Goal: Transaction & Acquisition: Purchase product/service

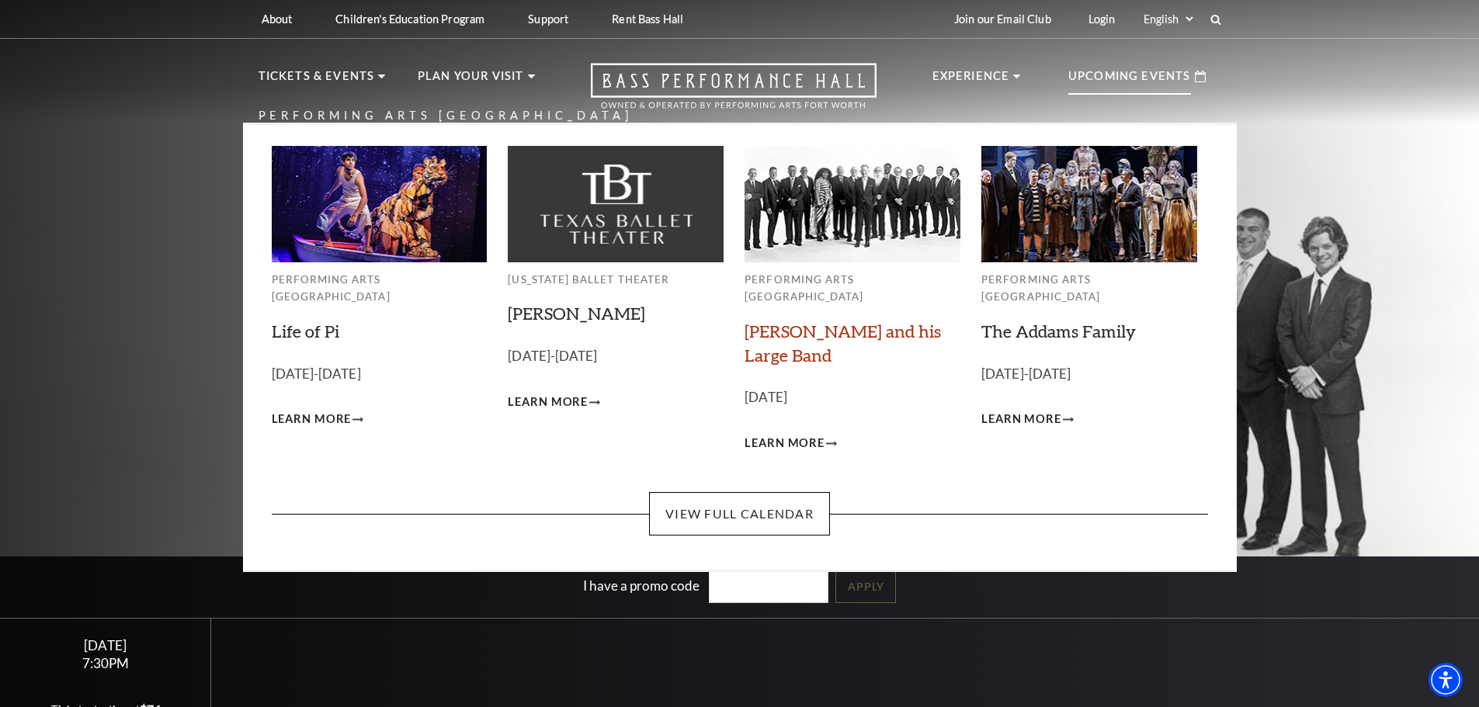
click at [818, 321] on link "Lyle Lovett and his Large Band" at bounding box center [842, 343] width 196 height 45
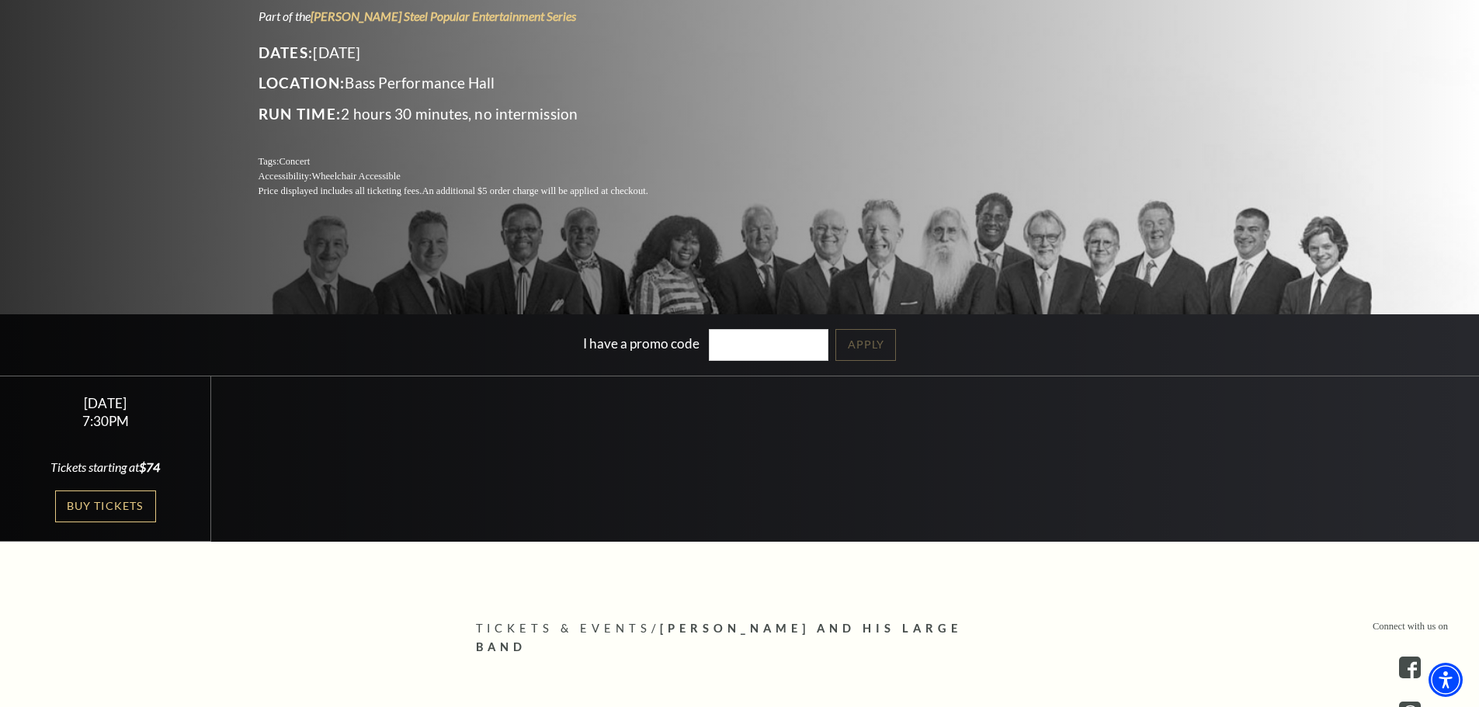
scroll to position [311, 0]
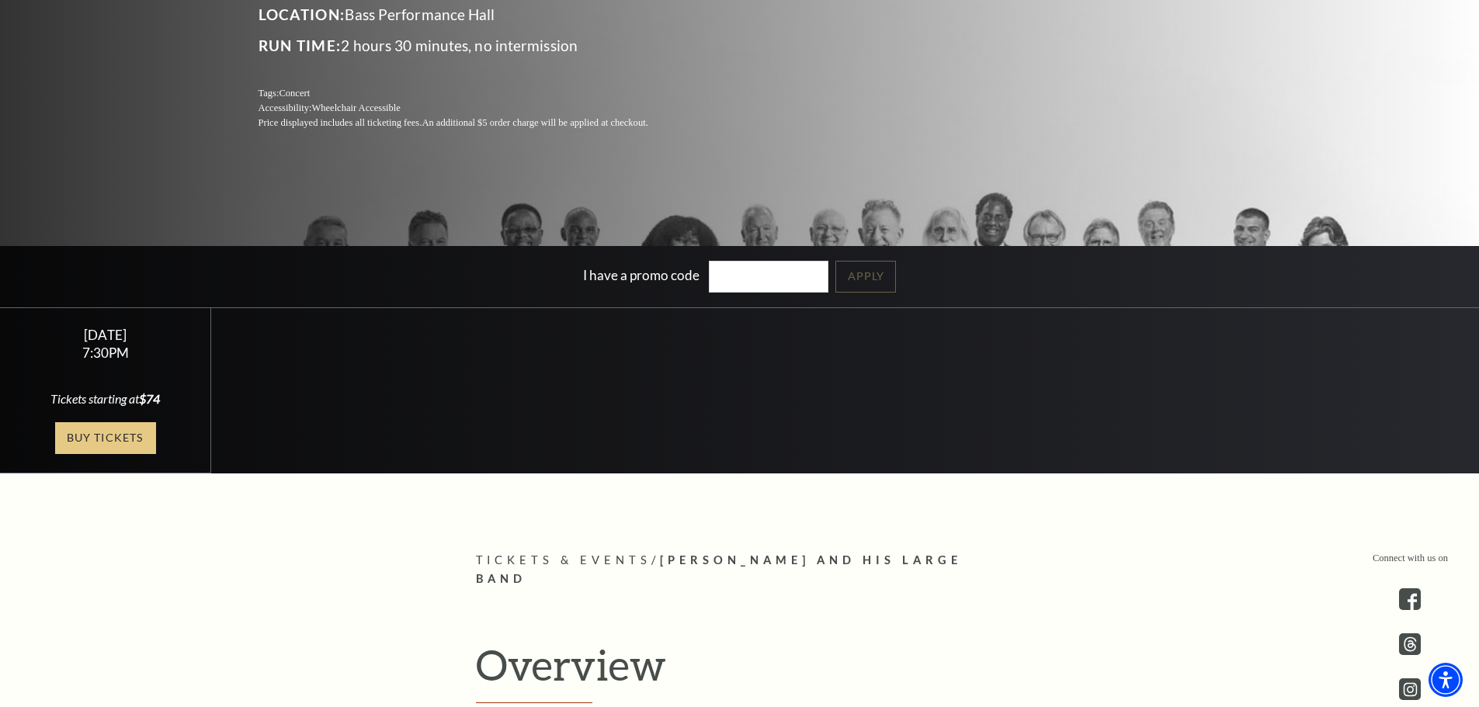
click at [89, 446] on link "Buy Tickets" at bounding box center [105, 438] width 101 height 32
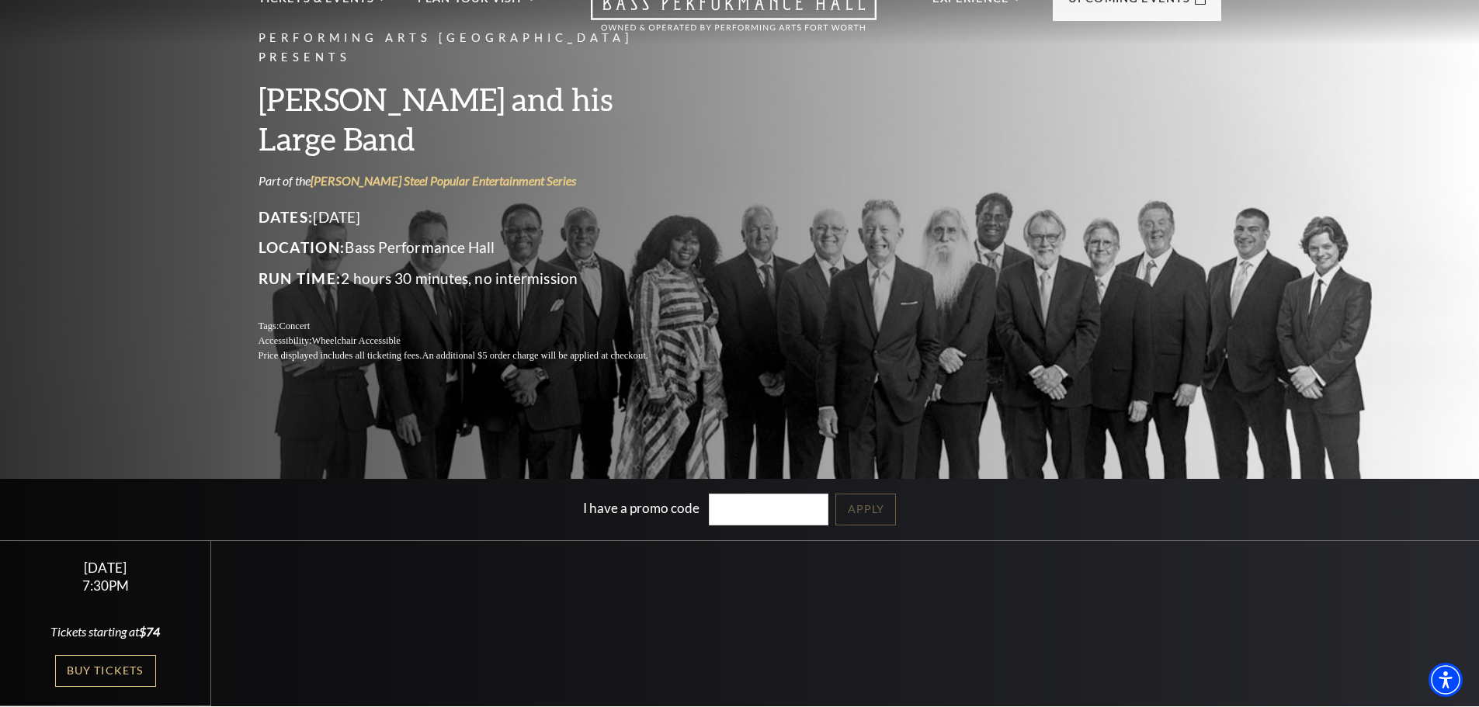
scroll to position [0, 0]
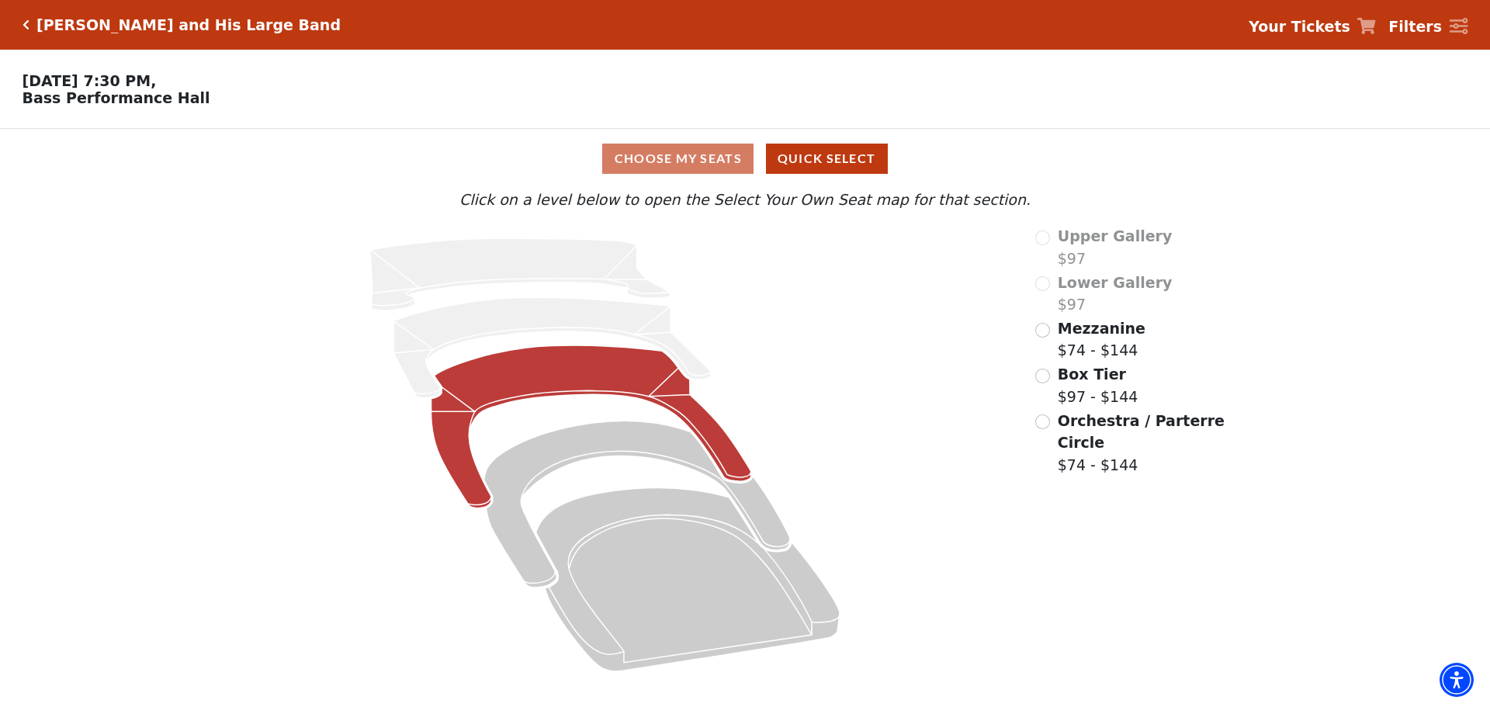
click at [543, 381] on icon at bounding box center [592, 426] width 320 height 163
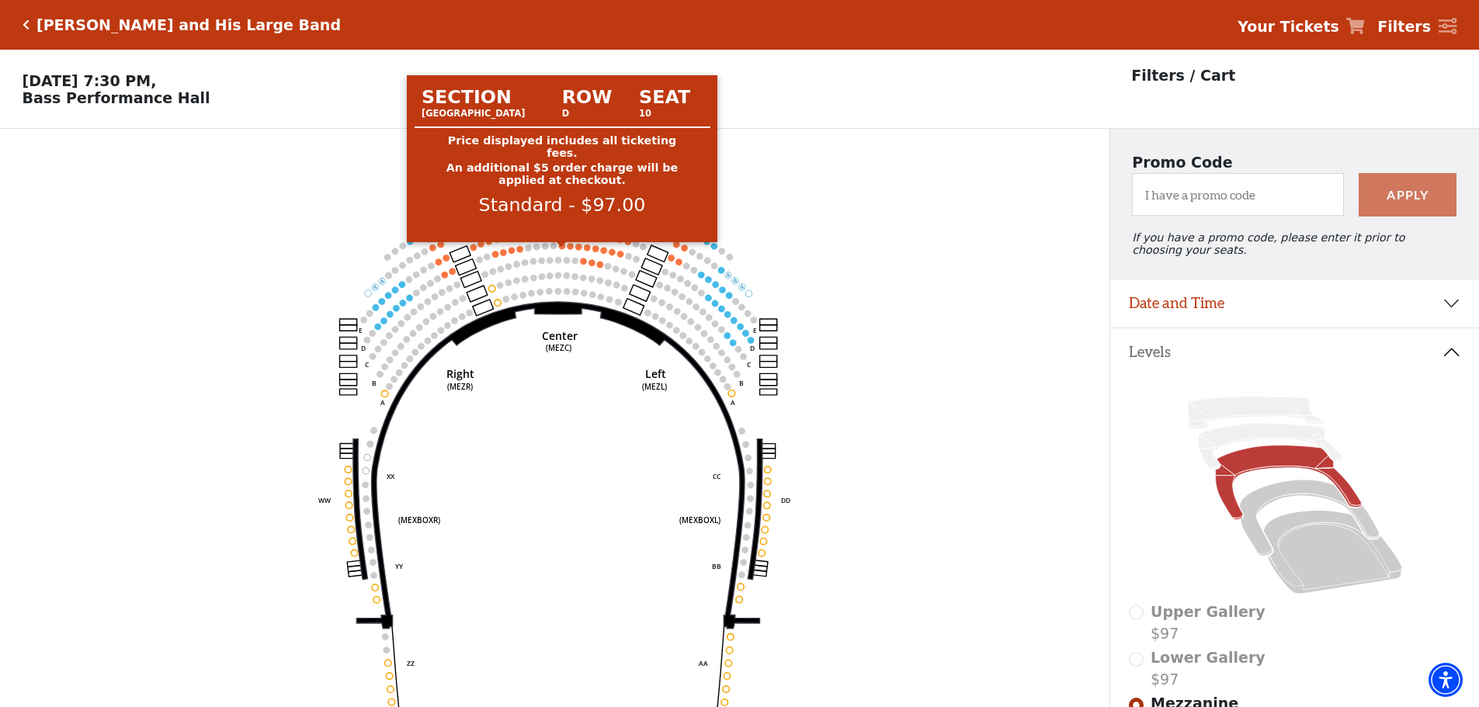
click at [564, 248] on circle at bounding box center [562, 245] width 6 height 6
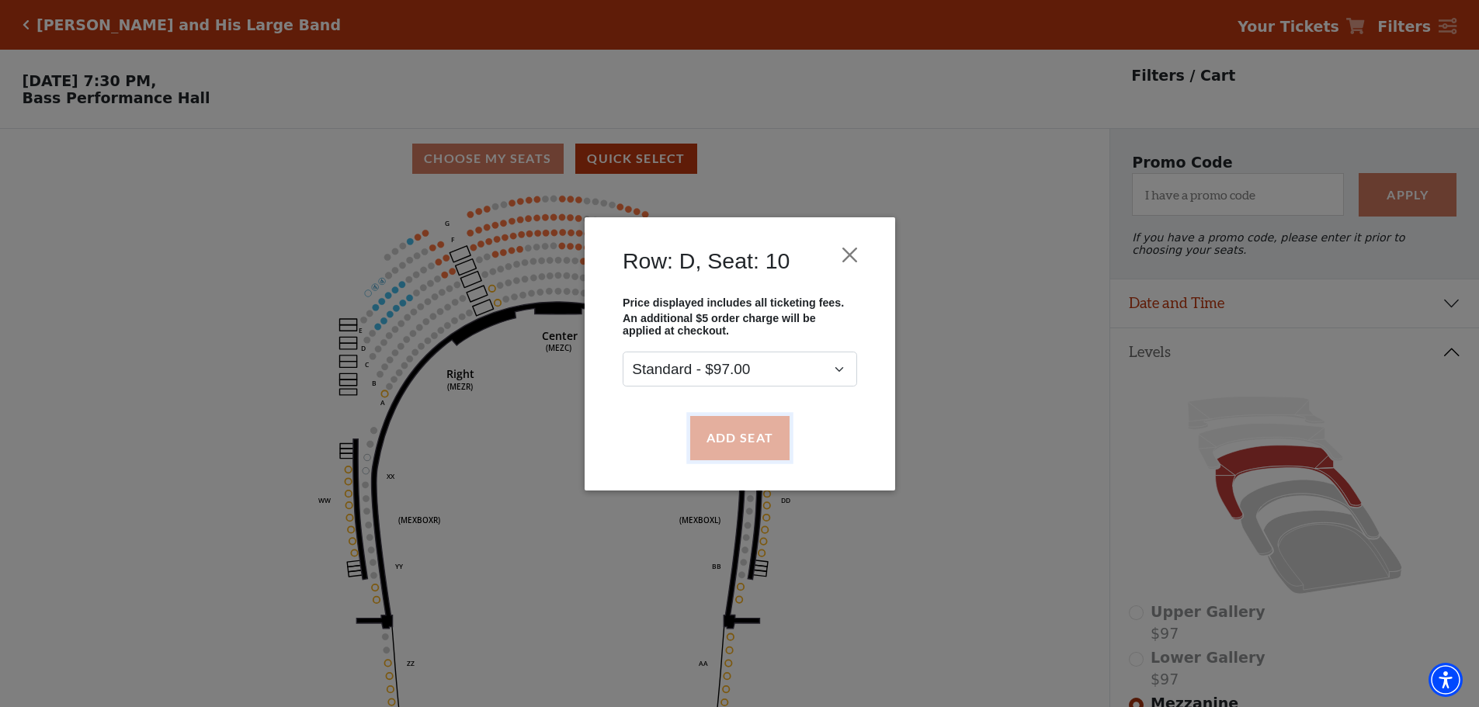
click at [726, 435] on button "Add Seat" at bounding box center [738, 437] width 99 height 43
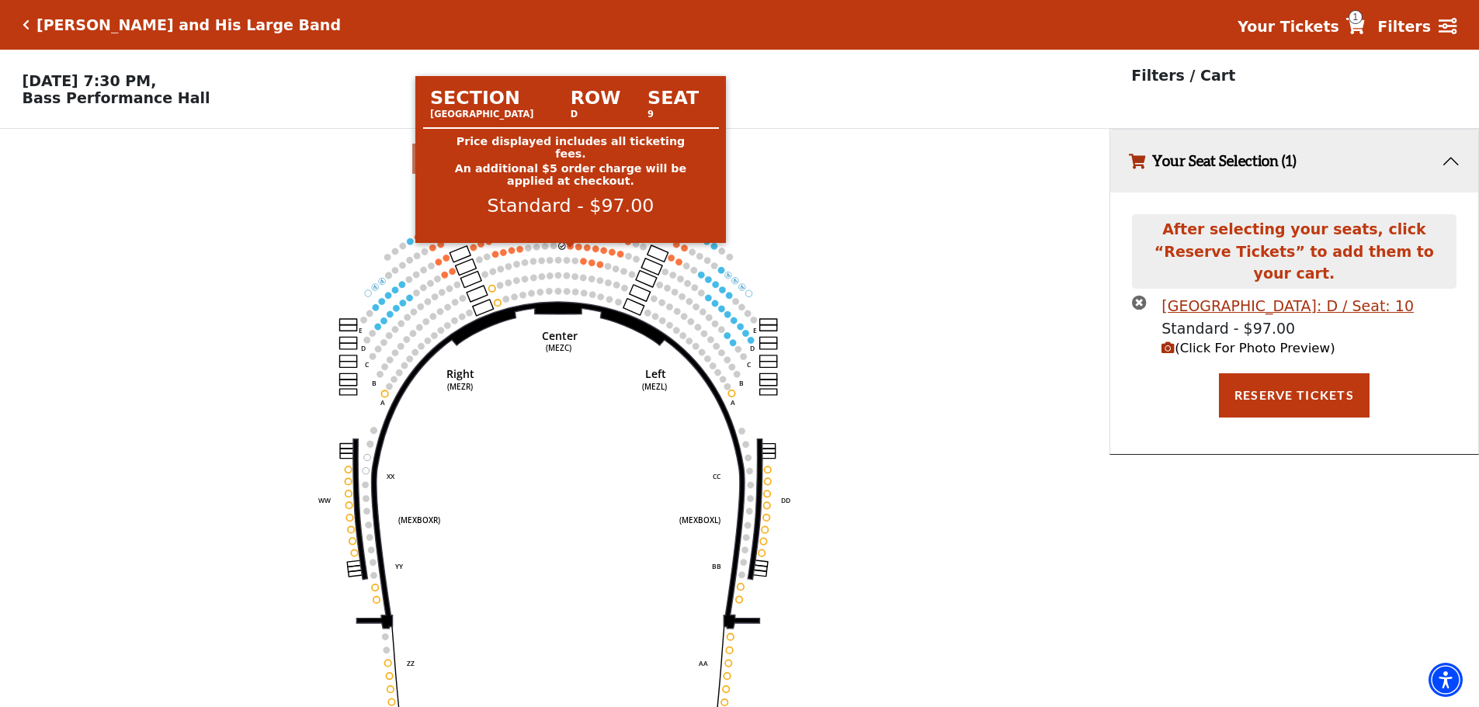
click at [568, 249] on circle at bounding box center [570, 246] width 6 height 6
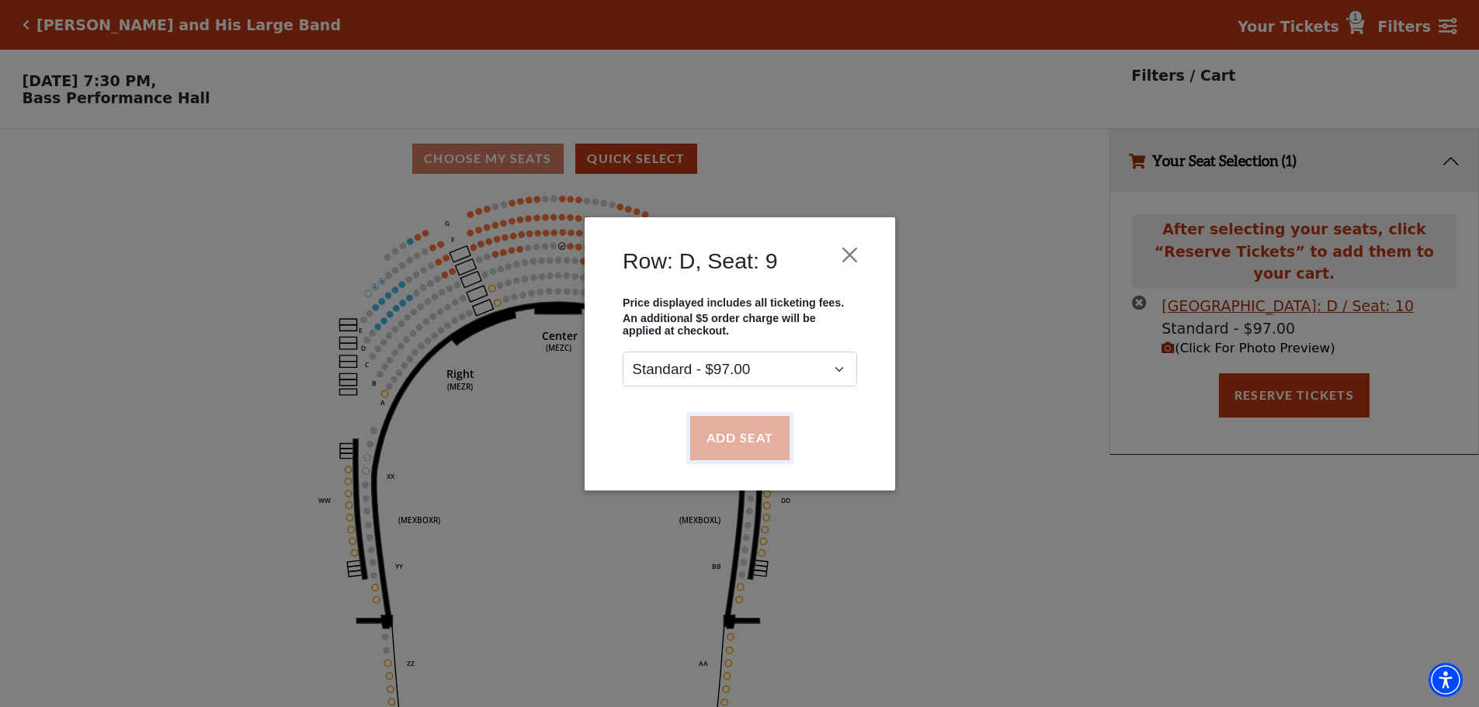
click at [736, 438] on button "Add Seat" at bounding box center [738, 437] width 99 height 43
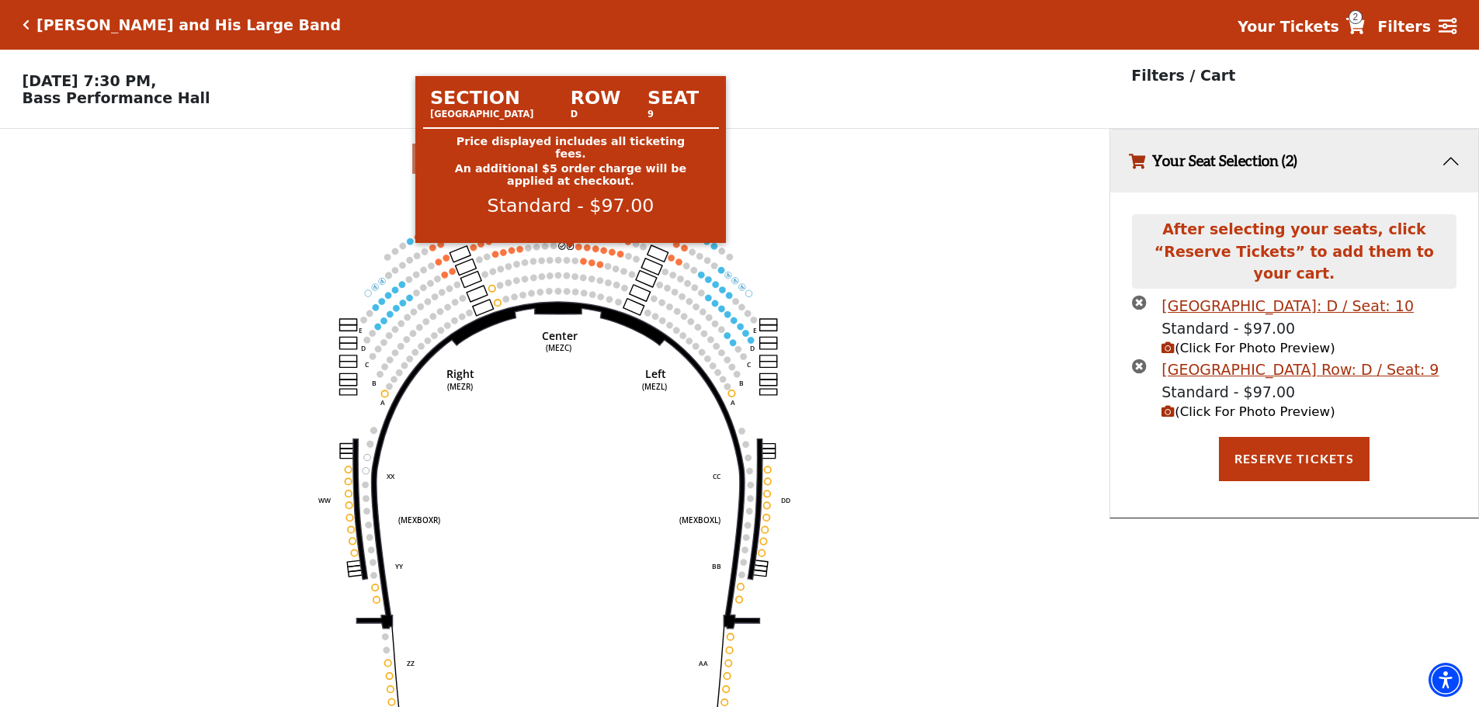
click at [569, 249] on circle at bounding box center [570, 246] width 6 height 6
click at [568, 249] on circle at bounding box center [570, 246] width 6 height 6
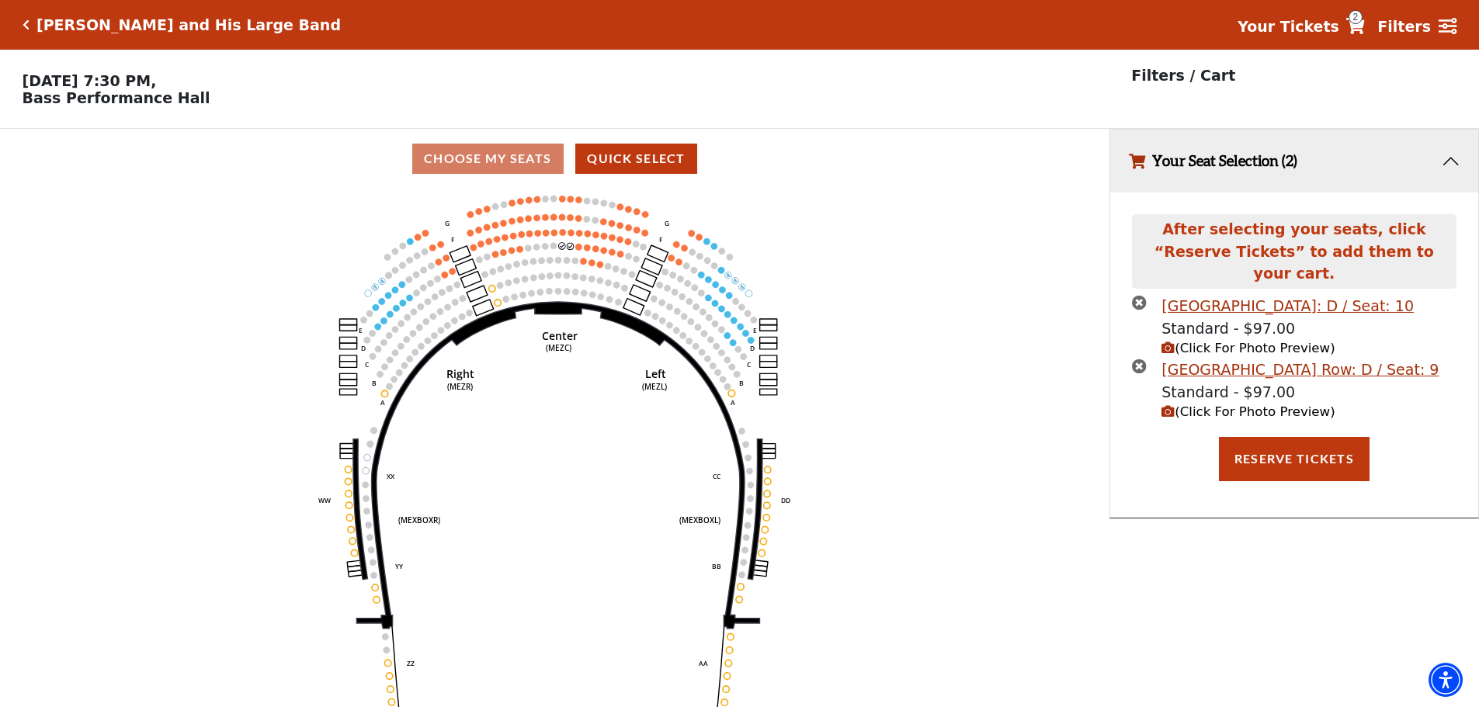
click at [1136, 359] on icon "times-circle" at bounding box center [1139, 366] width 15 height 15
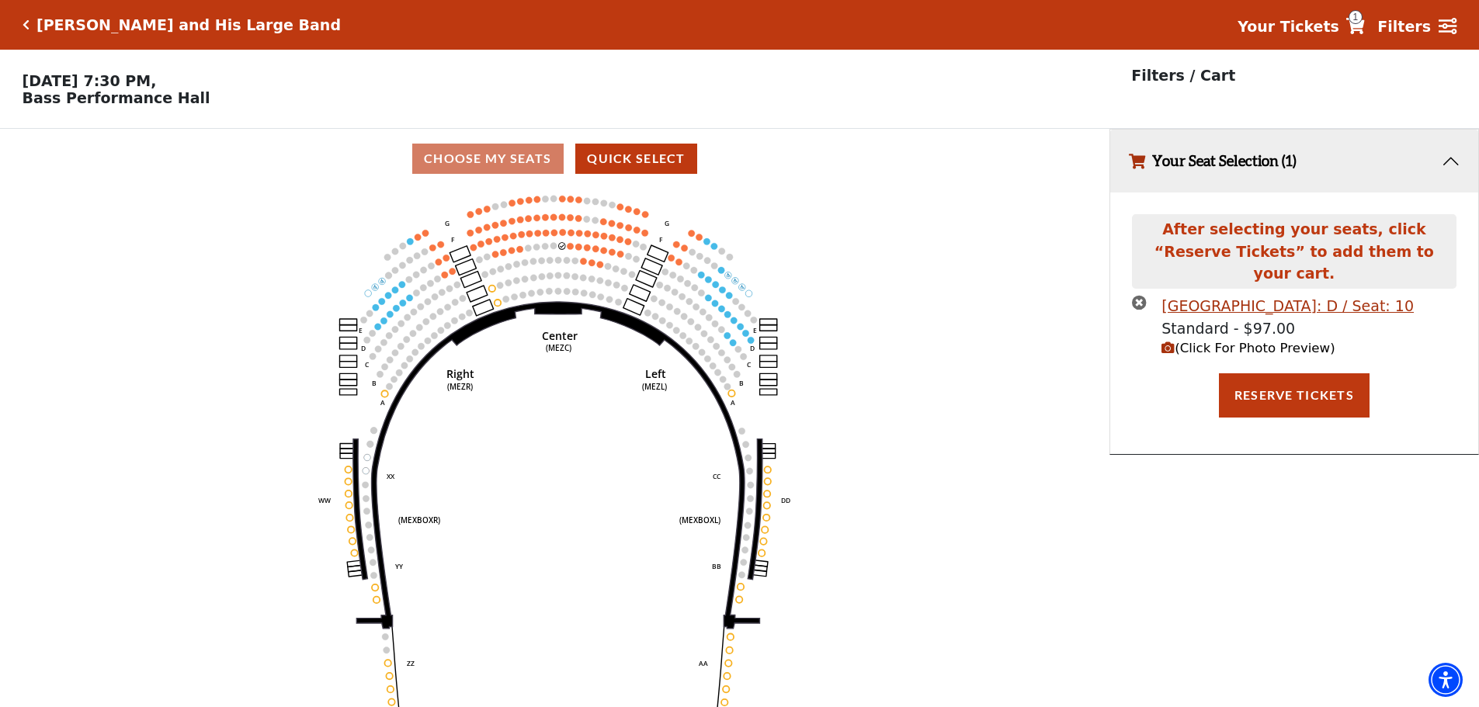
click at [1136, 295] on icon "times-circle" at bounding box center [1139, 302] width 15 height 15
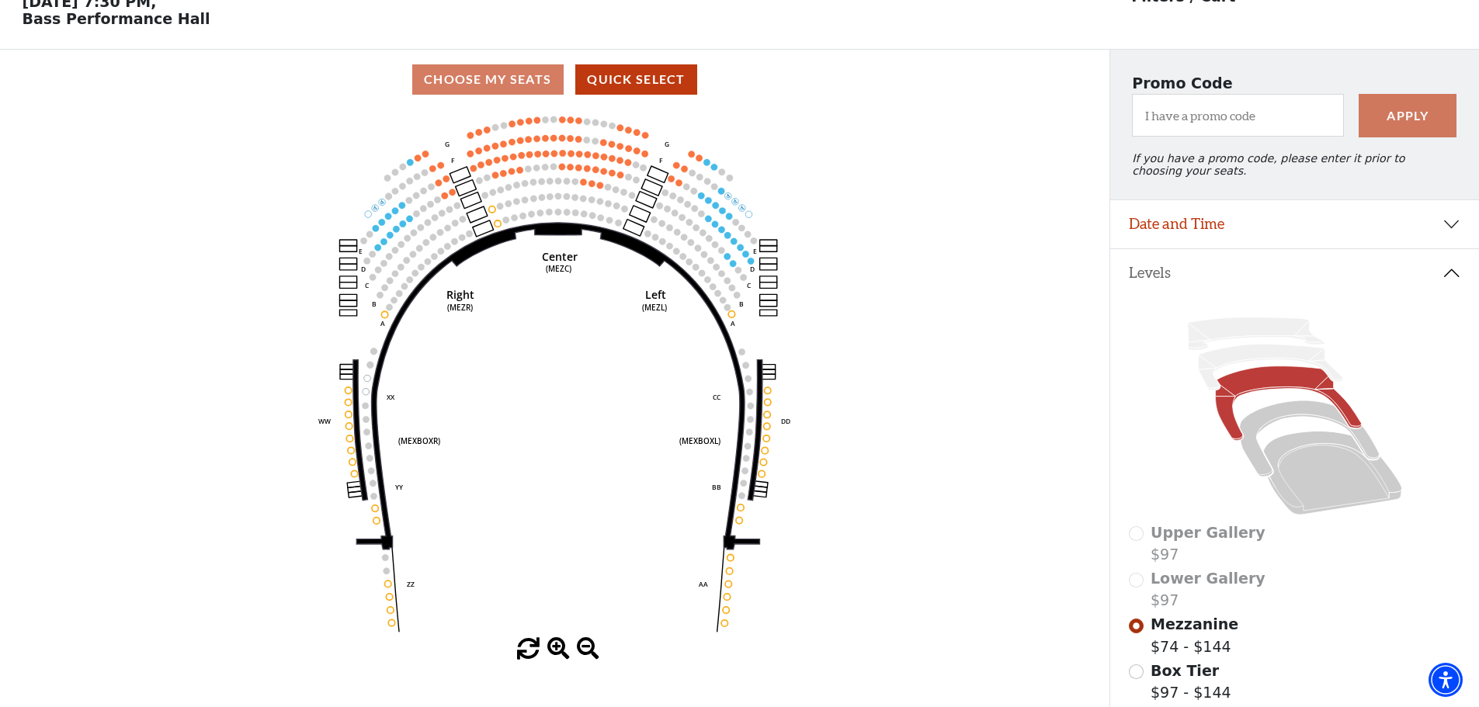
scroll to position [78, 0]
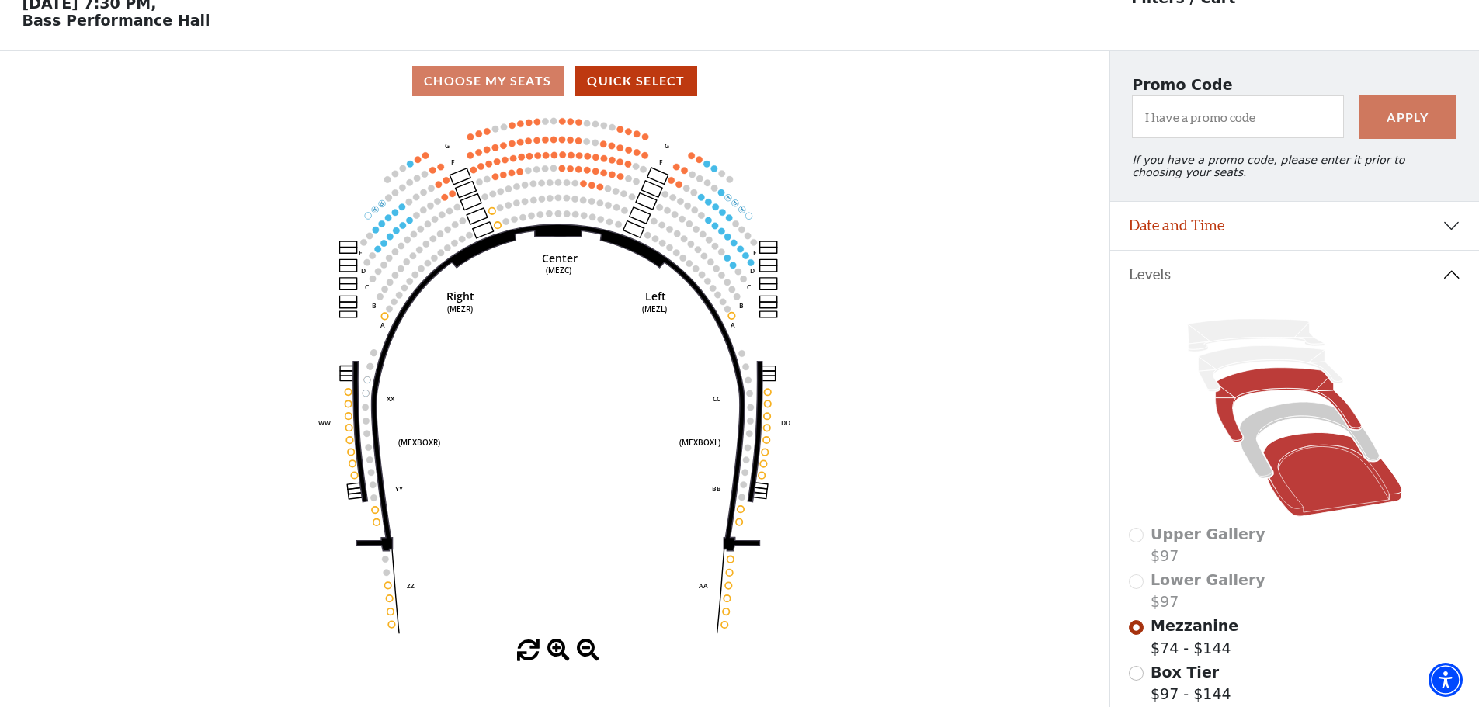
click at [1320, 476] on icon at bounding box center [1332, 475] width 139 height 84
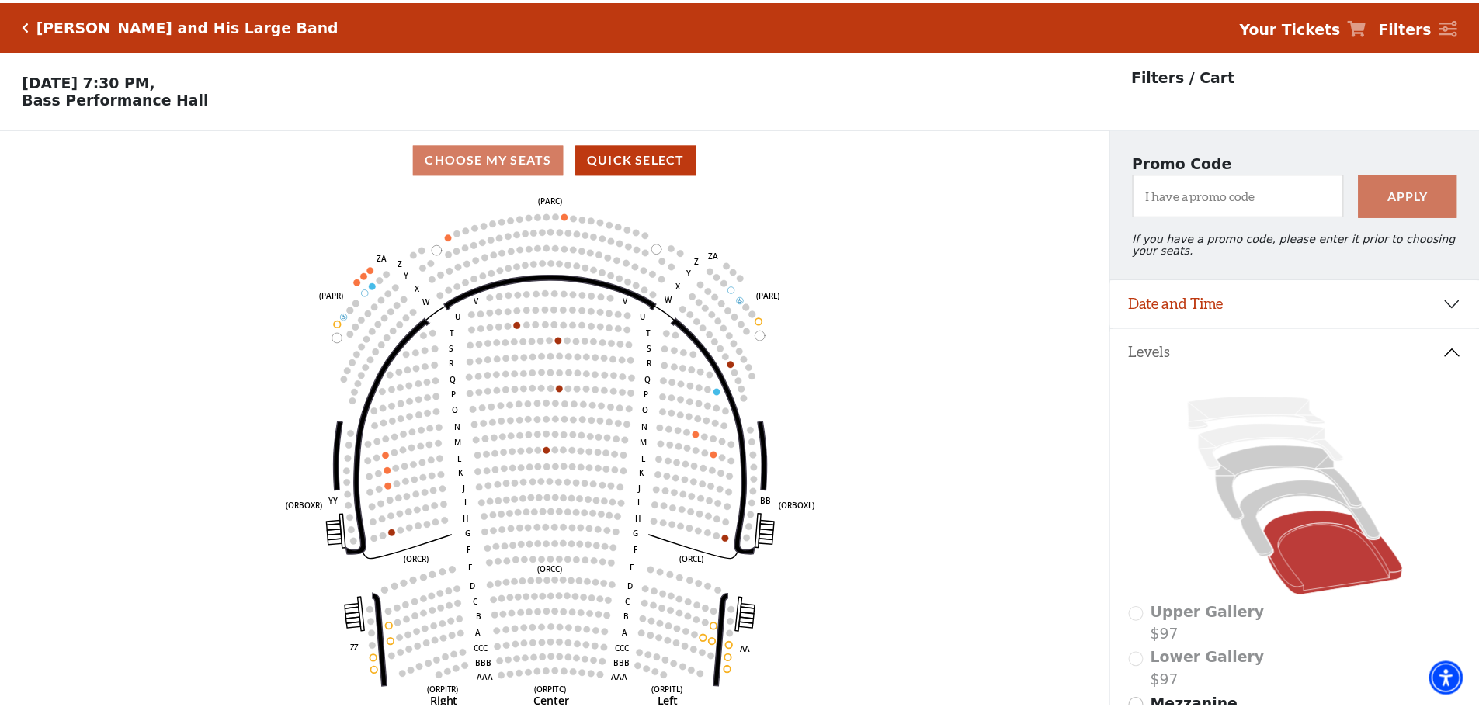
scroll to position [72, 0]
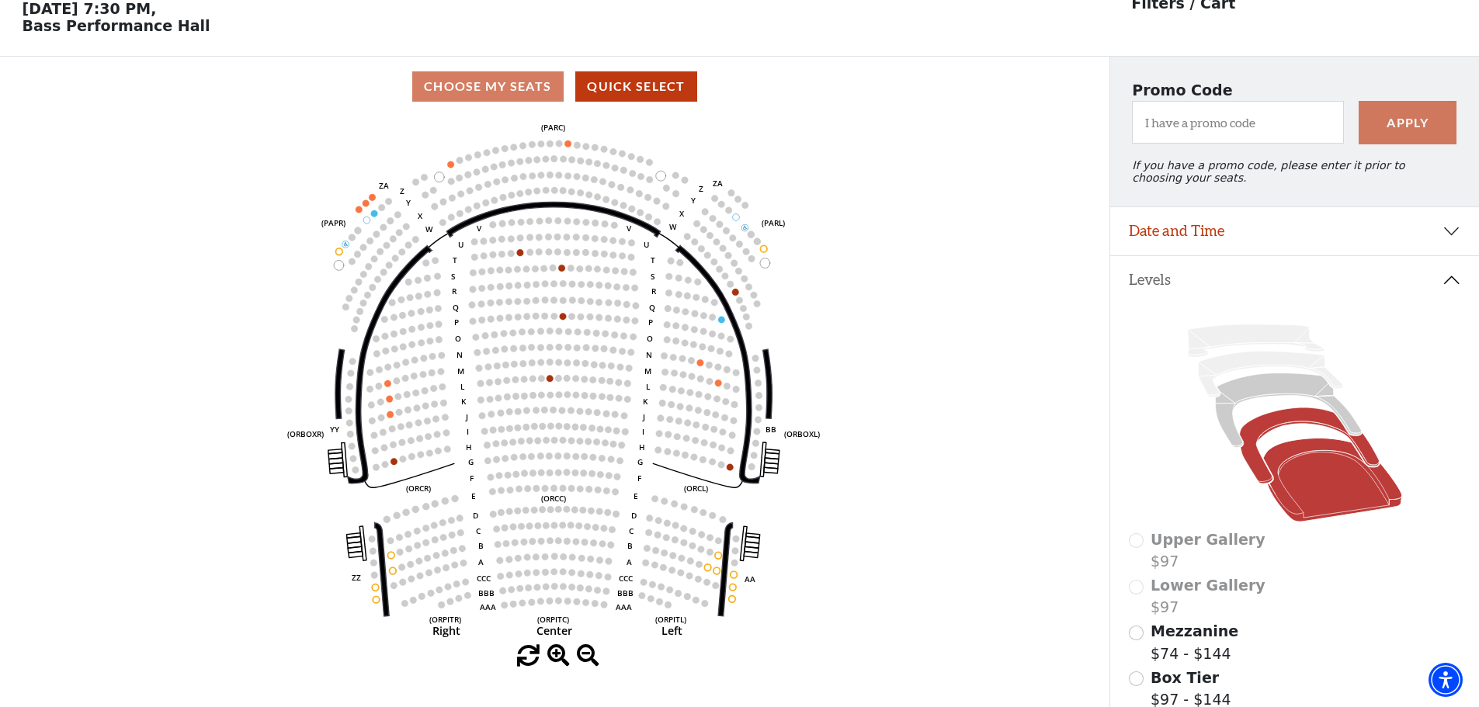
click at [1267, 435] on icon at bounding box center [1309, 446] width 140 height 76
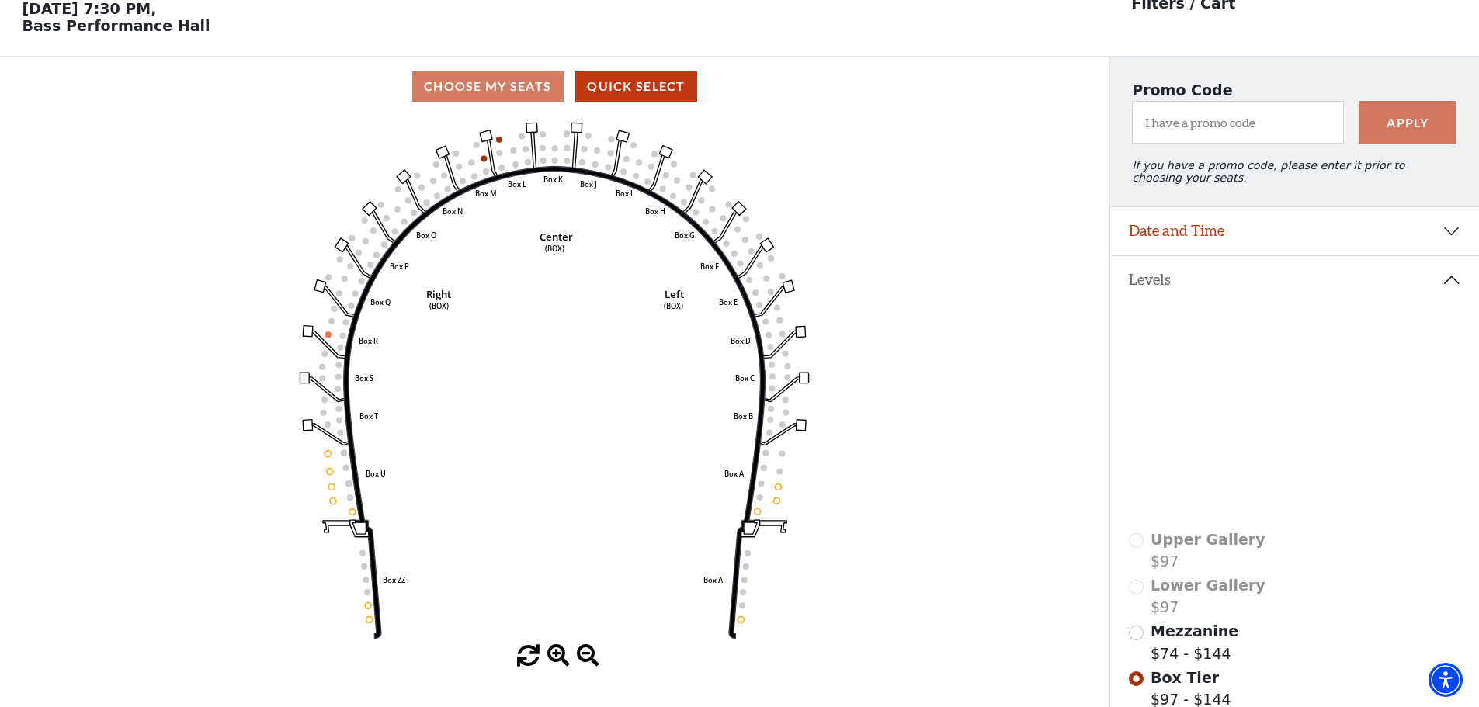
click at [1265, 397] on icon at bounding box center [1288, 410] width 146 height 75
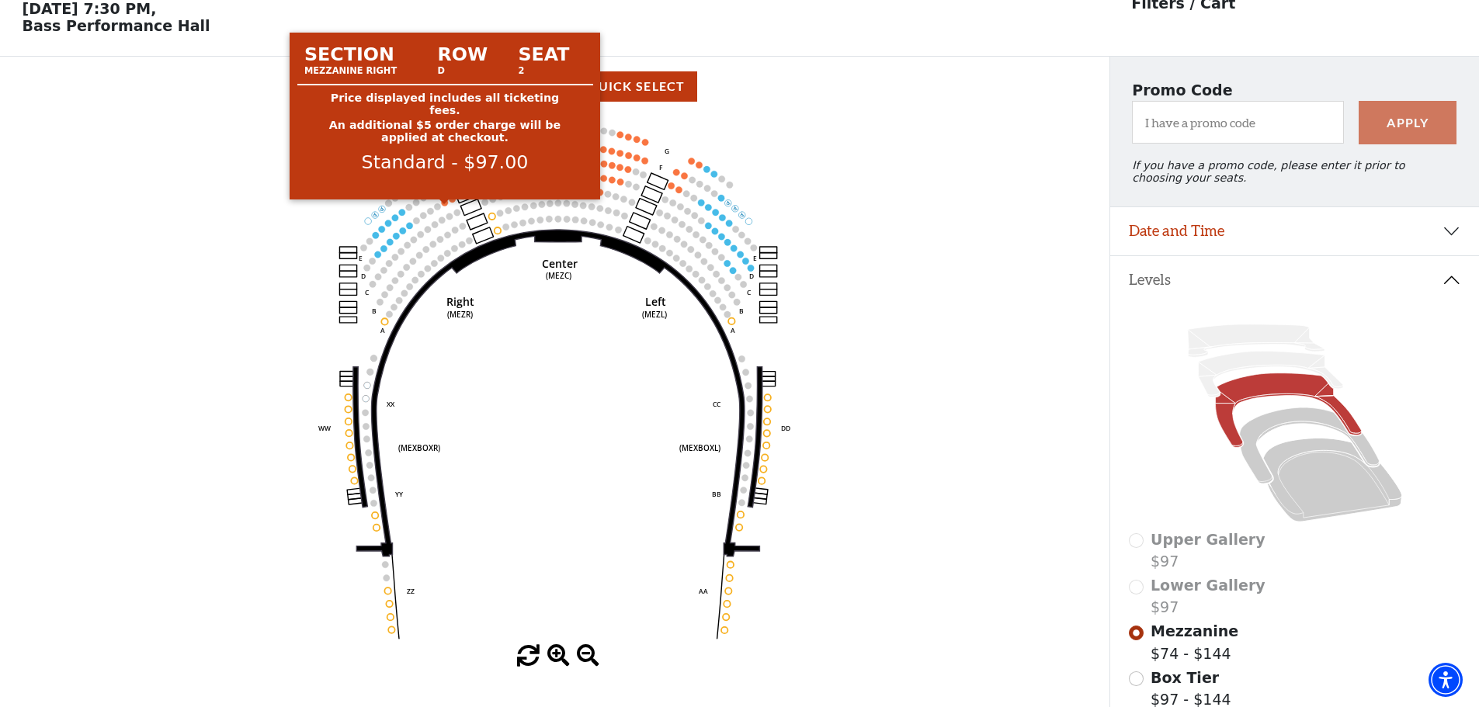
click at [446, 206] on circle at bounding box center [445, 202] width 6 height 6
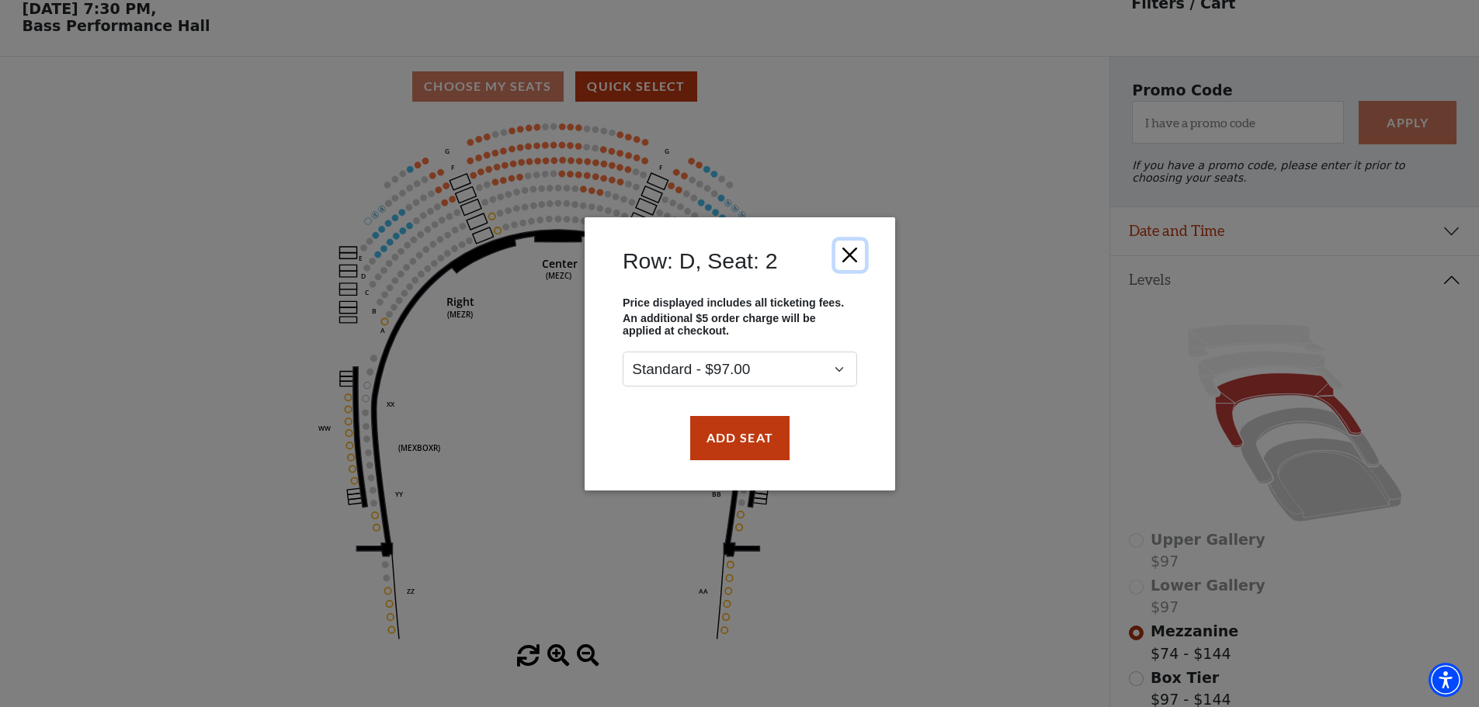
click at [851, 260] on button "Close" at bounding box center [848, 254] width 29 height 29
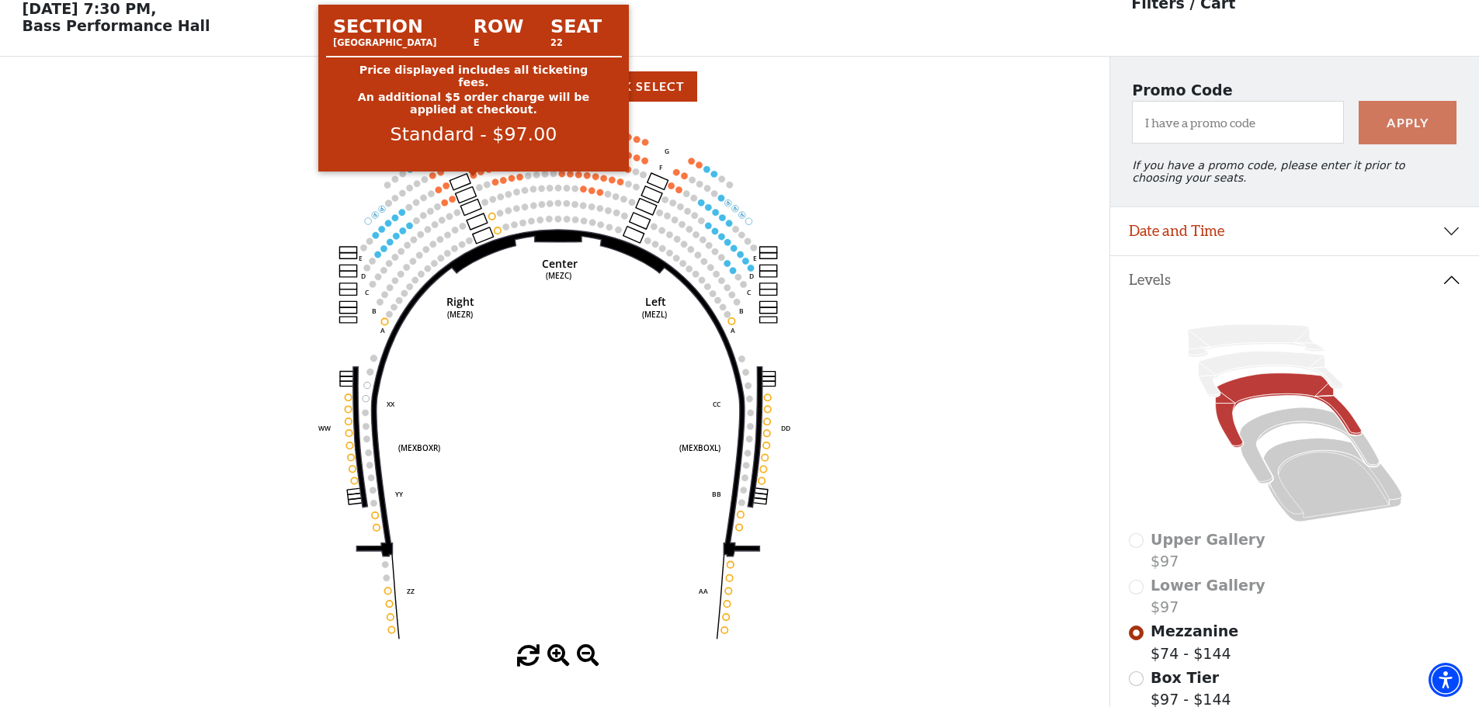
click at [475, 178] on circle at bounding box center [473, 175] width 6 height 6
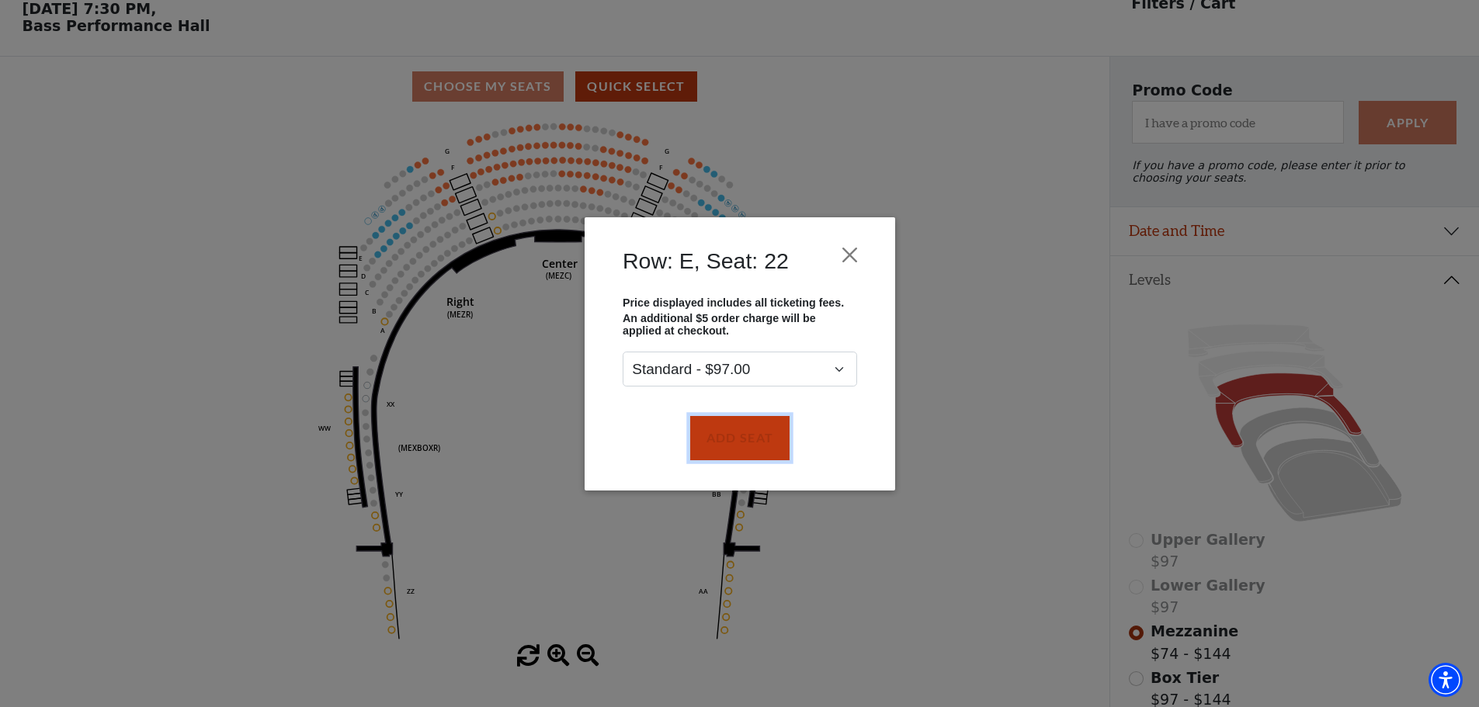
drag, startPoint x: 730, startPoint y: 435, endPoint x: 717, endPoint y: 418, distance: 22.2
click at [730, 435] on button "Add Seat" at bounding box center [738, 437] width 99 height 43
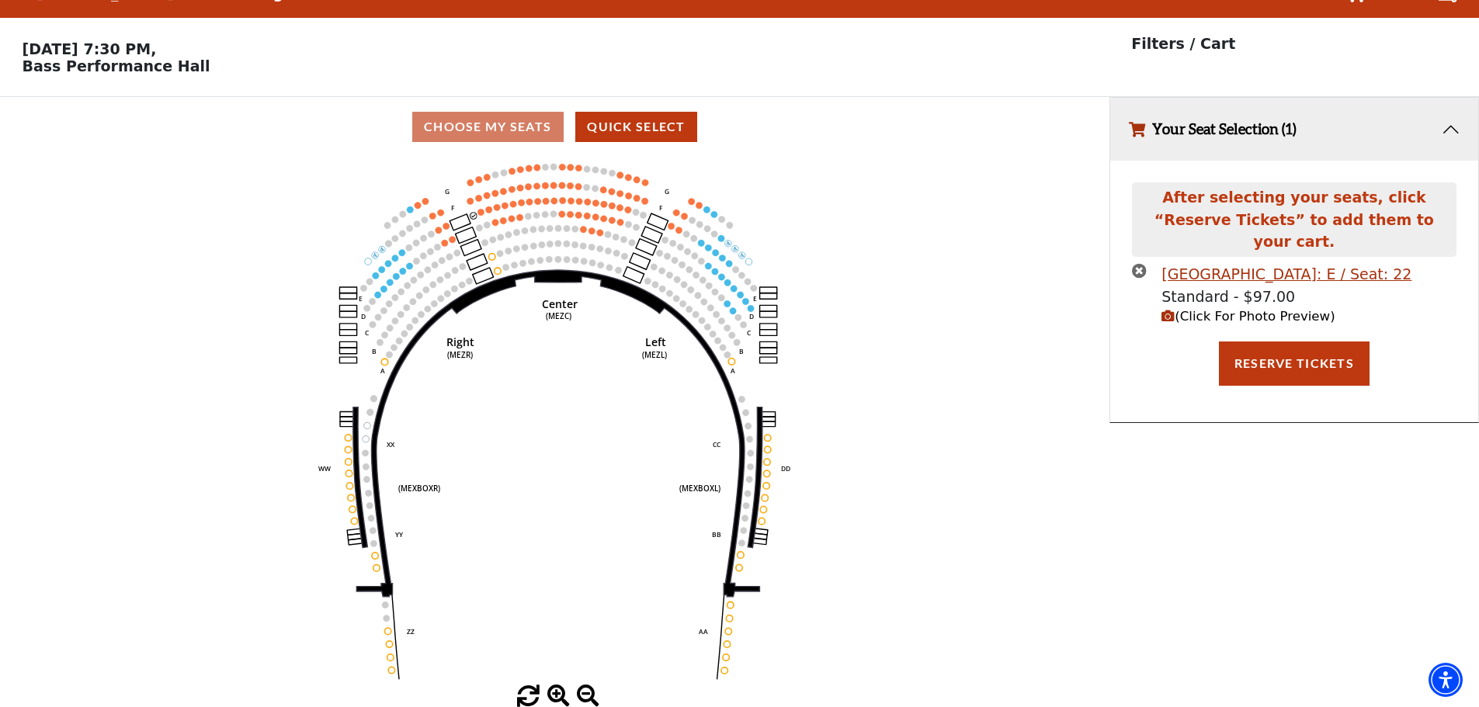
scroll to position [0, 0]
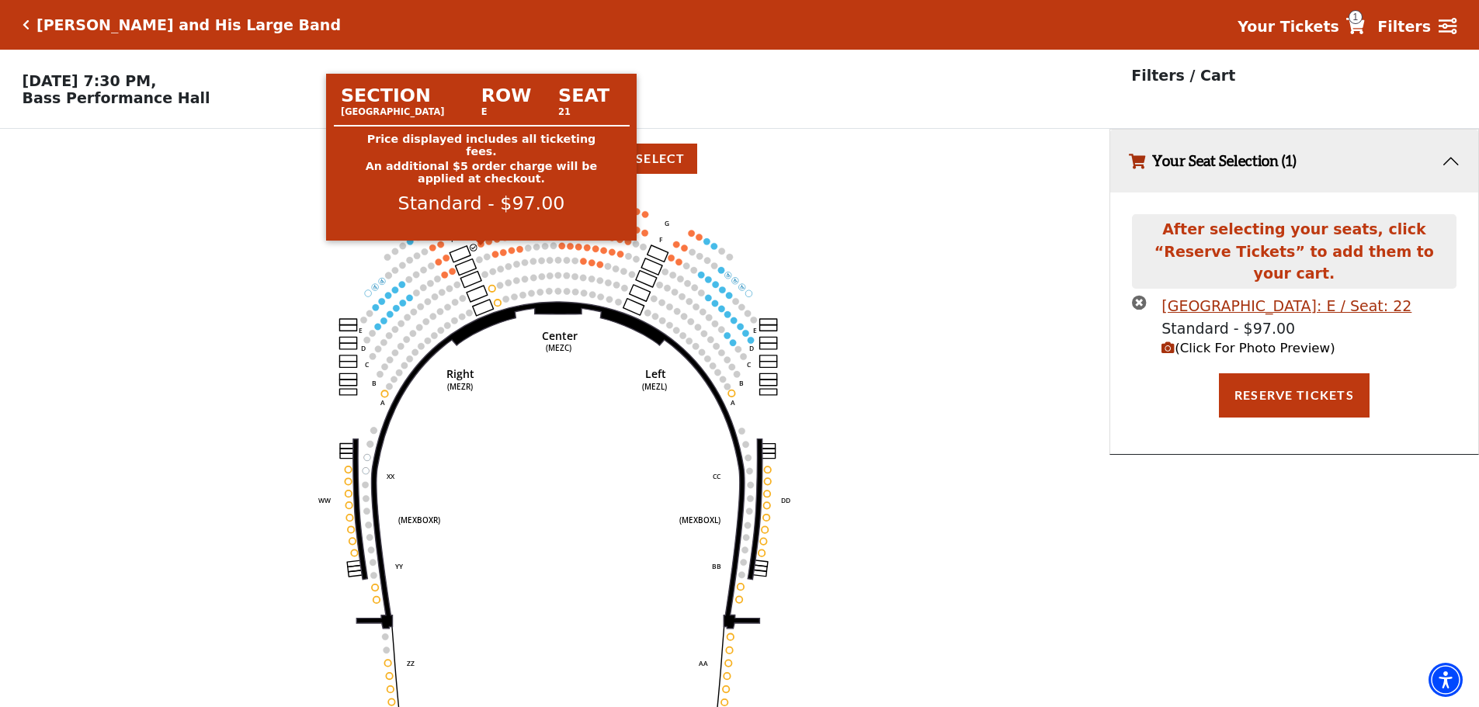
click at [481, 247] on circle at bounding box center [481, 244] width 6 height 6
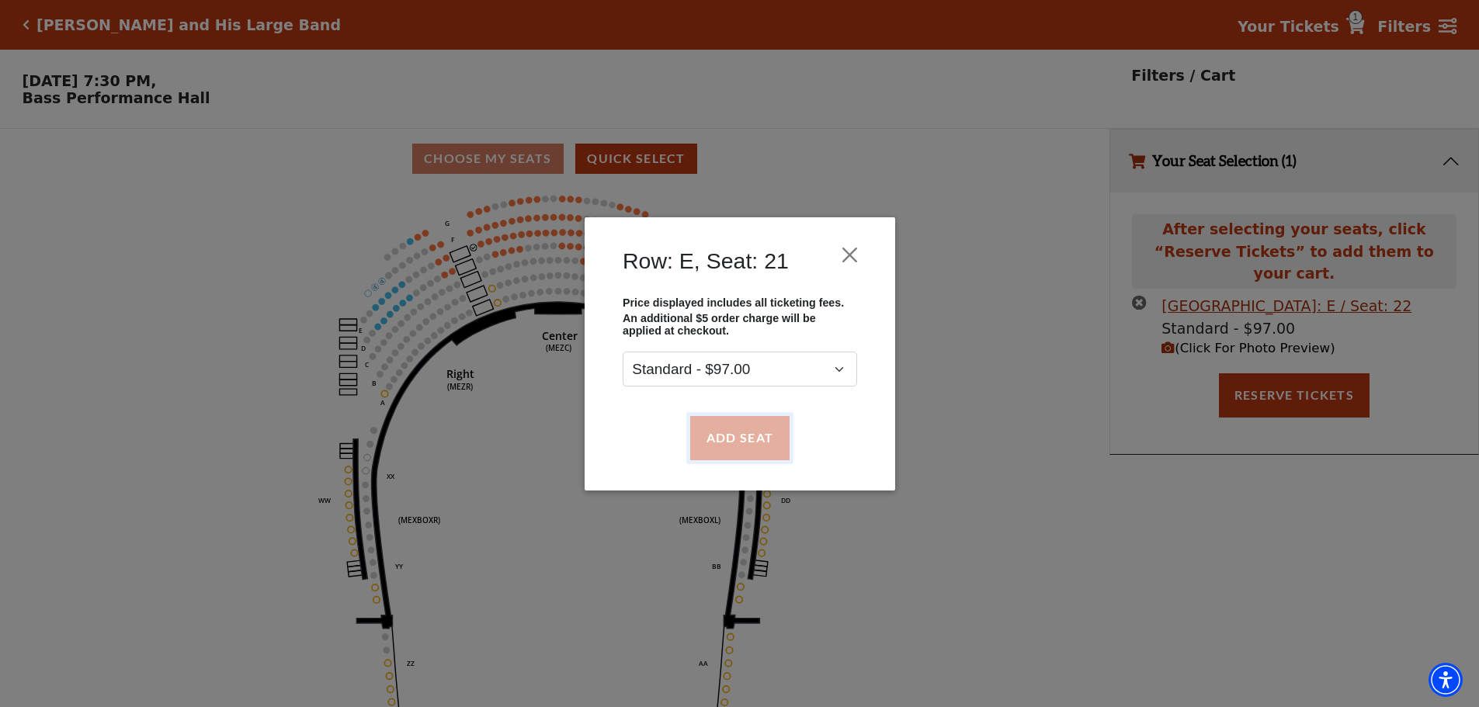
click at [737, 446] on button "Add Seat" at bounding box center [738, 437] width 99 height 43
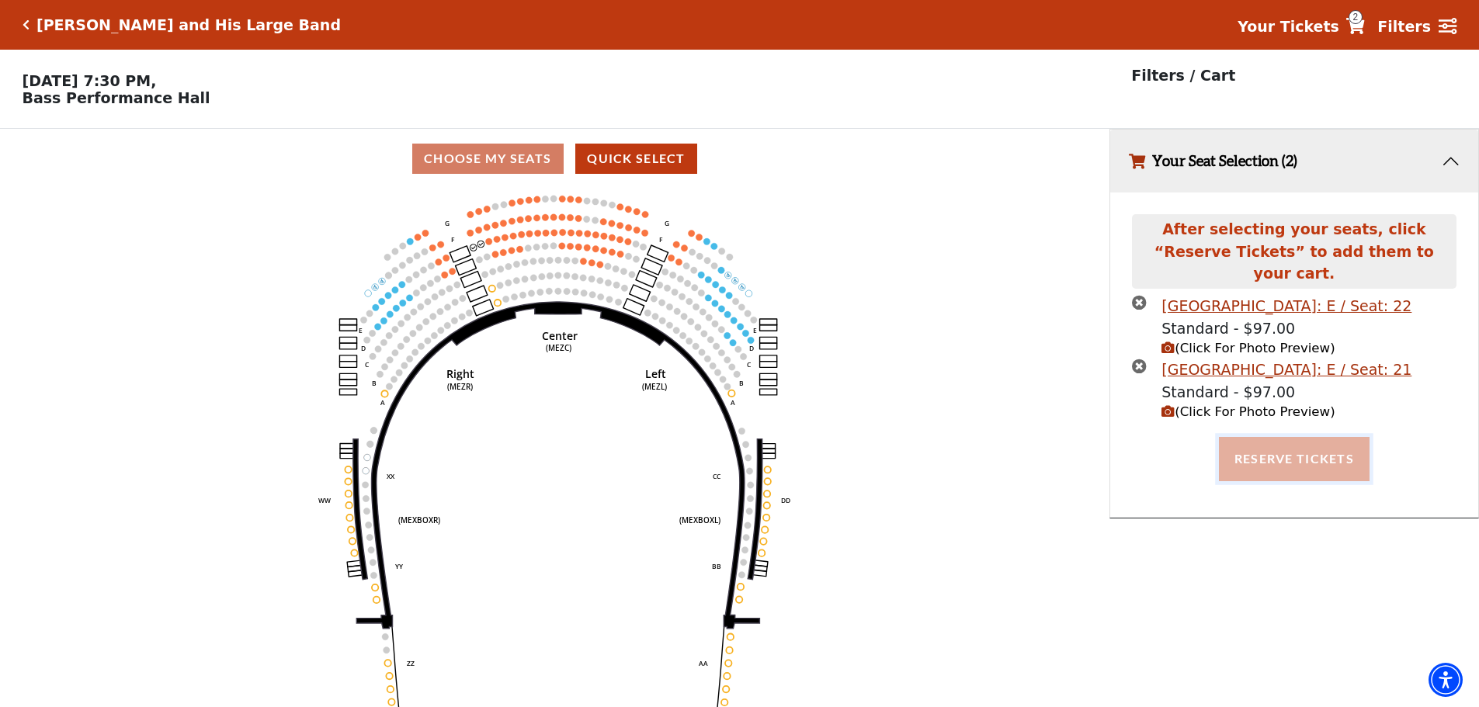
click at [1280, 439] on button "Reserve Tickets" at bounding box center [1294, 458] width 151 height 43
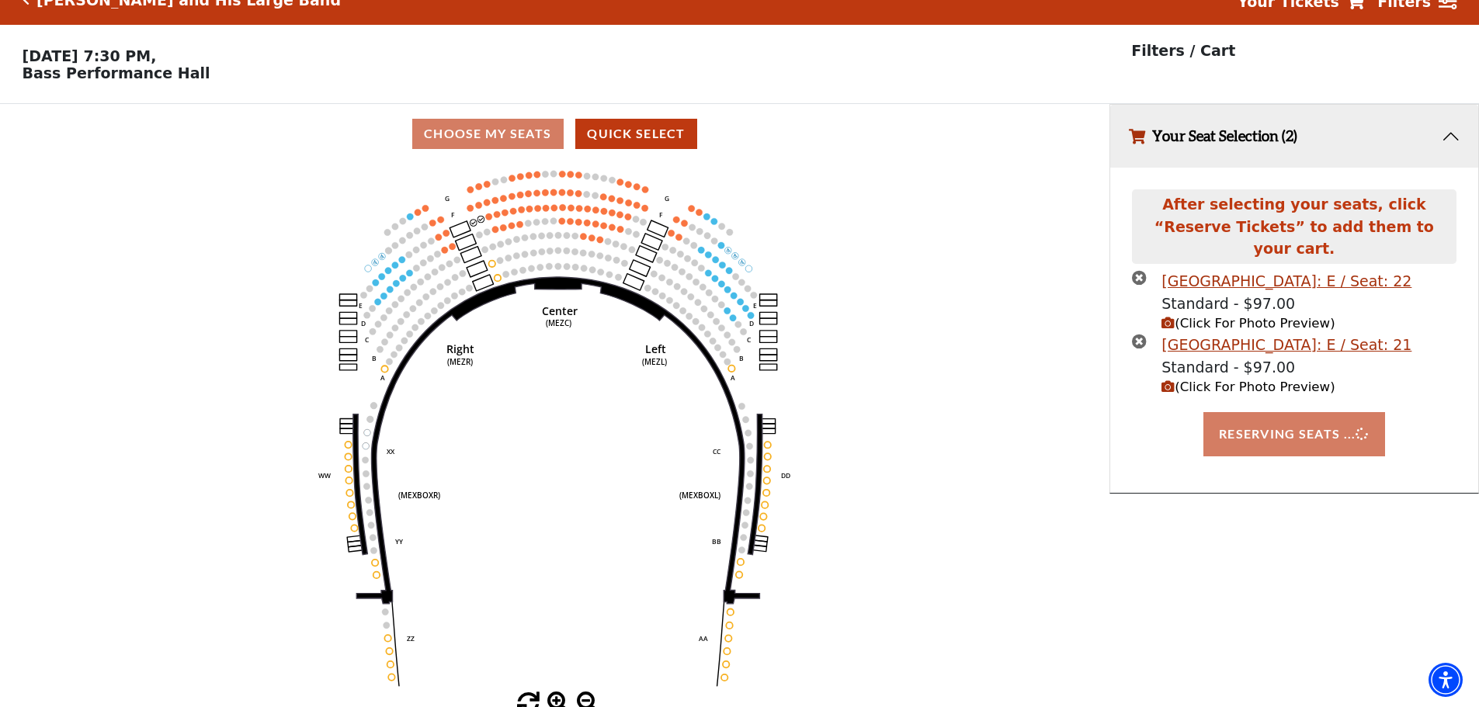
scroll to position [38, 0]
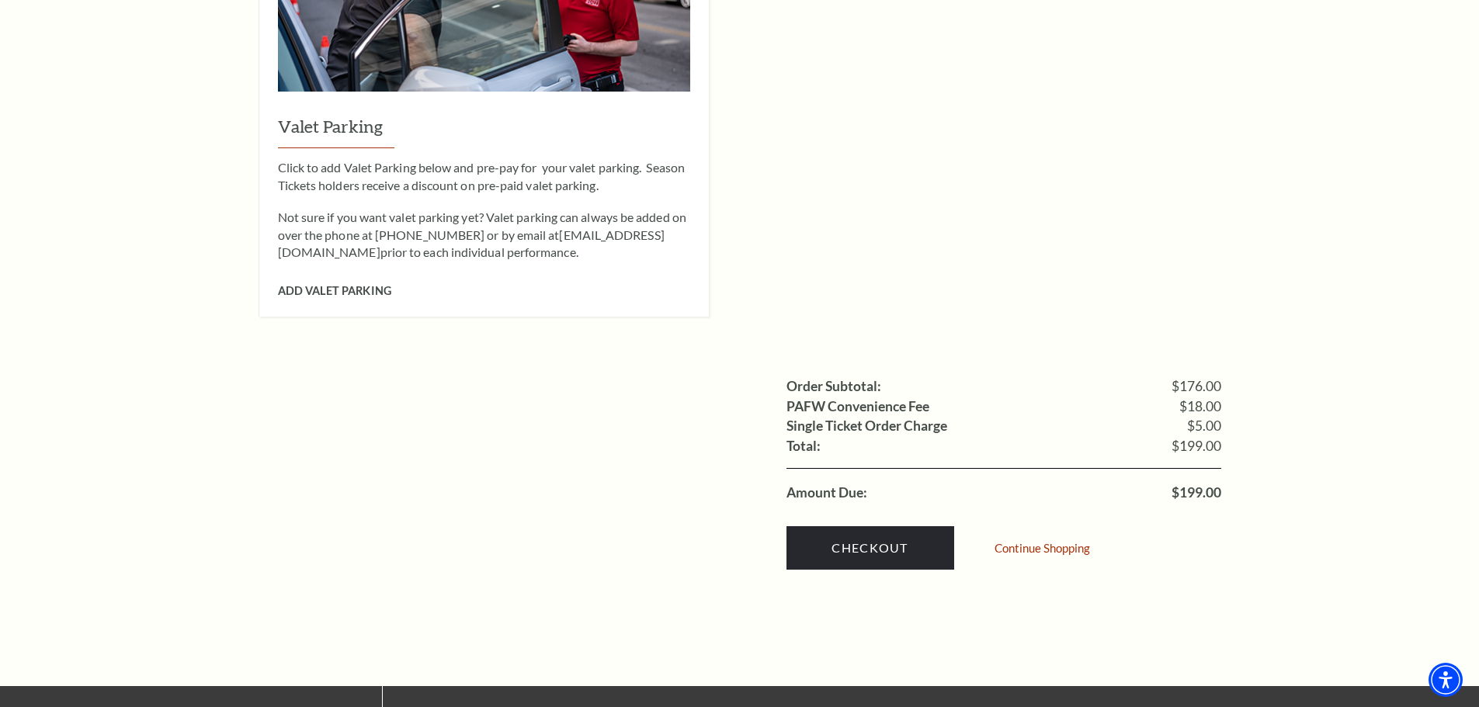
scroll to position [1320, 0]
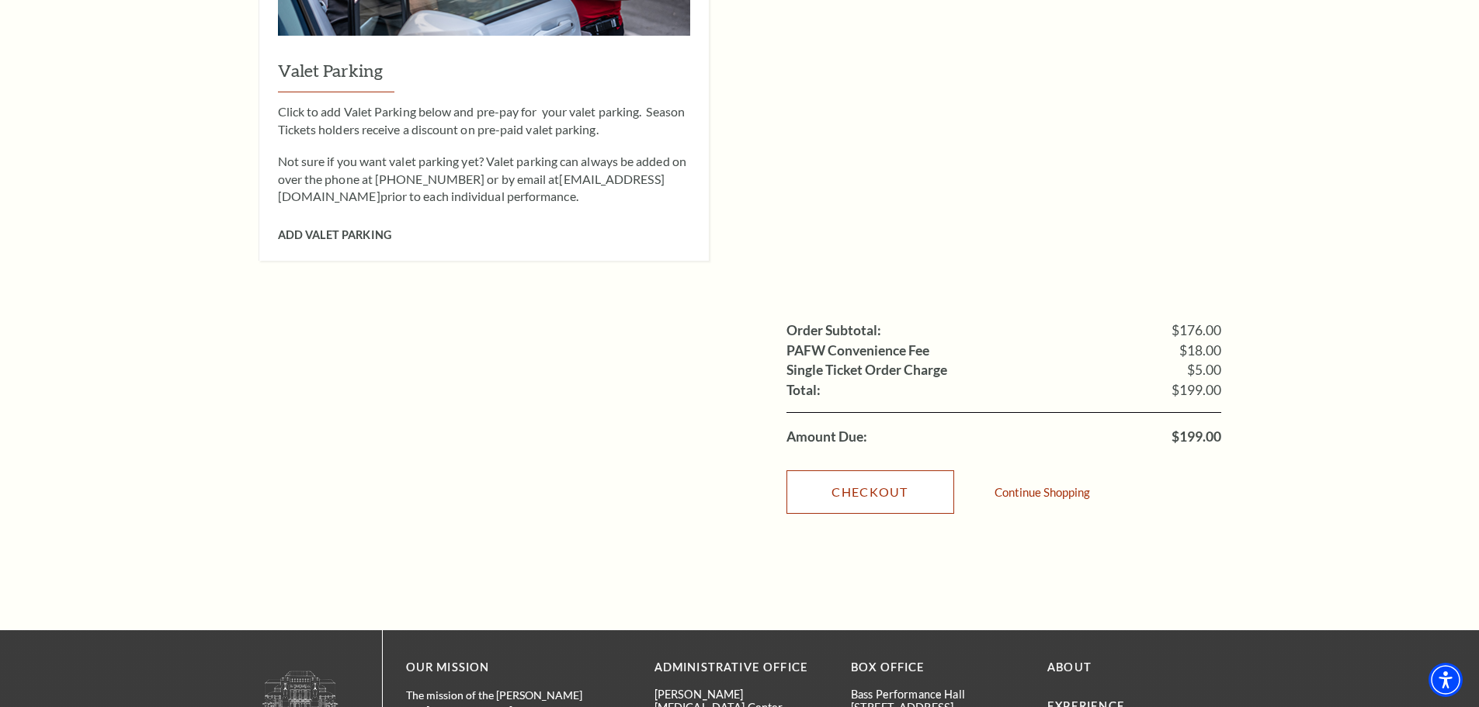
click at [882, 477] on link "Checkout" at bounding box center [870, 491] width 168 height 43
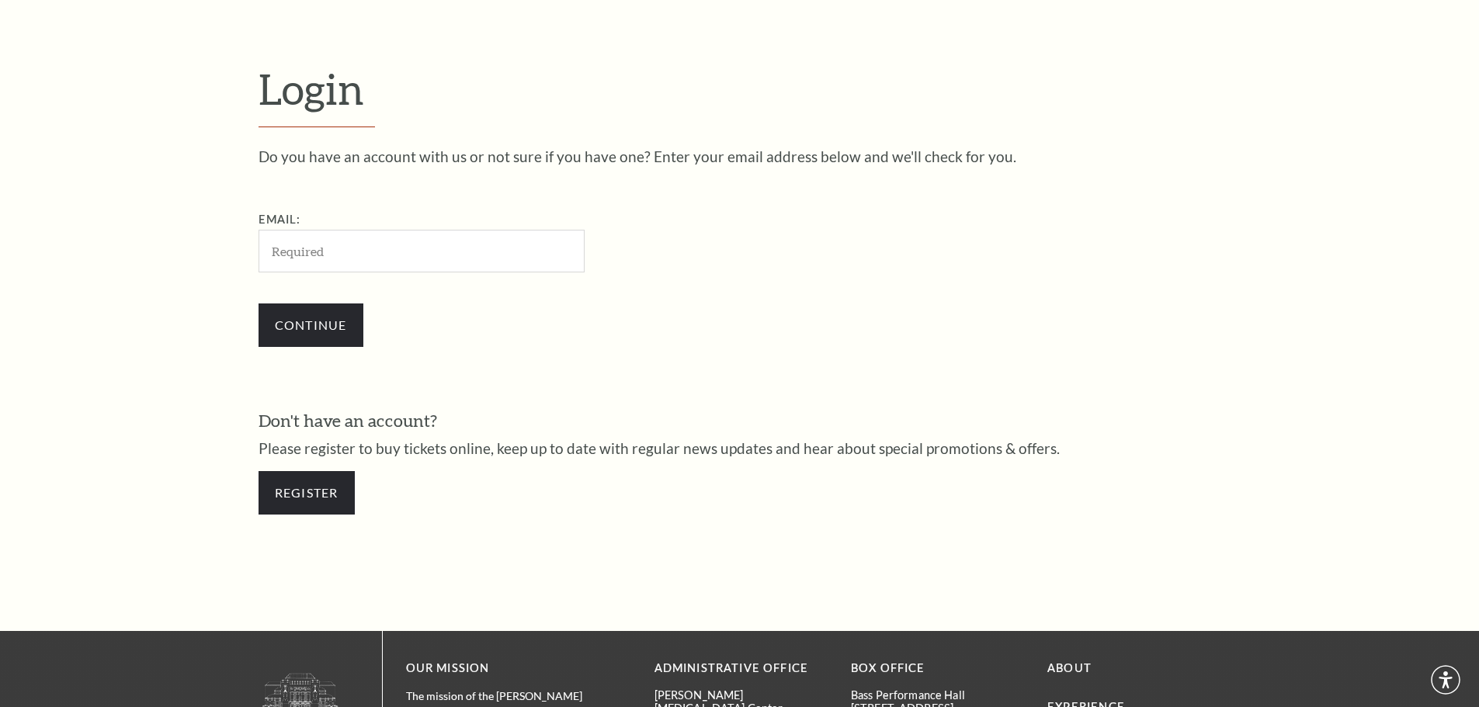
scroll to position [519, 0]
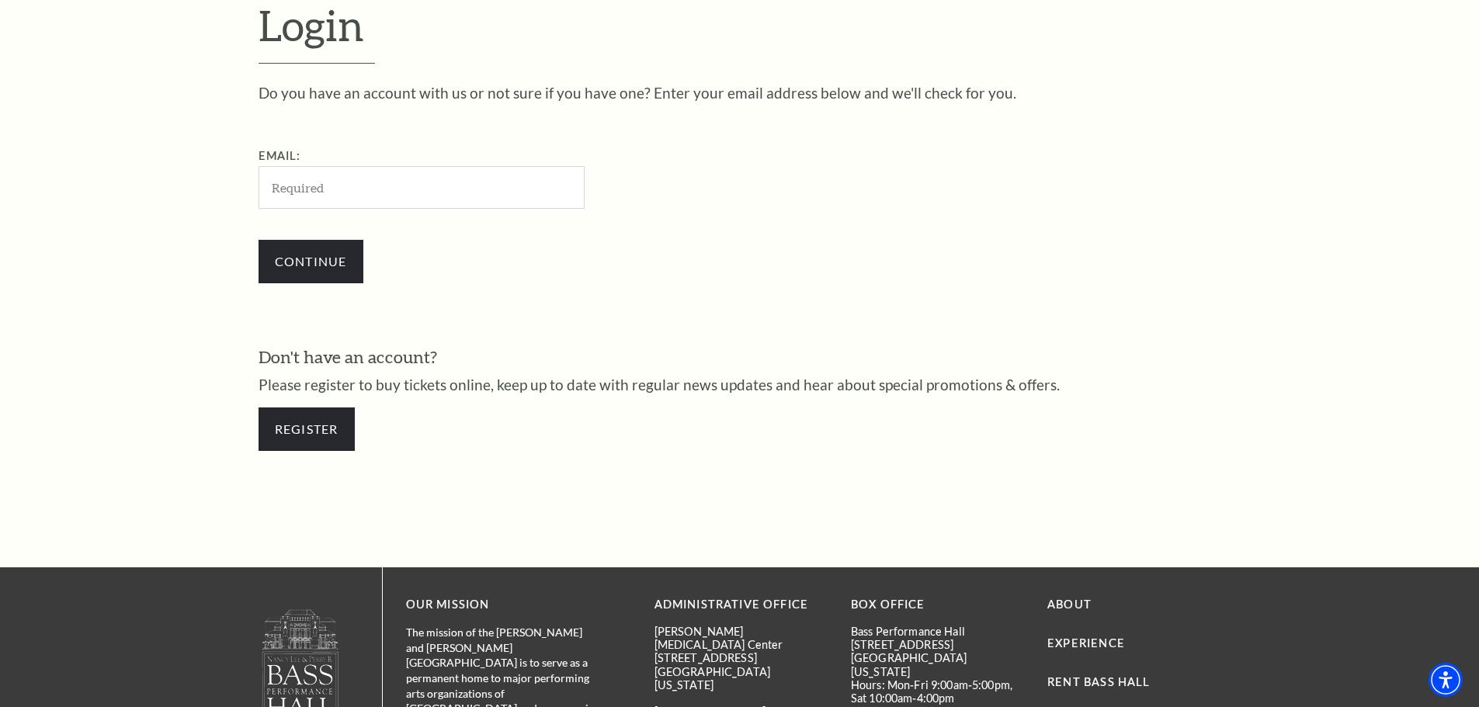
click at [286, 191] on input "Email:" at bounding box center [421, 187] width 326 height 43
type input "mdc_65@hotmail.com"
drag, startPoint x: 425, startPoint y: 187, endPoint x: 205, endPoint y: 199, distance: 220.0
click at [205, 199] on form "Login Do you have an account with us or not sure if you have one? Enter your em…" at bounding box center [739, 233] width 1479 height 668
click at [299, 428] on link "Register" at bounding box center [306, 429] width 96 height 43
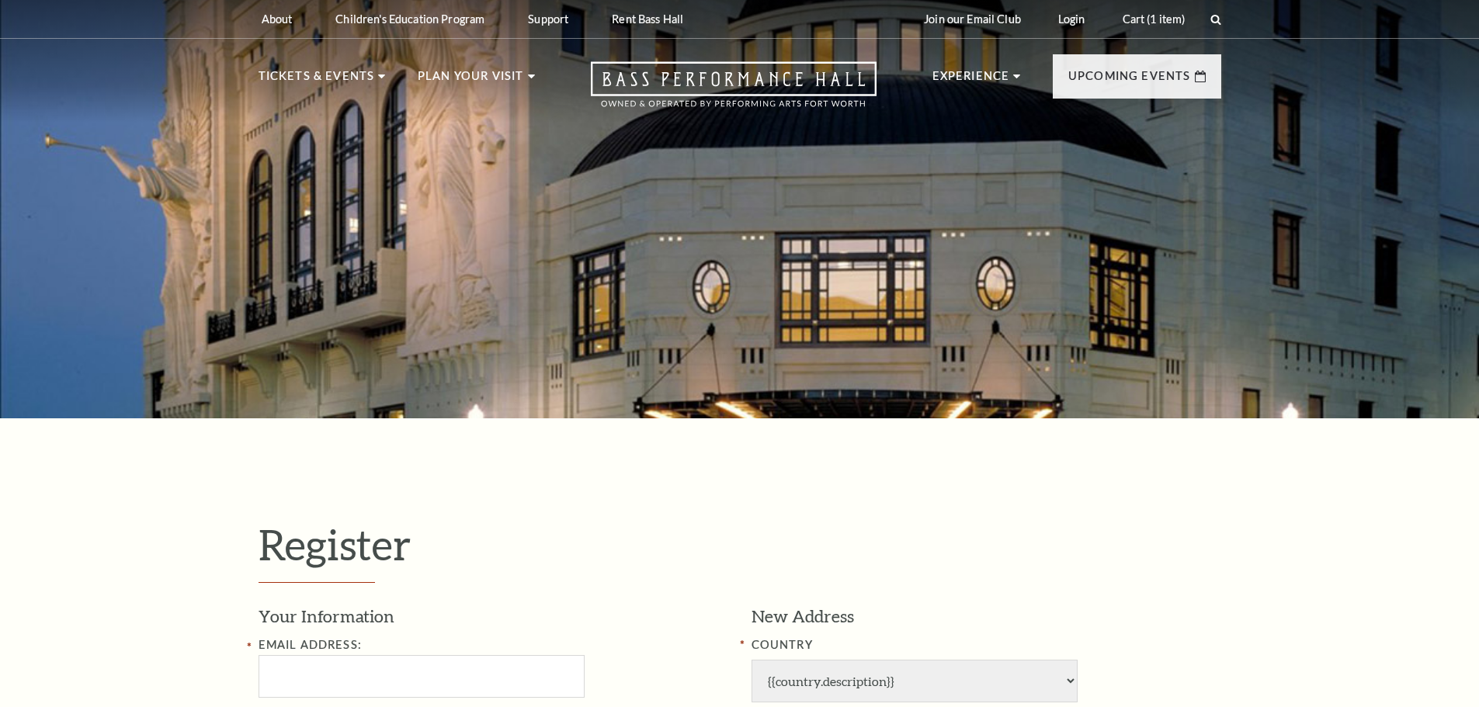
select select "1"
select select "TX"
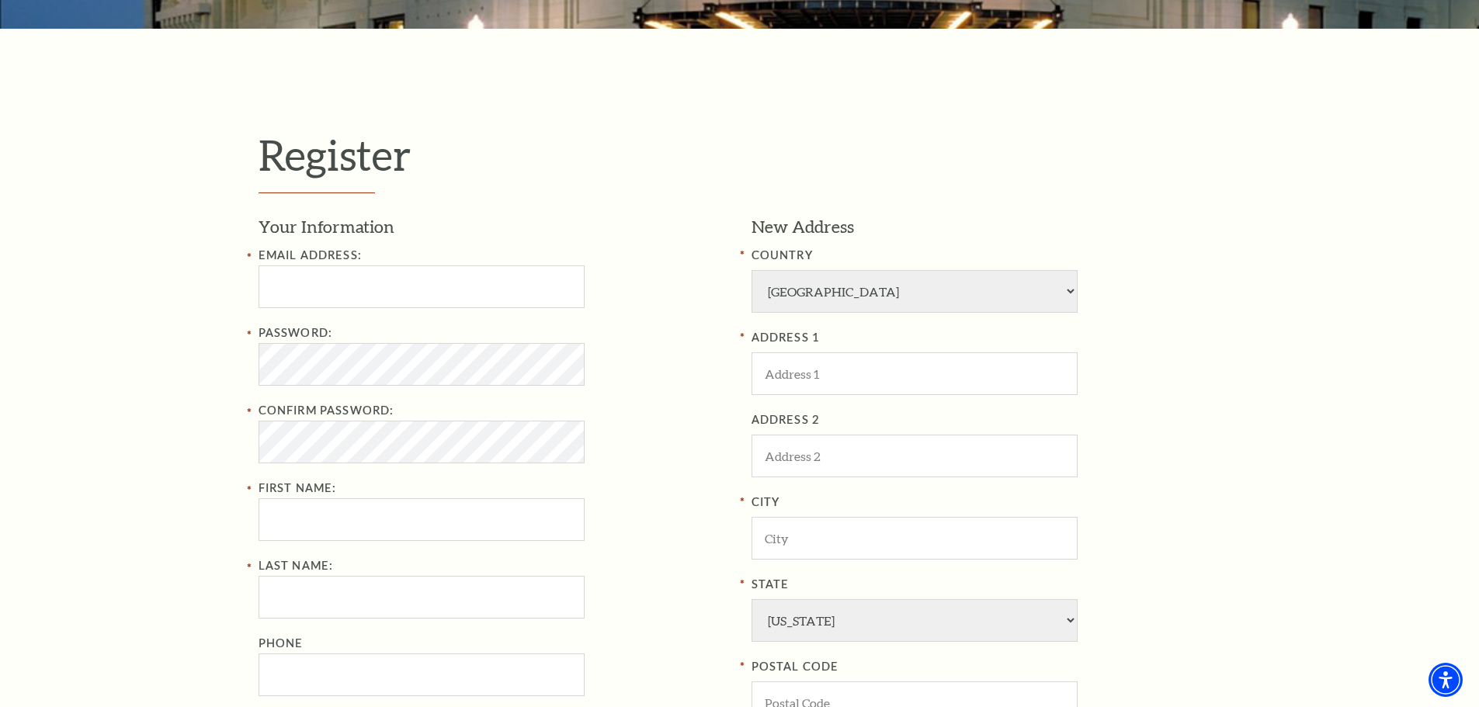
scroll to position [388, 0]
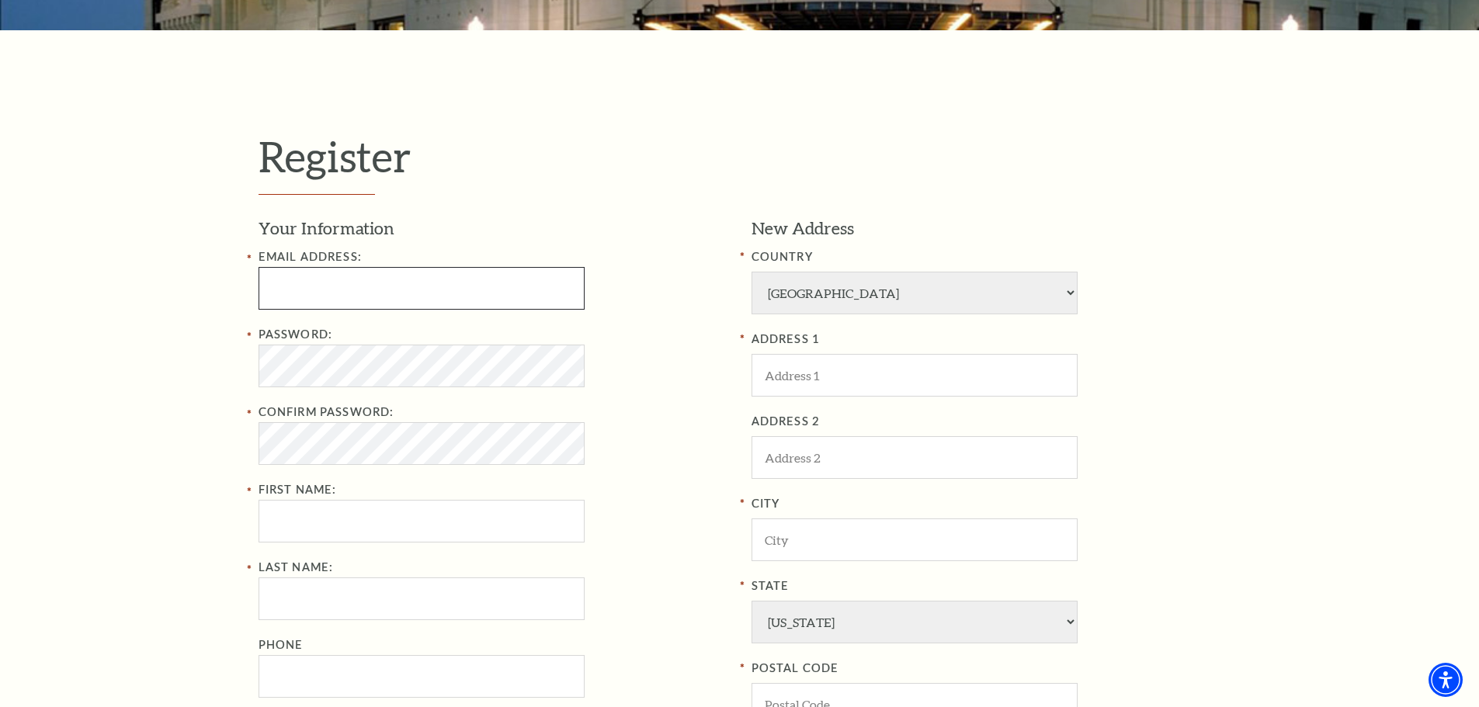
click at [315, 284] on input "Email Address:" at bounding box center [421, 288] width 326 height 43
type input "mdc_65@hotmail.com"
type input "Michael"
type input "Collins"
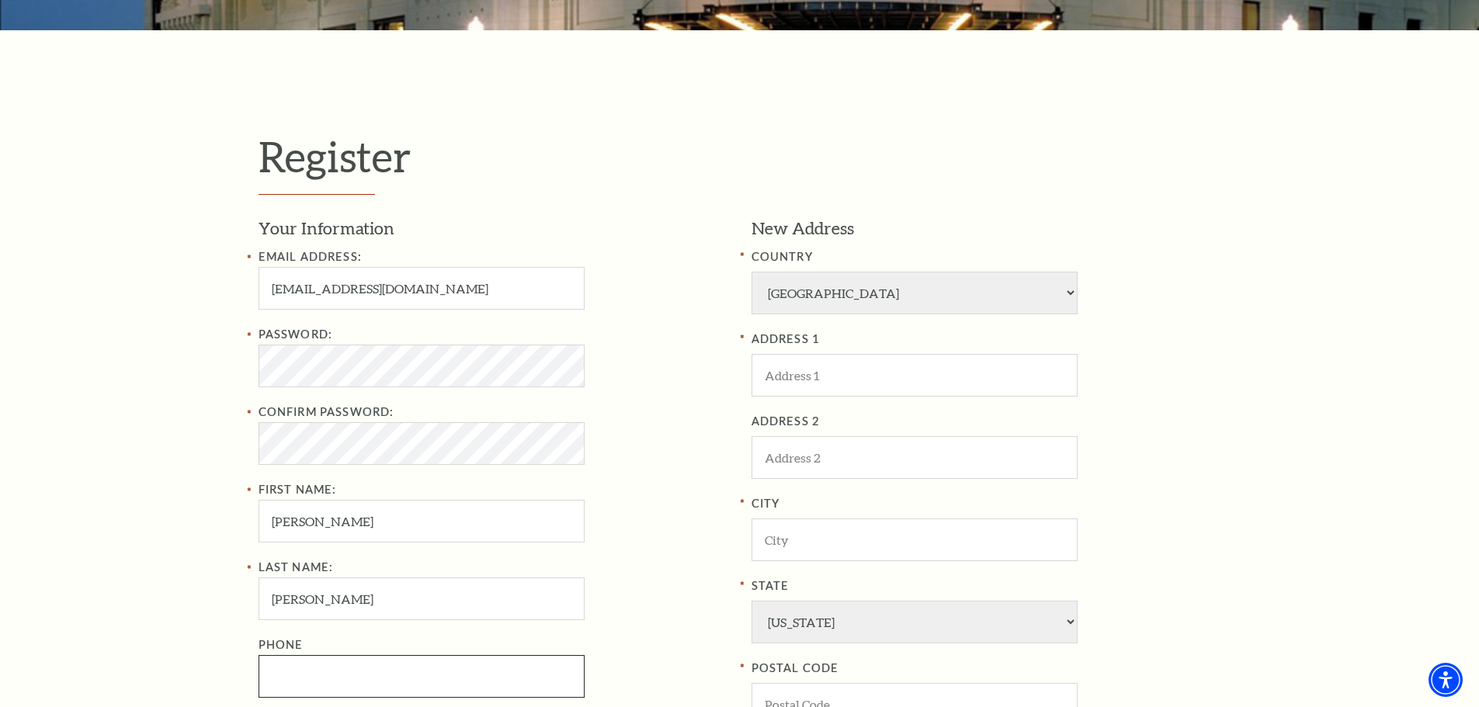
type input "2145581665"
type input "10030 Newcombe Dr"
type input "Dallas"
type input "75228"
type input "214-558-1665"
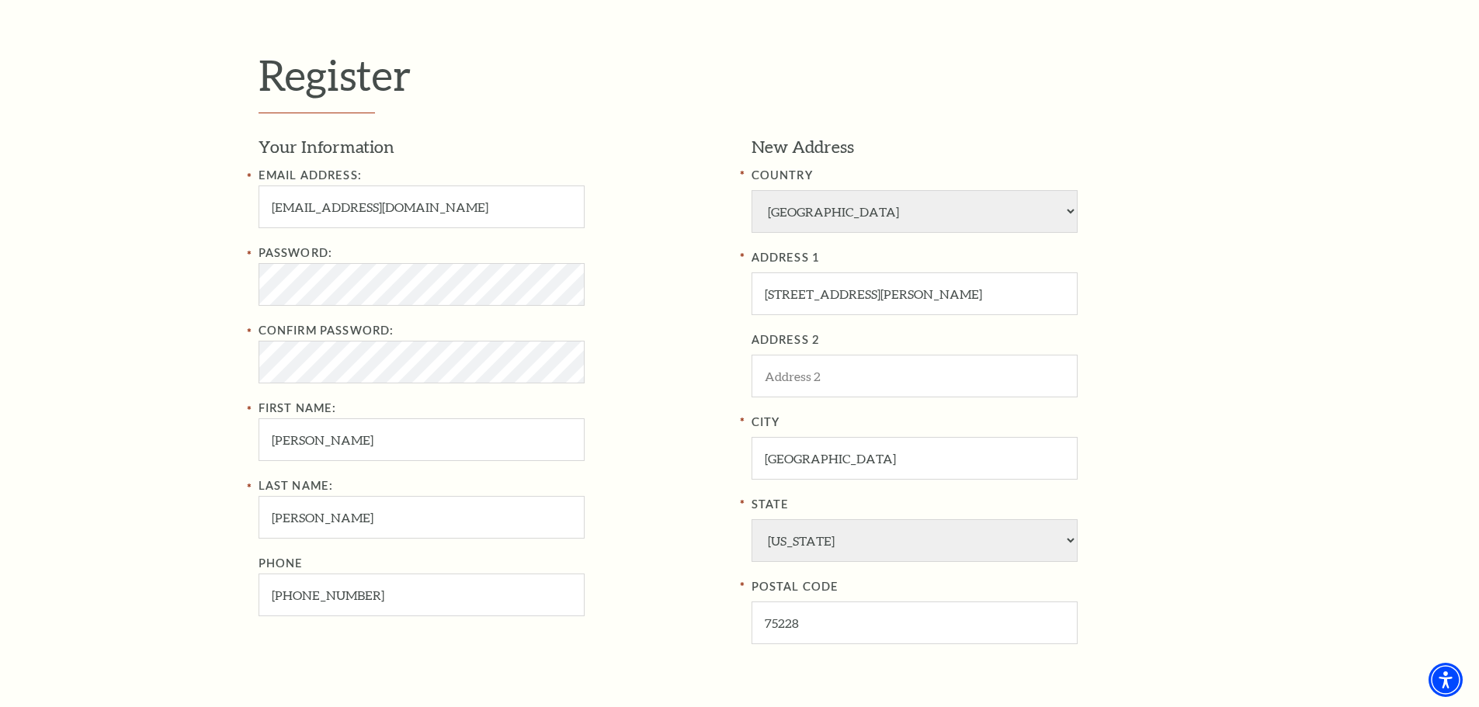
scroll to position [466, 0]
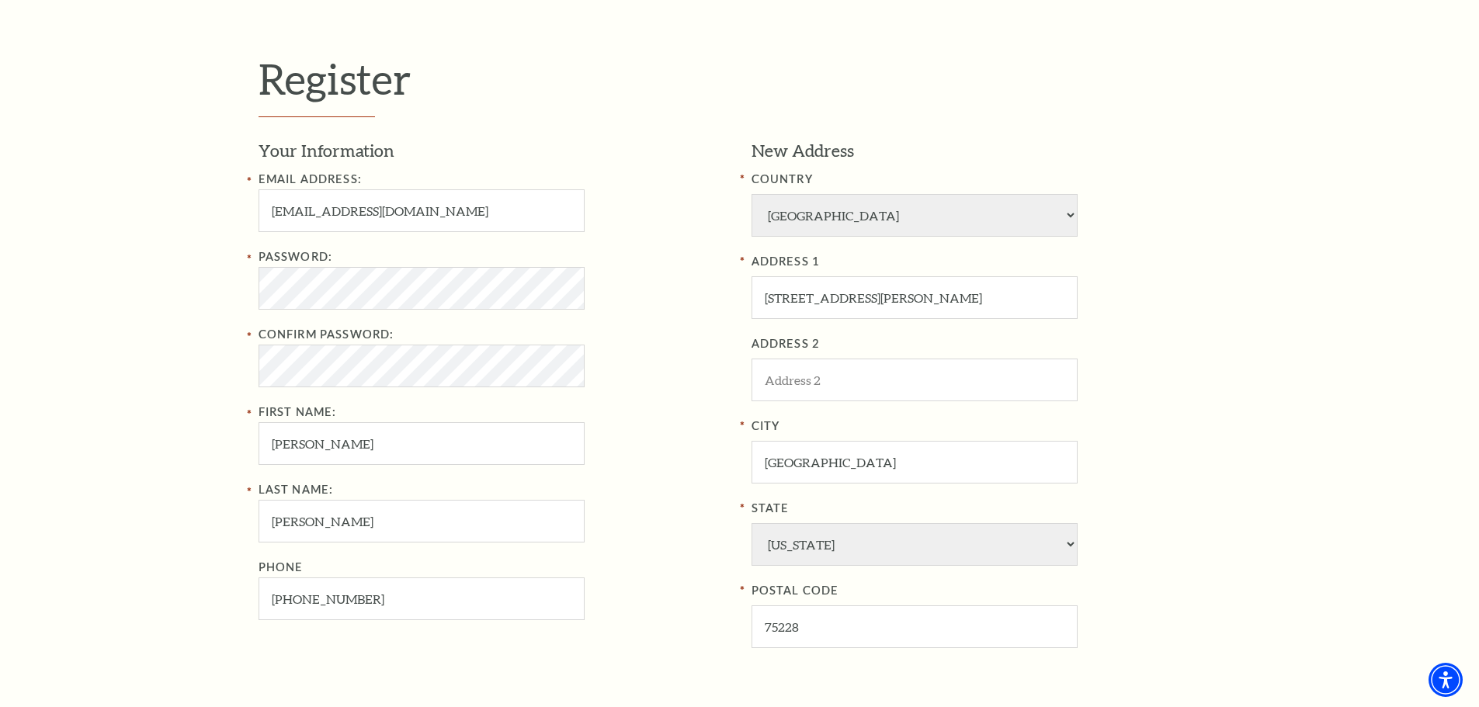
click at [157, 421] on div "Register Your Information Email Address: mdc_65@hotmail.com Password: Confirm P…" at bounding box center [739, 427] width 1479 height 948
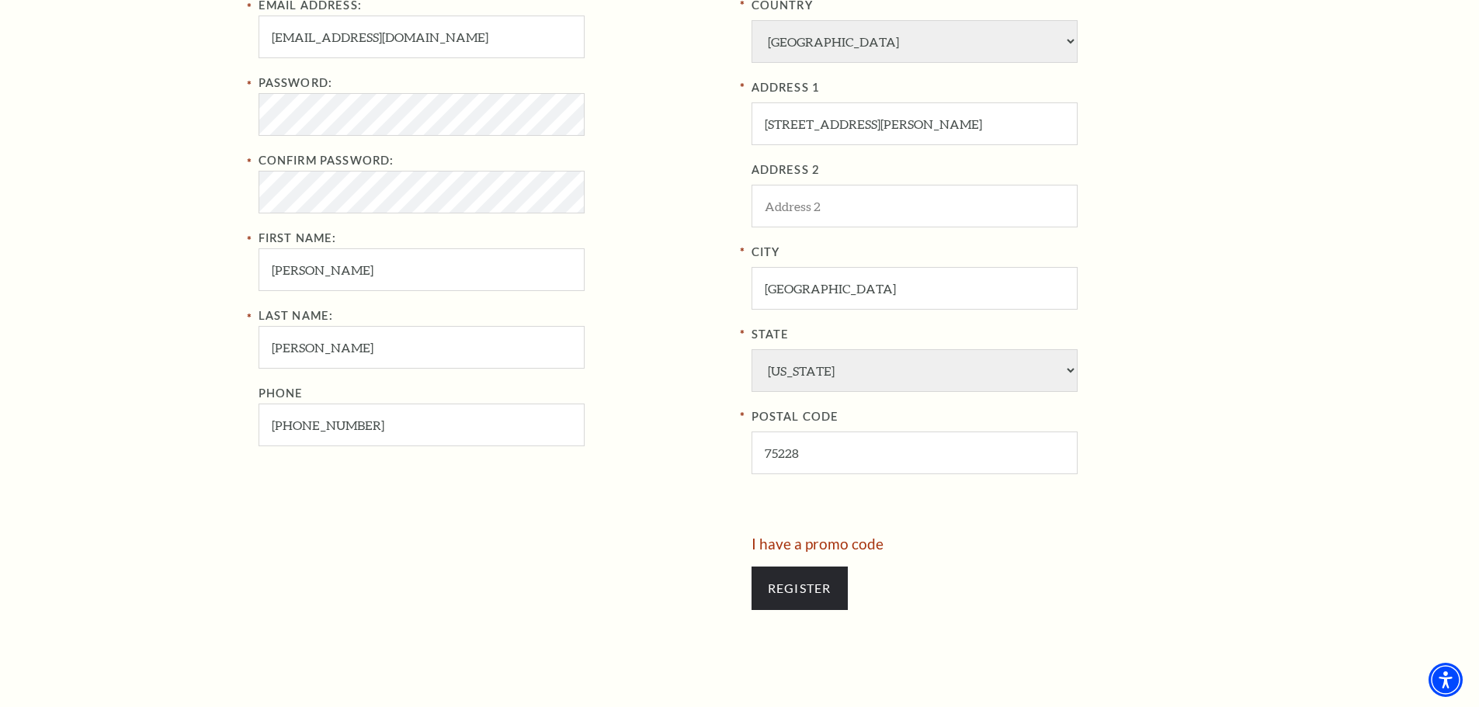
scroll to position [699, 0]
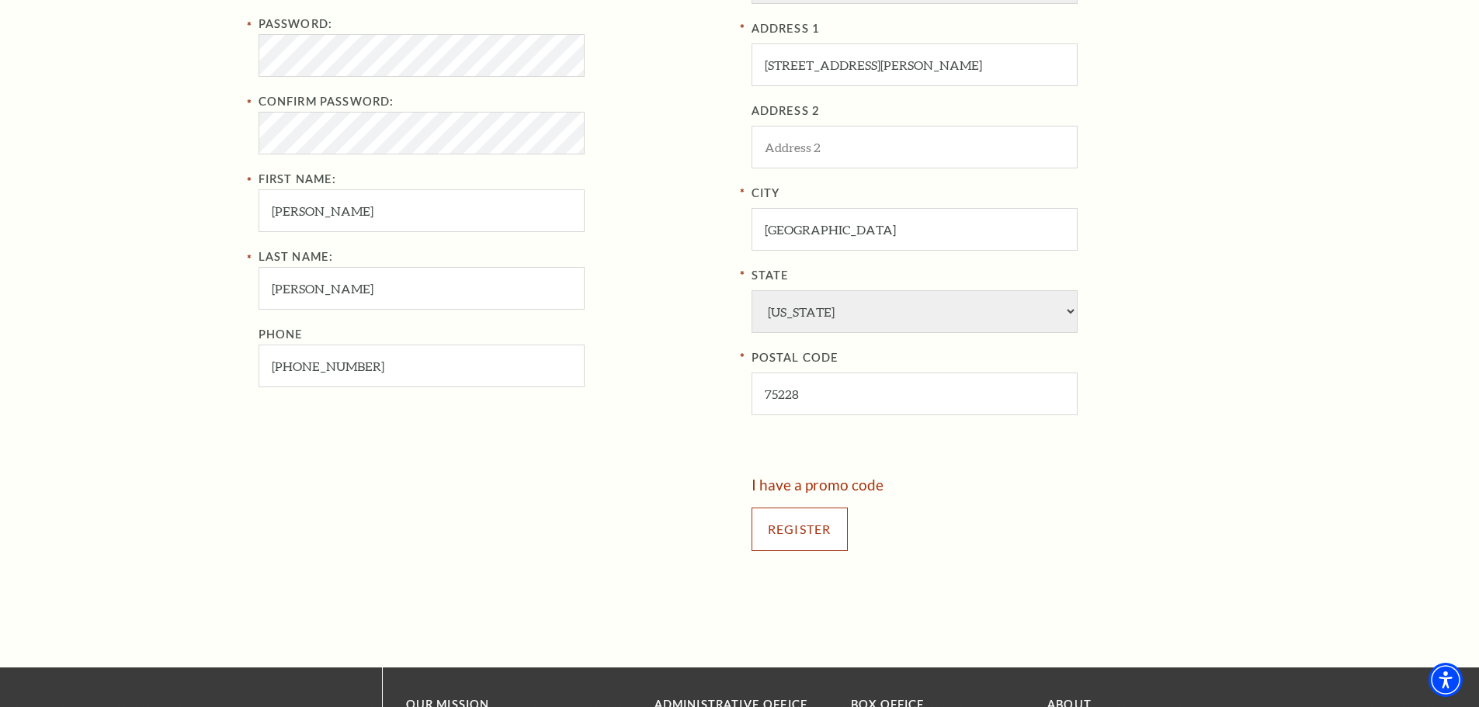
click at [789, 535] on input "Register" at bounding box center [799, 529] width 96 height 43
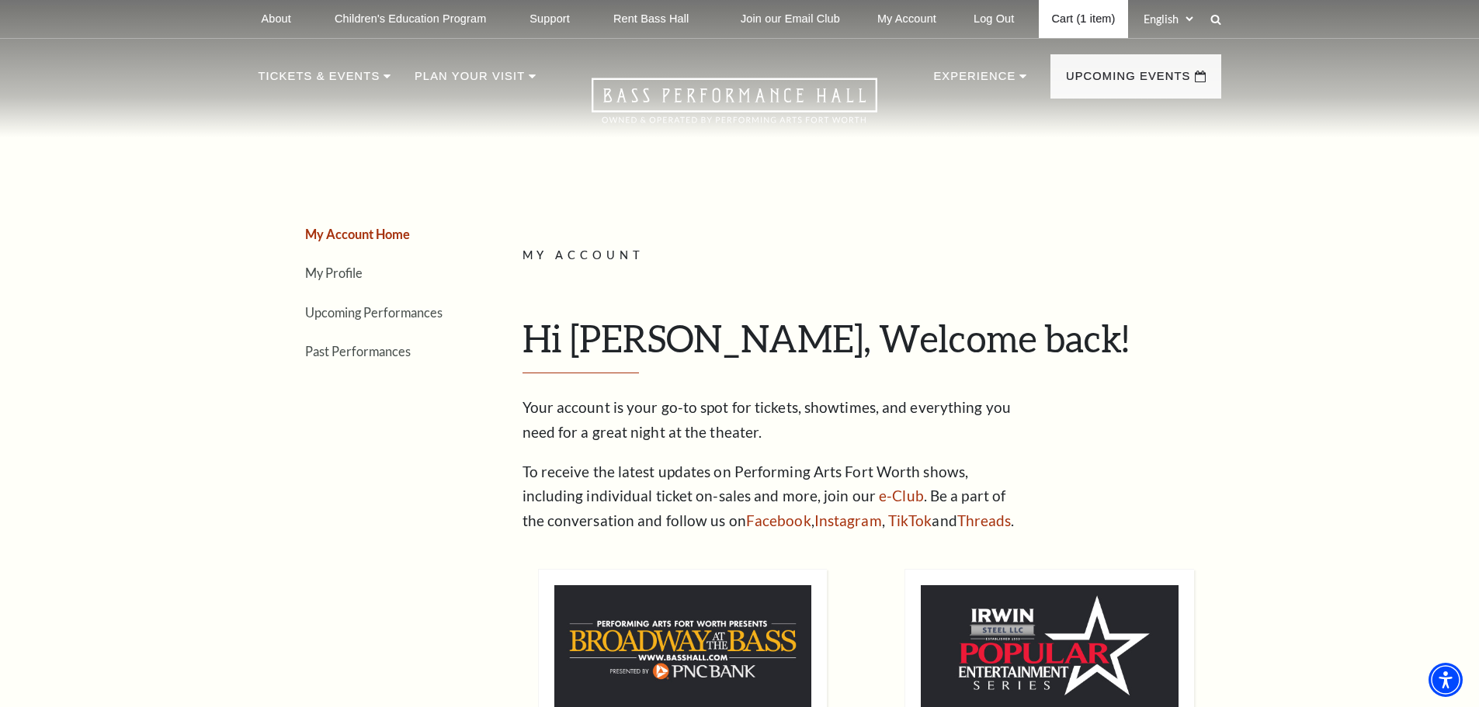
click at [1067, 16] on link "Cart (1 item)" at bounding box center [1083, 19] width 88 height 38
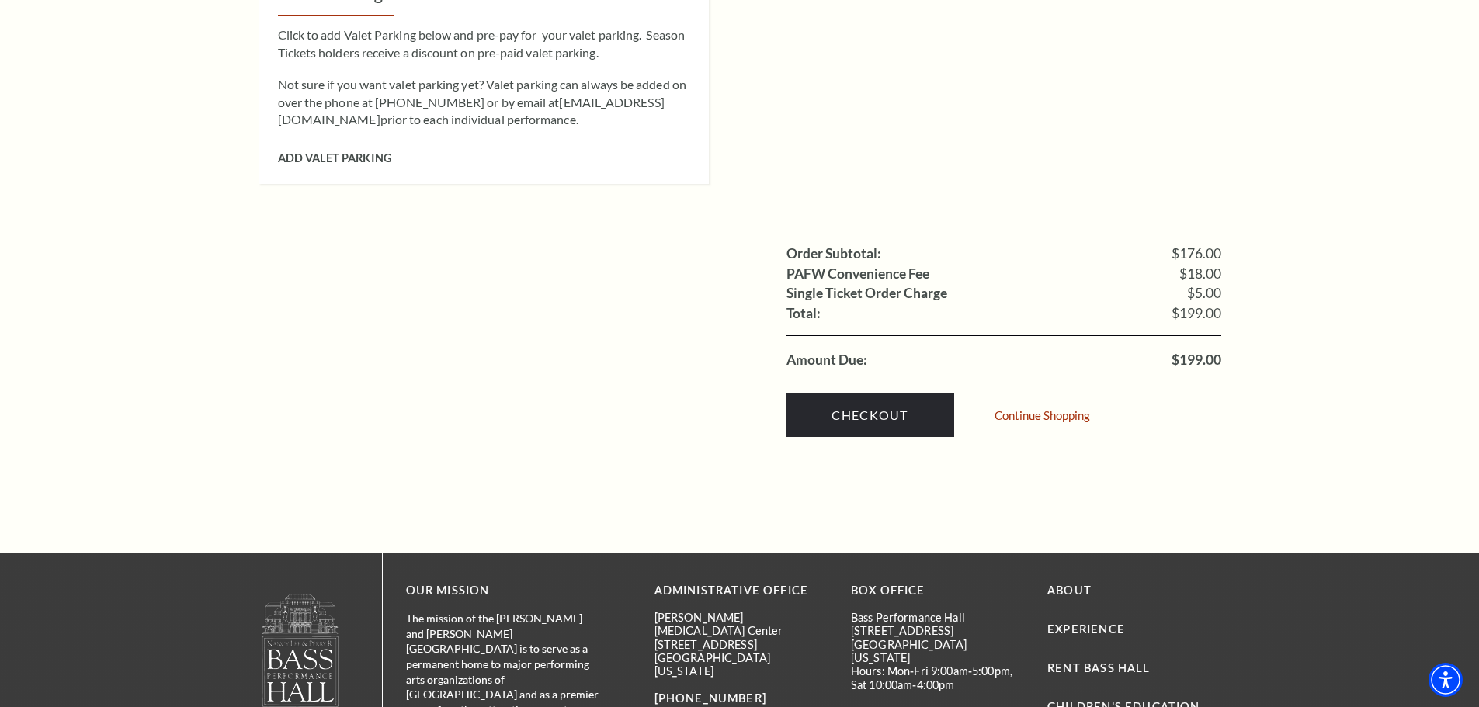
scroll to position [1397, 0]
click at [881, 399] on link "Checkout" at bounding box center [870, 414] width 168 height 43
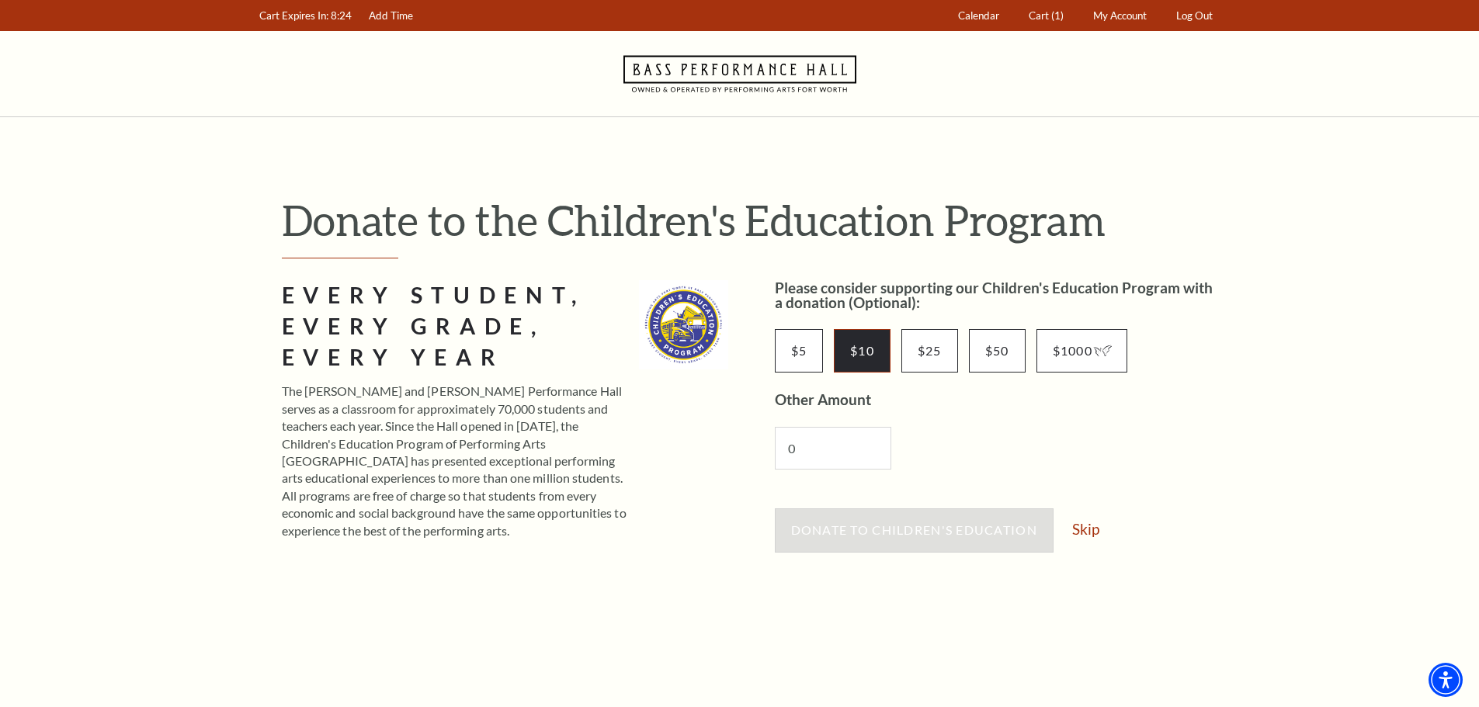
click at [858, 356] on input "$10" at bounding box center [862, 350] width 57 height 43
click at [869, 528] on span "Donate to Children's Education" at bounding box center [914, 529] width 246 height 15
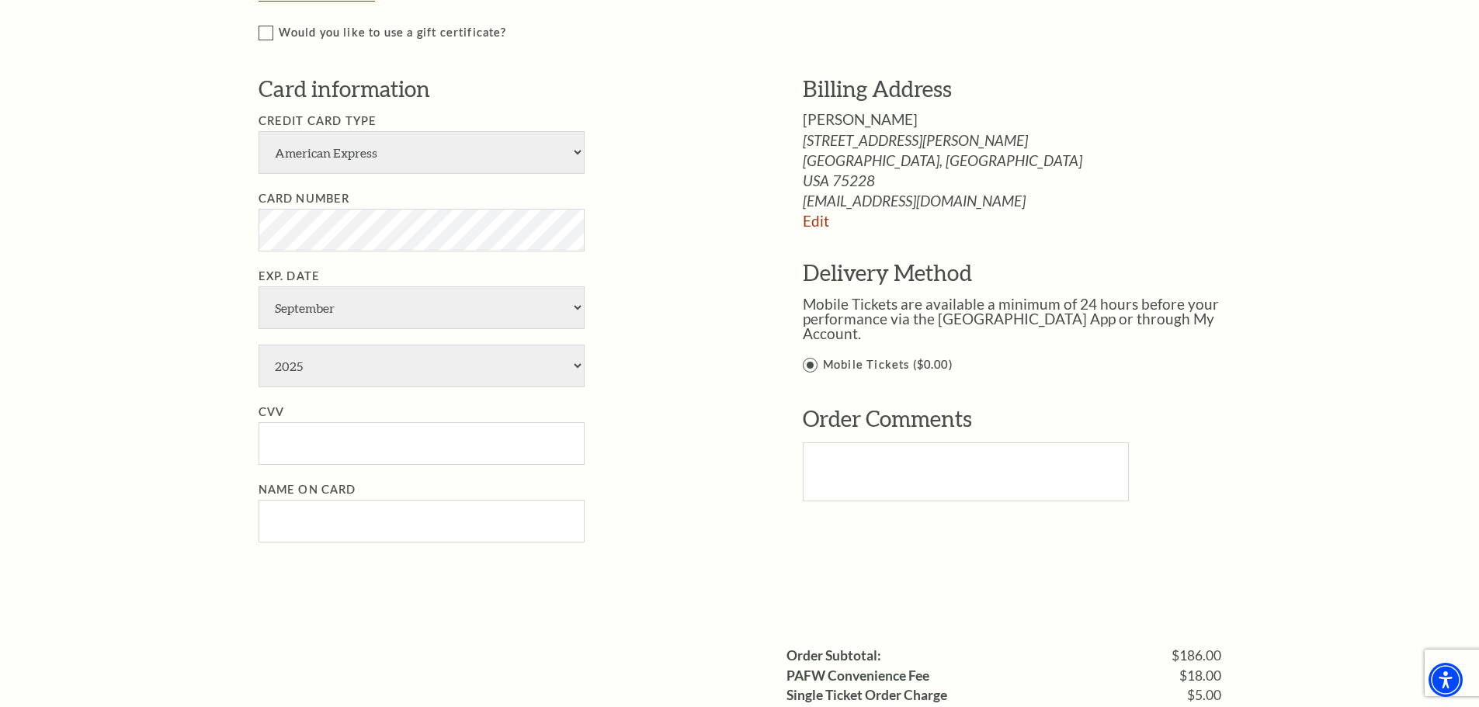
scroll to position [1009, 0]
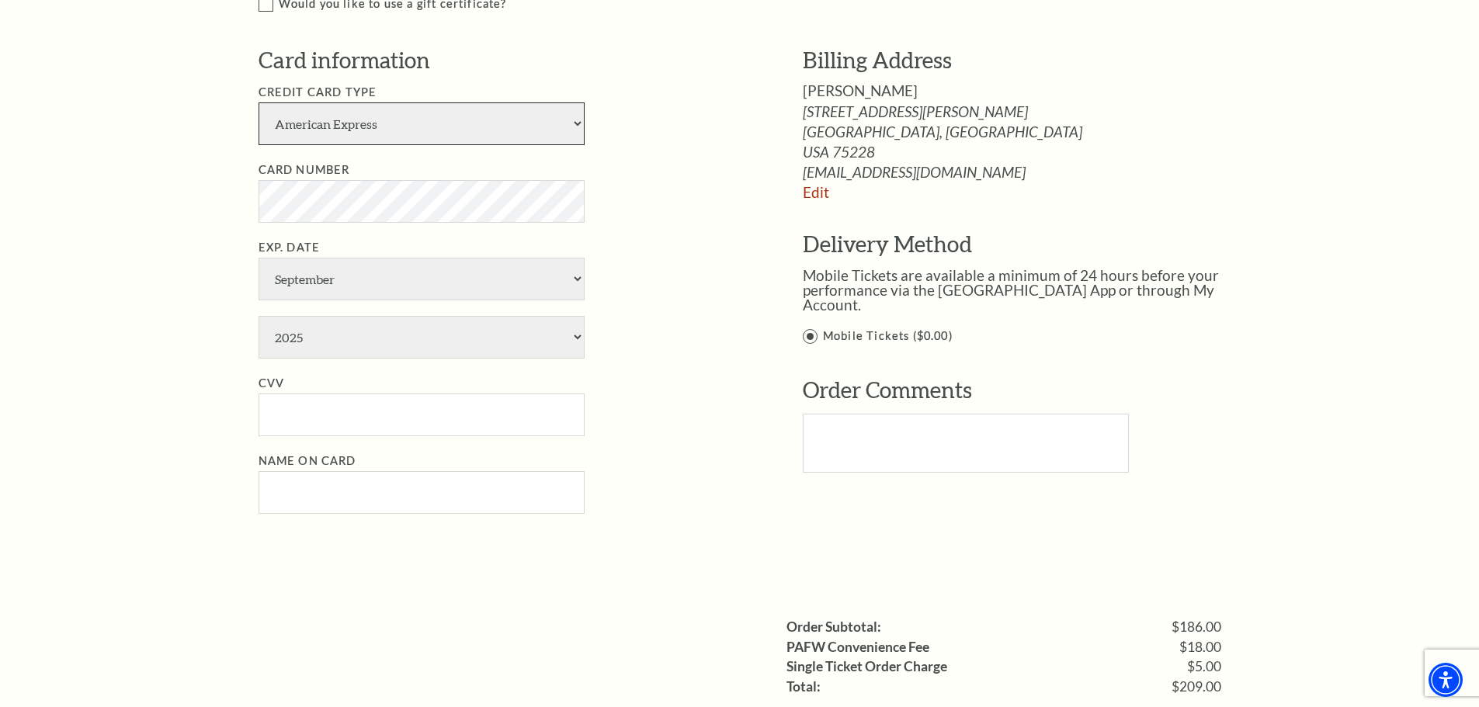
click at [575, 124] on select "American Express Visa Master Card Discover" at bounding box center [421, 123] width 326 height 43
select select "25"
click at [258, 102] on select "American Express Visa Master Card Discover" at bounding box center [421, 123] width 326 height 43
click at [216, 241] on div "Notice × Tickets cannot be removed during a Ticket Exchange. Choose Start Over …" at bounding box center [739, 83] width 1479 height 1951
click at [361, 281] on select "January February March April May June July August September October November De…" at bounding box center [421, 279] width 326 height 43
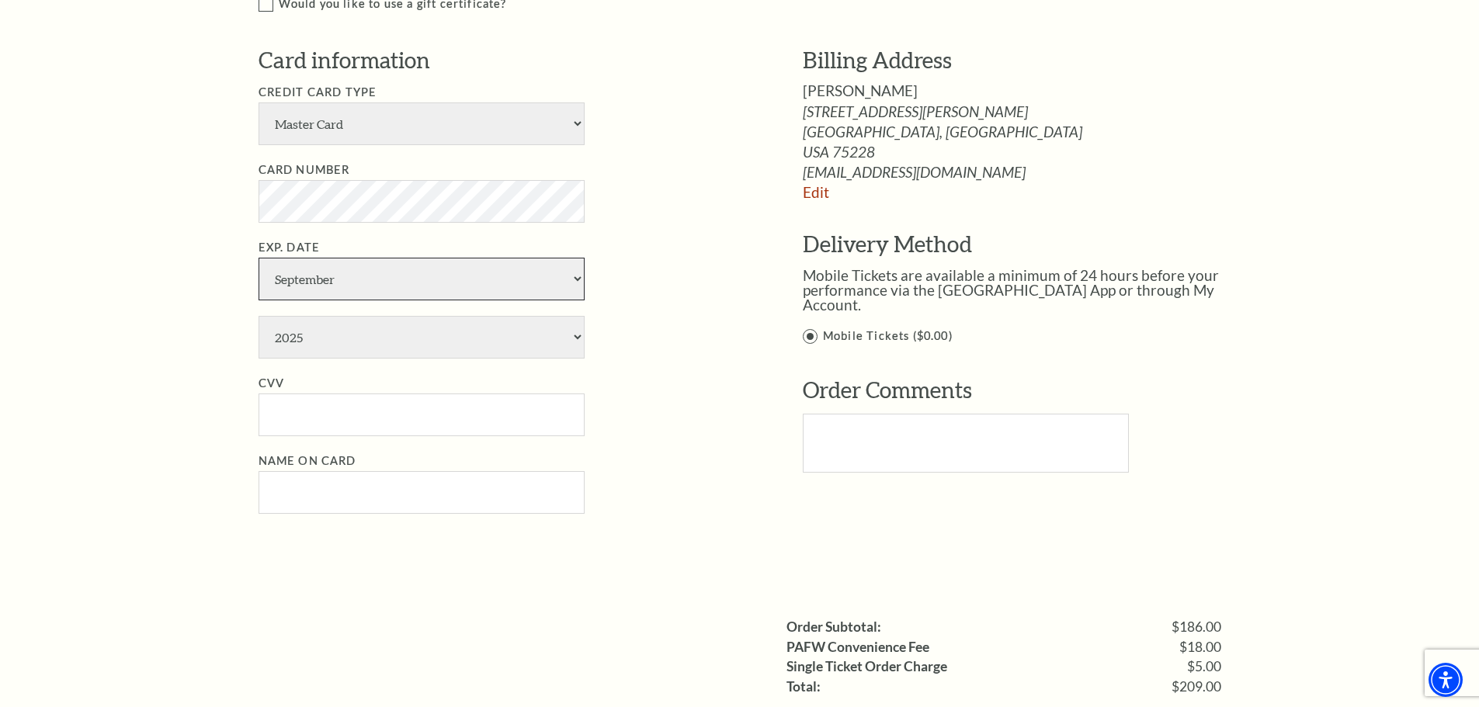
select select "7"
click at [258, 258] on select "January February March April May June July August September October November De…" at bounding box center [421, 279] width 326 height 43
click at [564, 335] on select "2025 2026 2027 2028 2029 2030 2031 2032 2033 2034" at bounding box center [421, 337] width 326 height 43
select select "2029"
click at [258, 316] on select "2025 2026 2027 2028 2029 2030 2031 2032 2033 2034" at bounding box center [421, 337] width 326 height 43
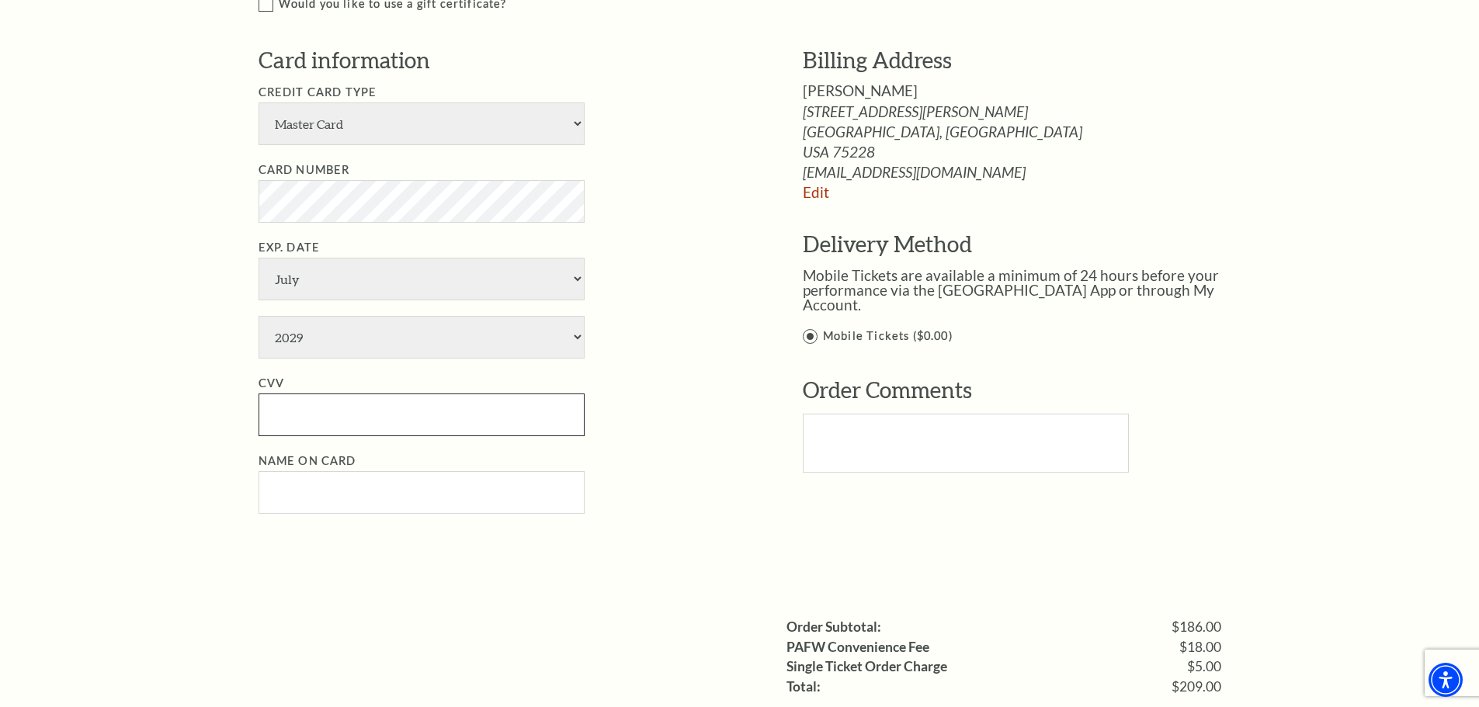
click at [300, 418] on input "CVV" at bounding box center [421, 415] width 326 height 43
type input "706"
click at [122, 437] on div "Notice × Tickets cannot be removed during a Ticket Exchange. Choose Start Over …" at bounding box center [739, 83] width 1479 height 1951
click at [339, 493] on input "Name on Card" at bounding box center [421, 492] width 326 height 43
type input "Michael Collins"
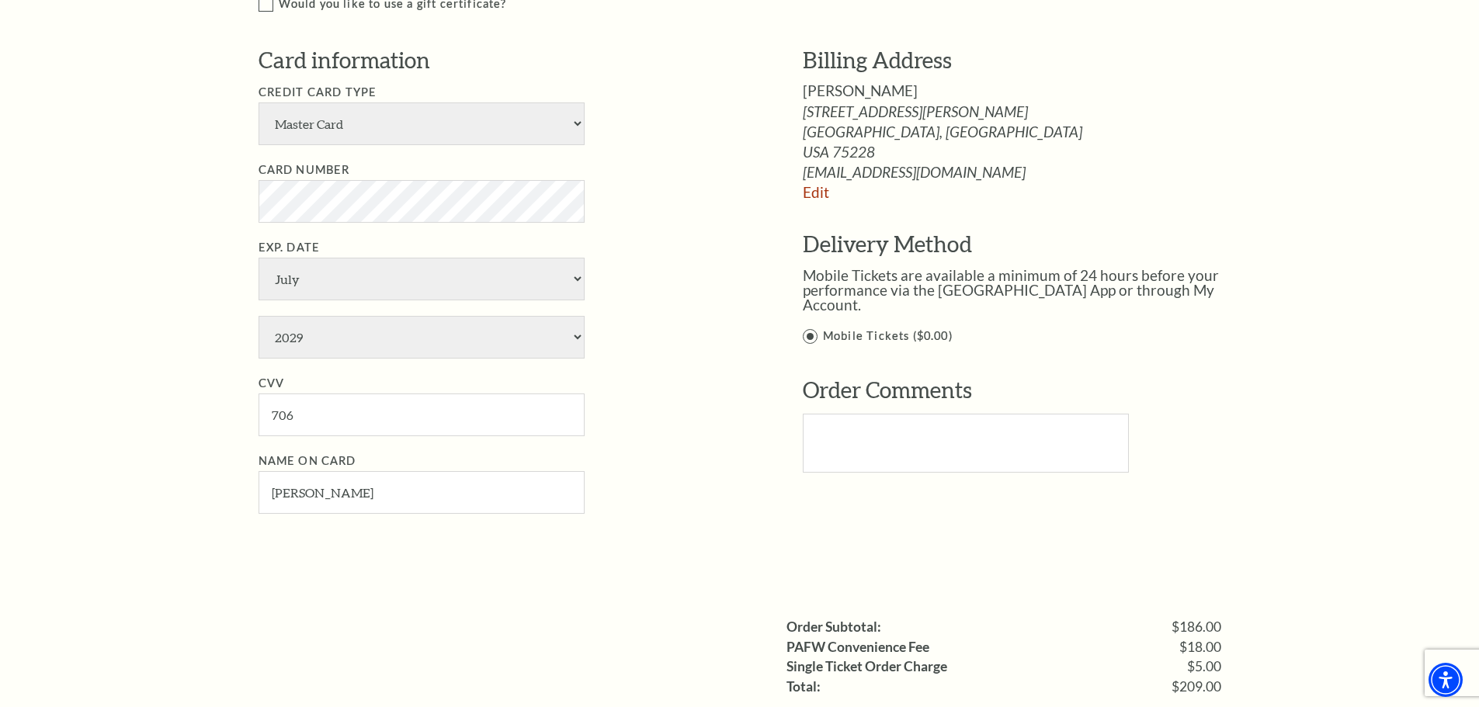
click at [744, 299] on li "Exp. Date January February March April May June July August September October N…" at bounding box center [507, 298] width 498 height 120
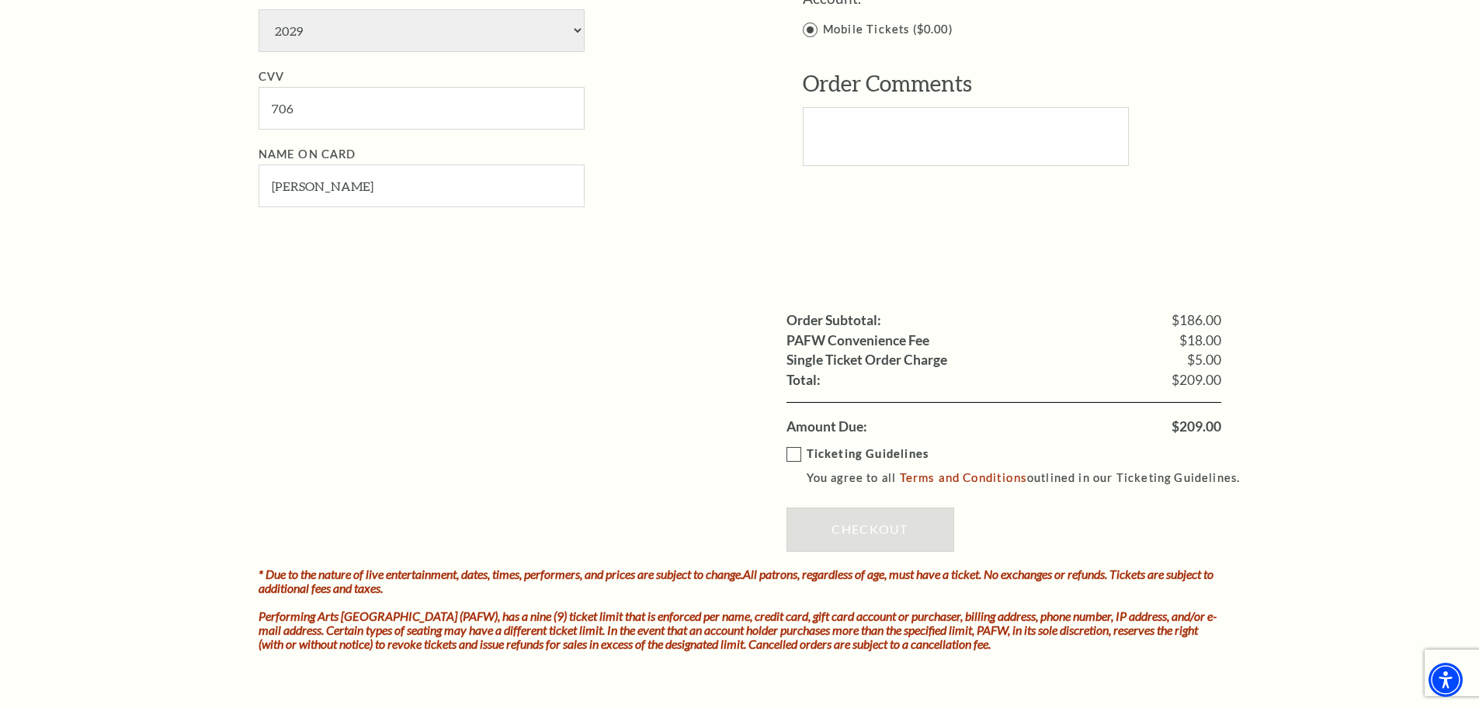
scroll to position [1320, 0]
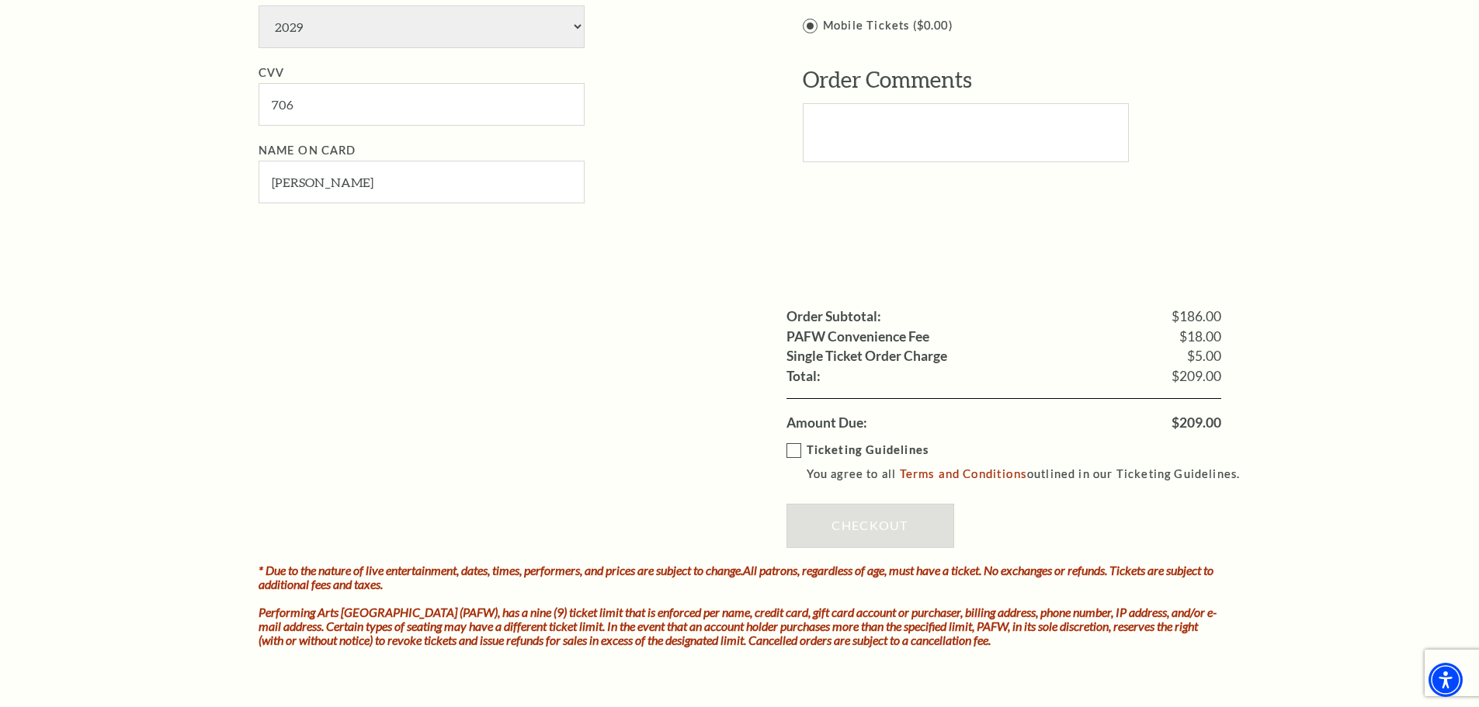
click at [796, 448] on label "Ticketing Guidelines You agree to all Terms and Conditions outlined in our Tick…" at bounding box center [1020, 462] width 468 height 43
click at [0, 0] on input "Ticketing Guidelines You agree to all Terms and Conditions outlined in our Tick…" at bounding box center [0, 0] width 0 height 0
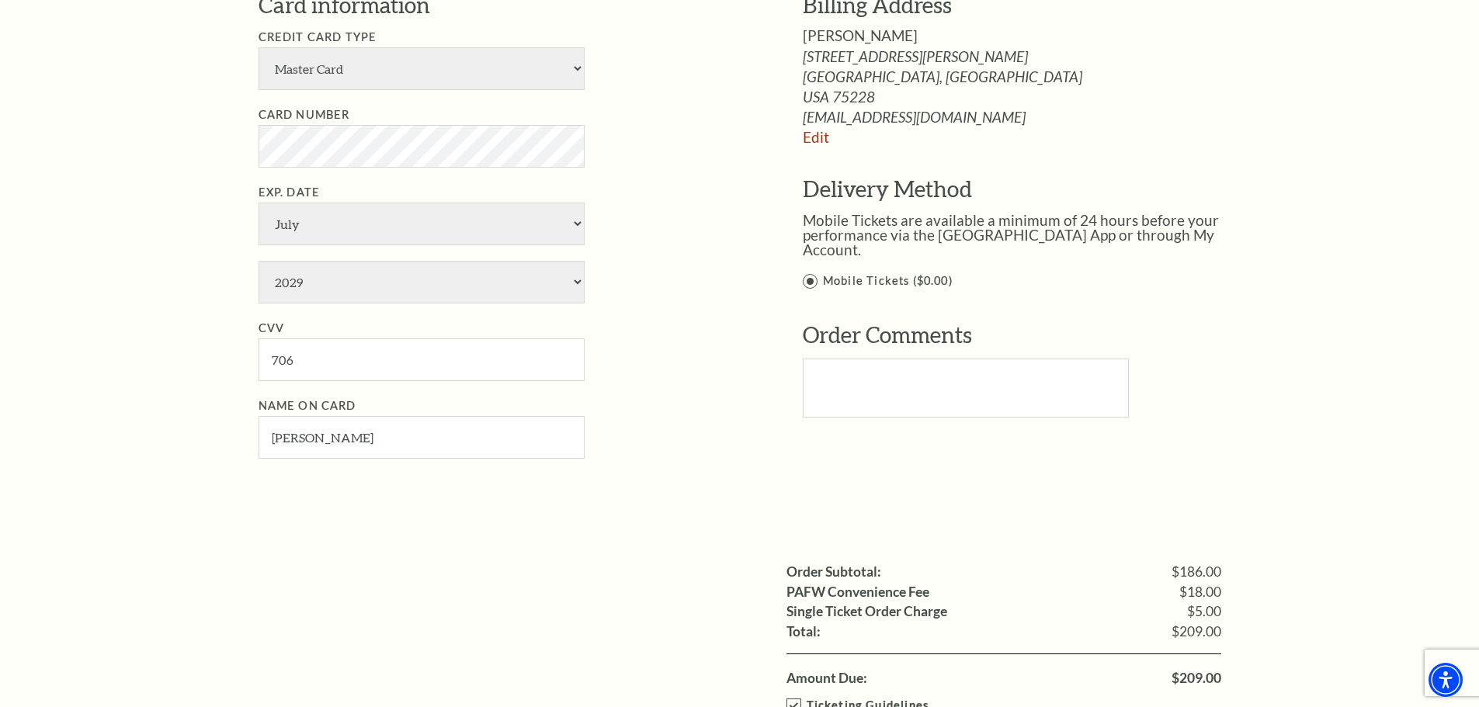
scroll to position [1009, 0]
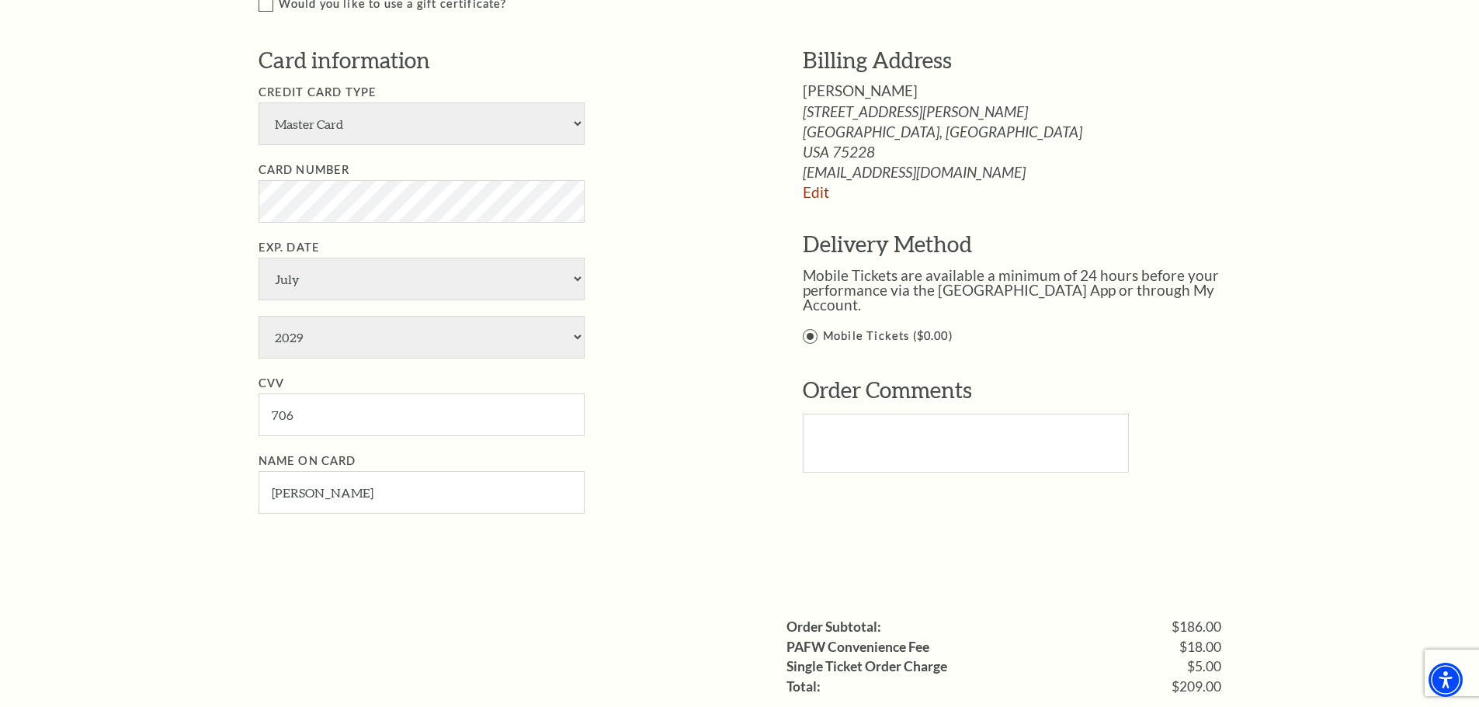
click at [813, 327] on label "Mobile Tickets ($0.00)" at bounding box center [1028, 336] width 451 height 19
click at [0, 0] on input "Mobile Tickets ($0.00)" at bounding box center [0, 0] width 0 height 0
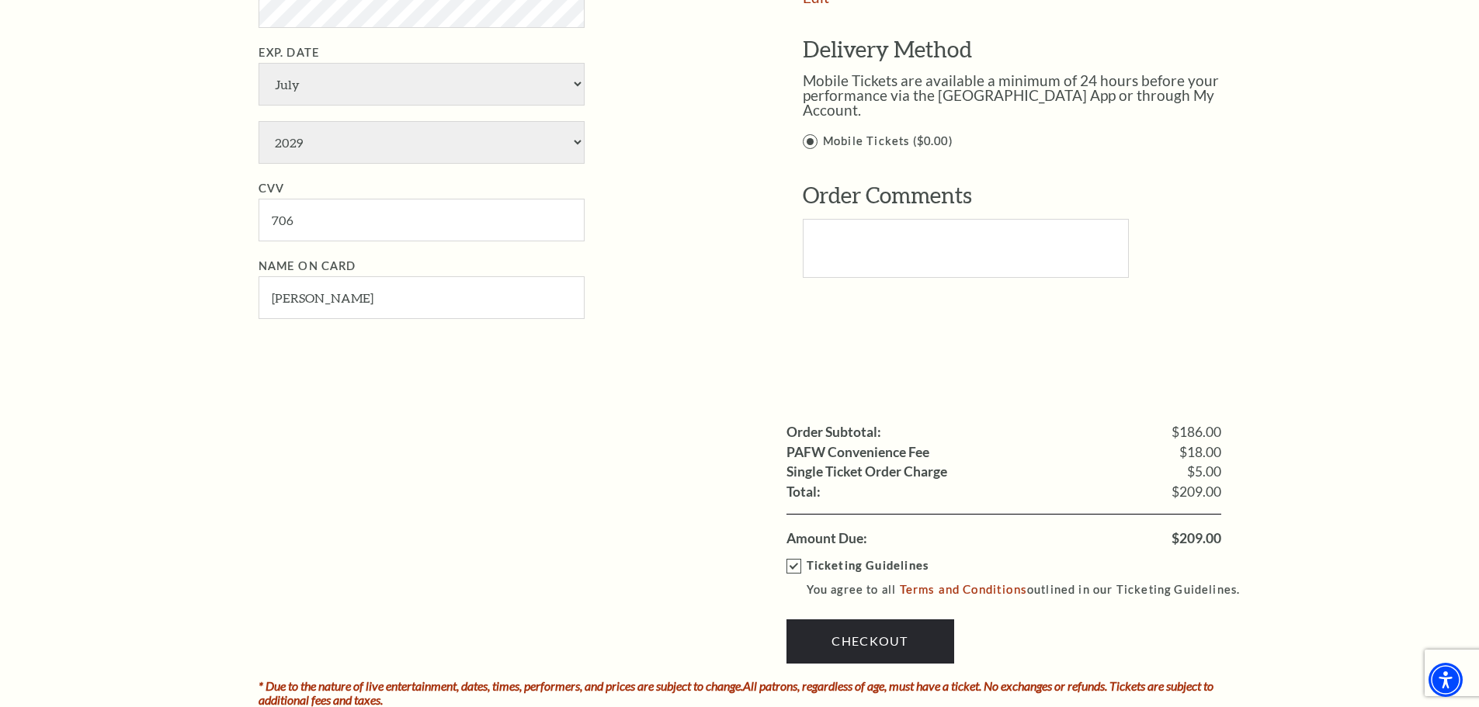
scroll to position [1320, 0]
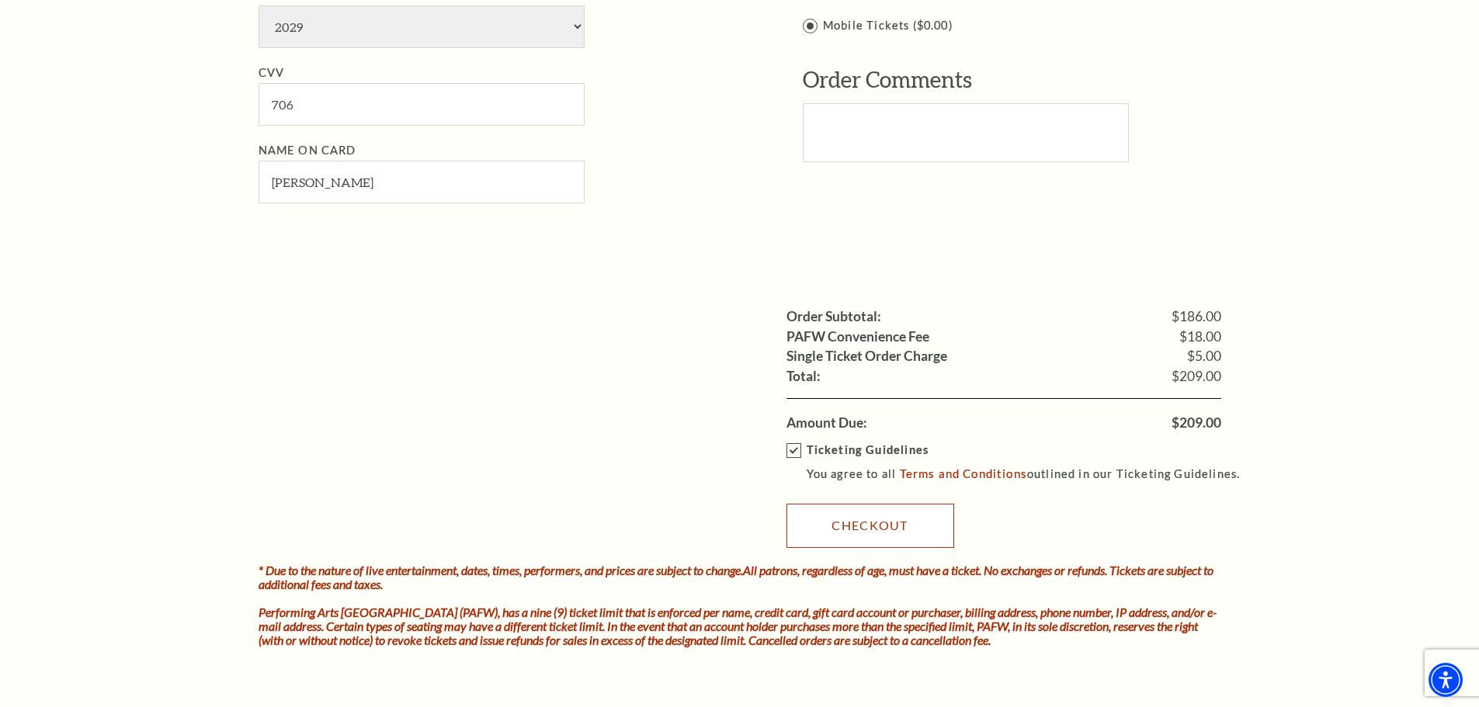
click at [853, 522] on link "Checkout" at bounding box center [870, 525] width 168 height 43
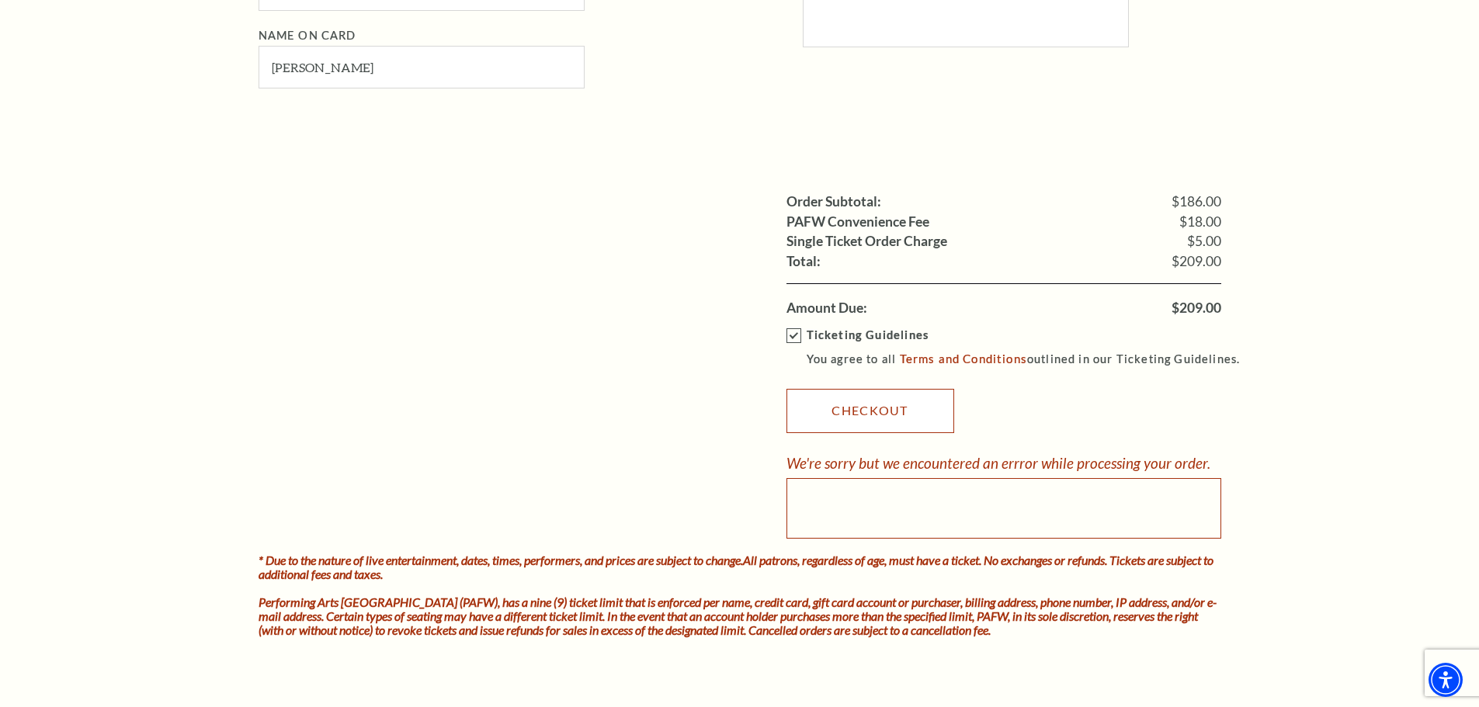
scroll to position [1475, 0]
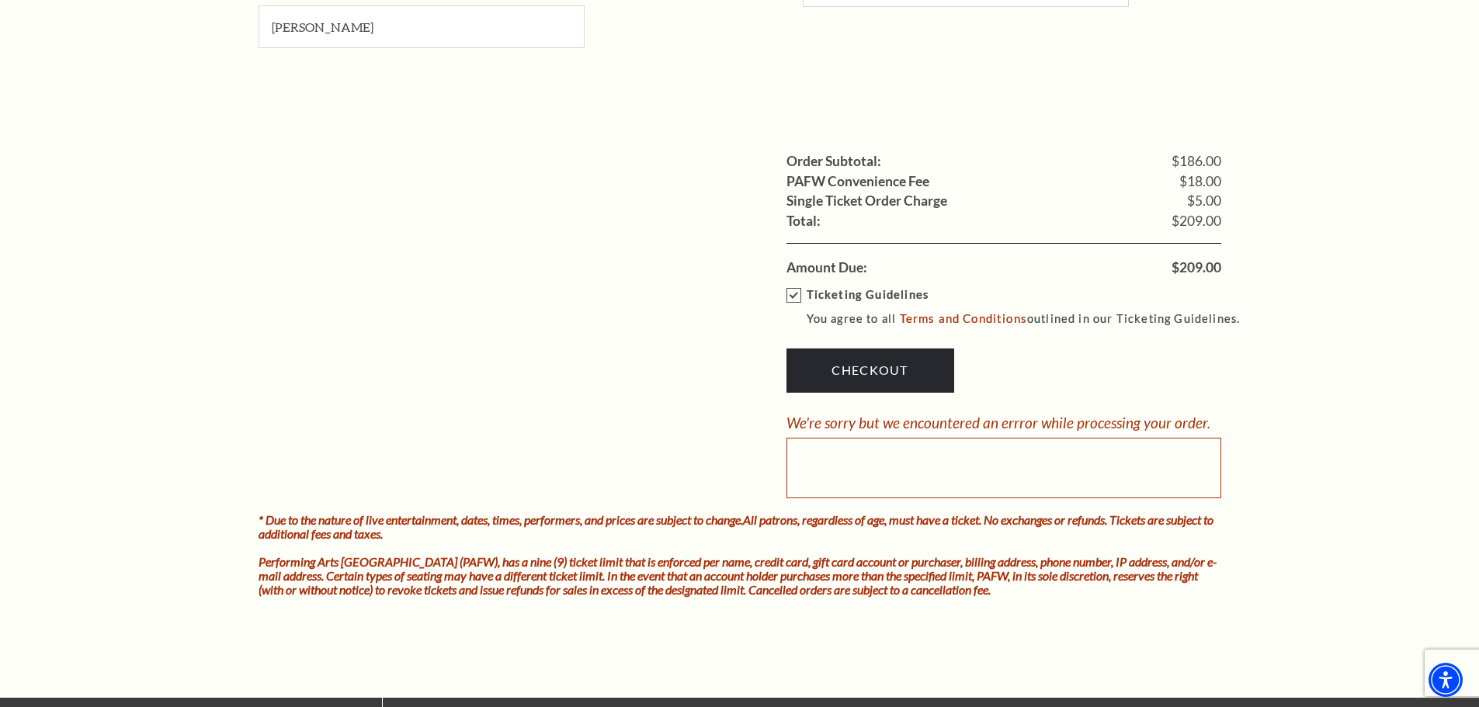
click at [845, 456] on div at bounding box center [1003, 468] width 435 height 61
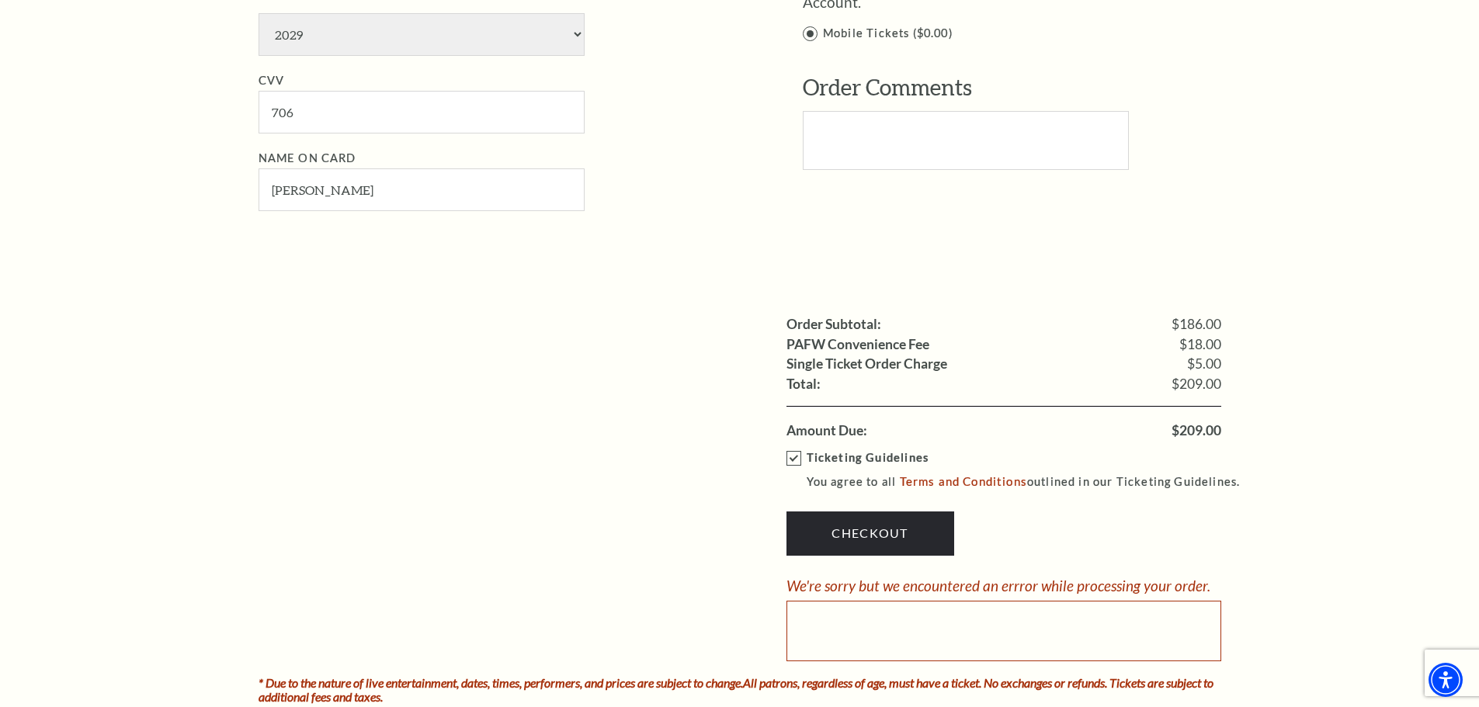
scroll to position [1397, 0]
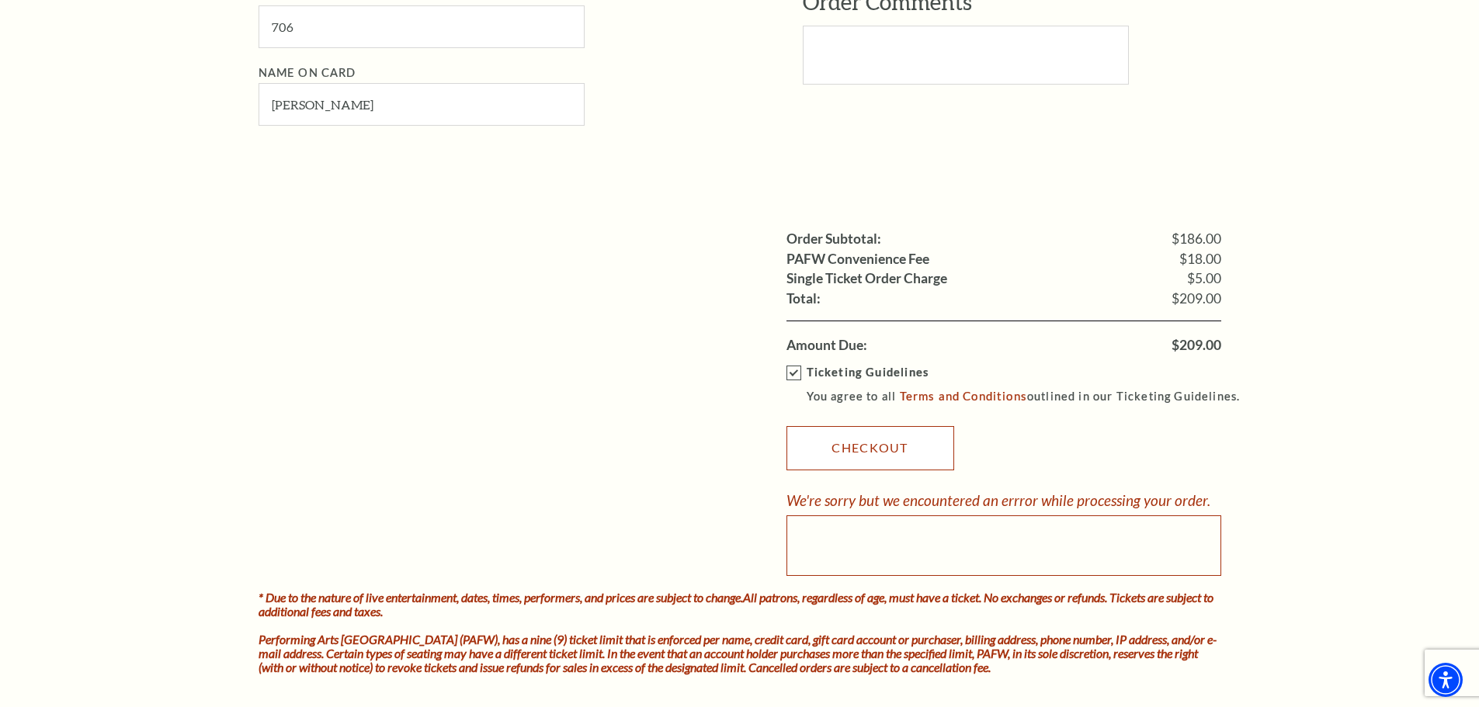
click at [876, 447] on link "Checkout" at bounding box center [870, 447] width 168 height 43
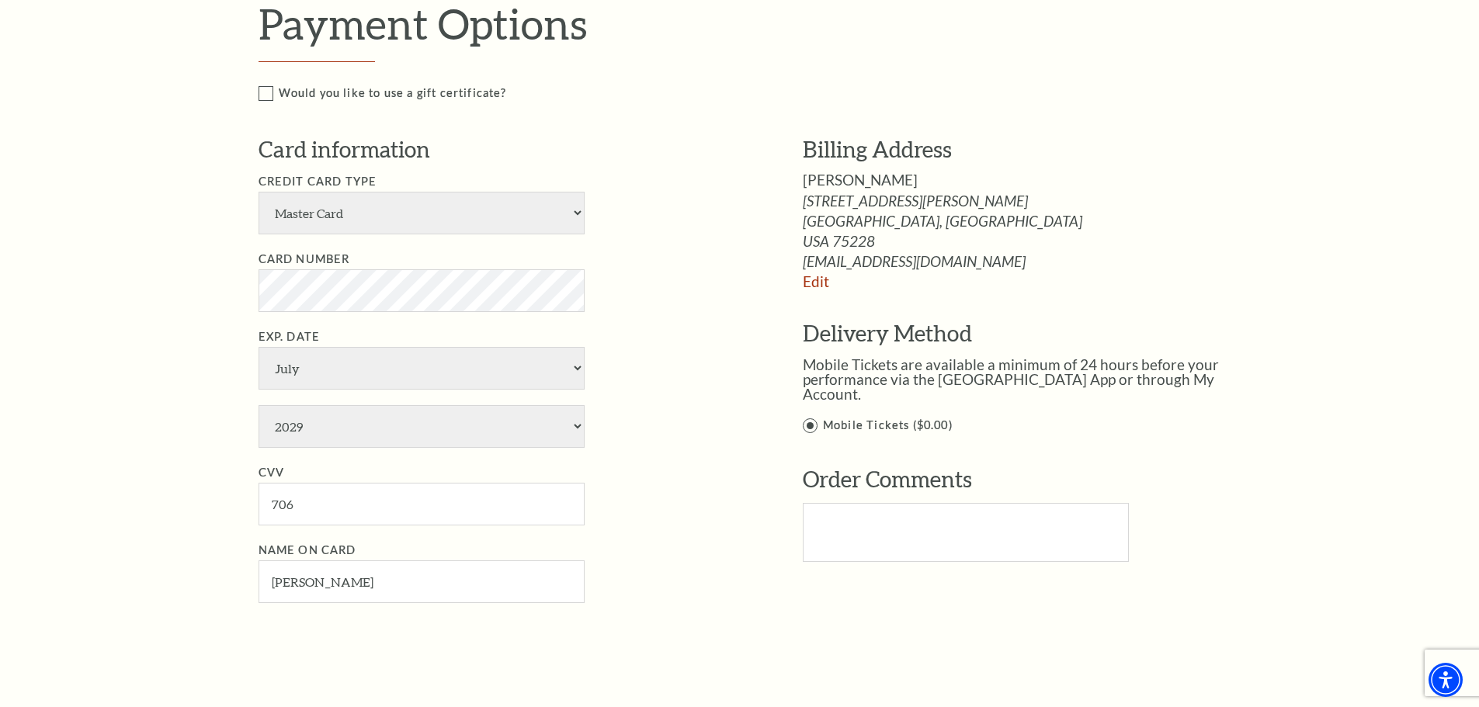
scroll to position [932, 0]
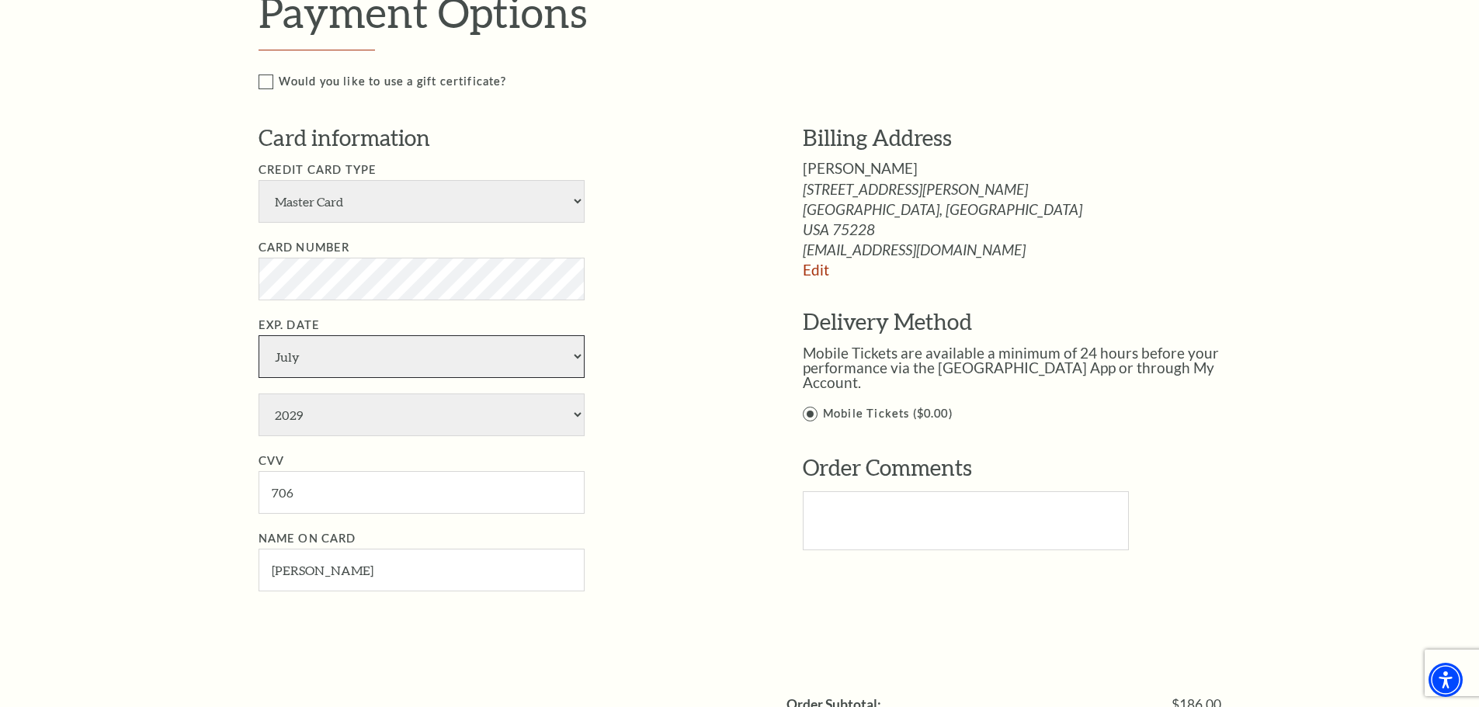
click at [574, 356] on select "January February March April May June July August September October November De…" at bounding box center [421, 356] width 326 height 43
select select "5"
click at [258, 335] on select "January February March April May June July August September October November De…" at bounding box center [421, 356] width 326 height 43
click at [307, 501] on input "706" at bounding box center [421, 492] width 326 height 43
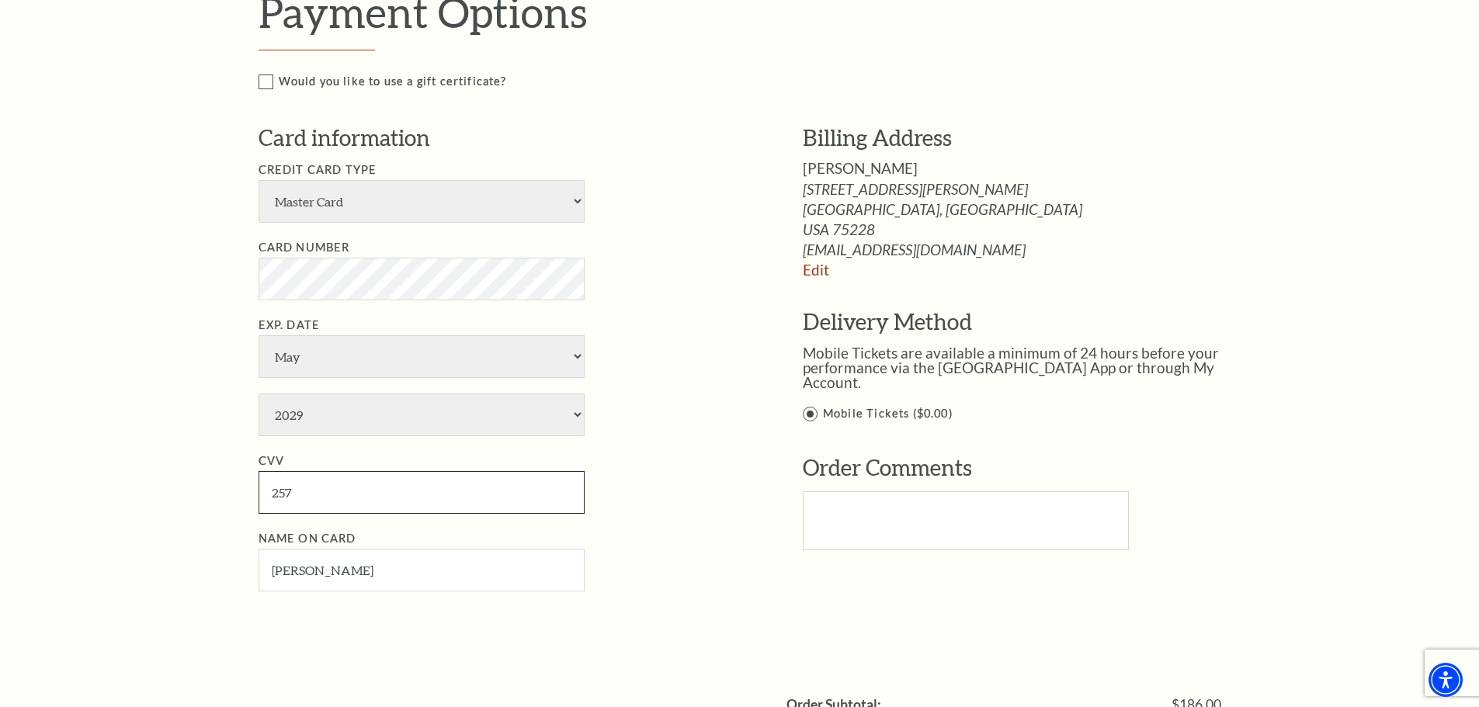
type input "257"
click at [672, 449] on ul "Credit Card Type American Express Visa Master Card Discover Card Number Exp. Da…" at bounding box center [507, 376] width 498 height 430
click at [340, 487] on input "257" at bounding box center [421, 492] width 326 height 43
click at [411, 360] on select "January February March April May June July August September October November De…" at bounding box center [421, 356] width 326 height 43
click at [719, 383] on li "Exp. Date January February March April May June July August September October N…" at bounding box center [507, 376] width 498 height 120
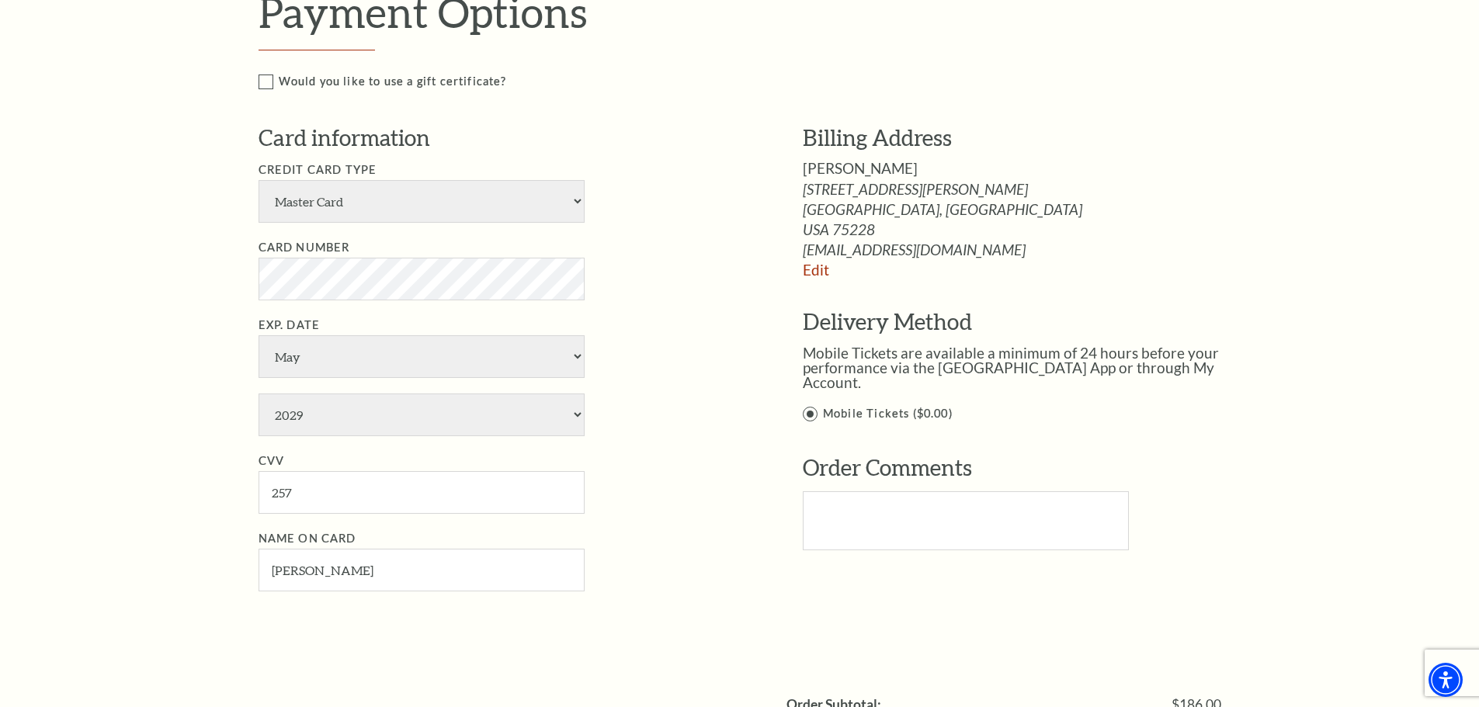
click at [738, 387] on li "Exp. Date January February March April May June July August September October N…" at bounding box center [507, 376] width 498 height 120
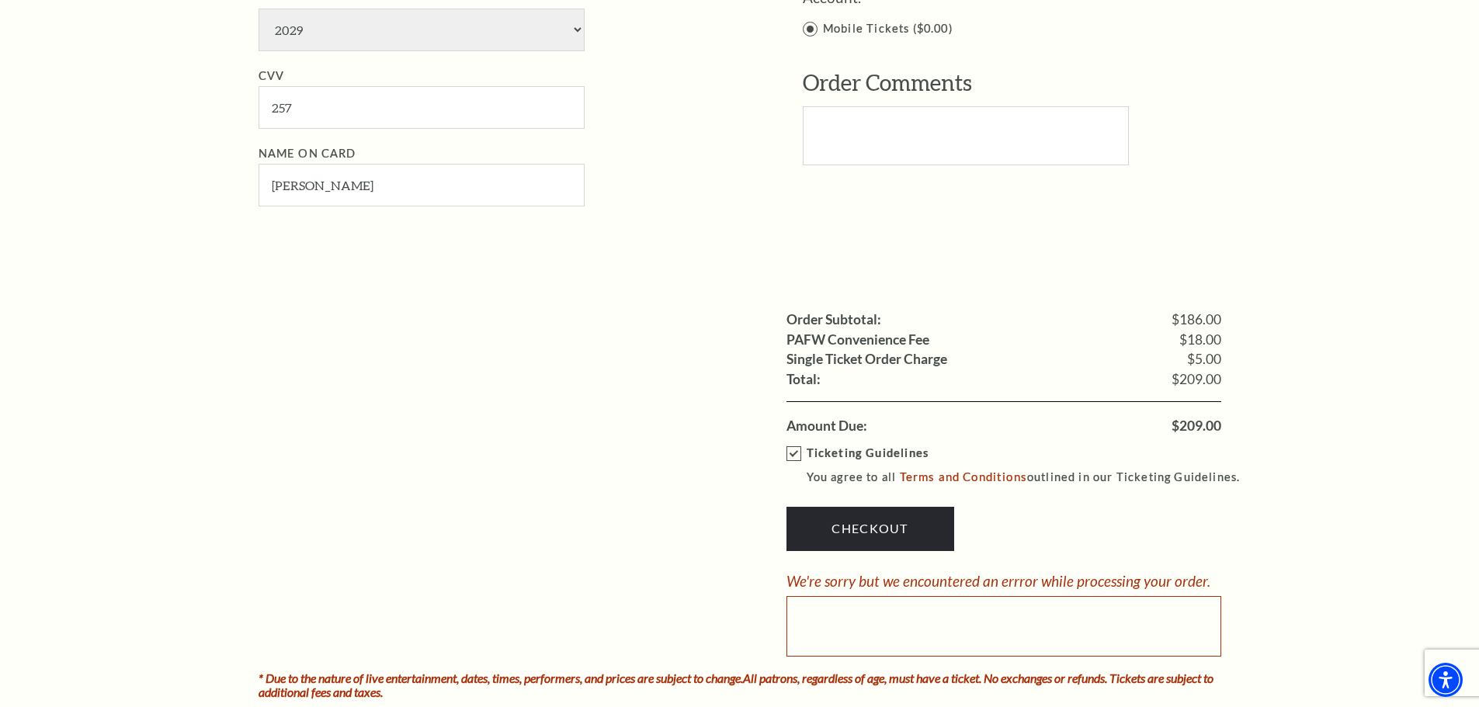
scroll to position [1320, 0]
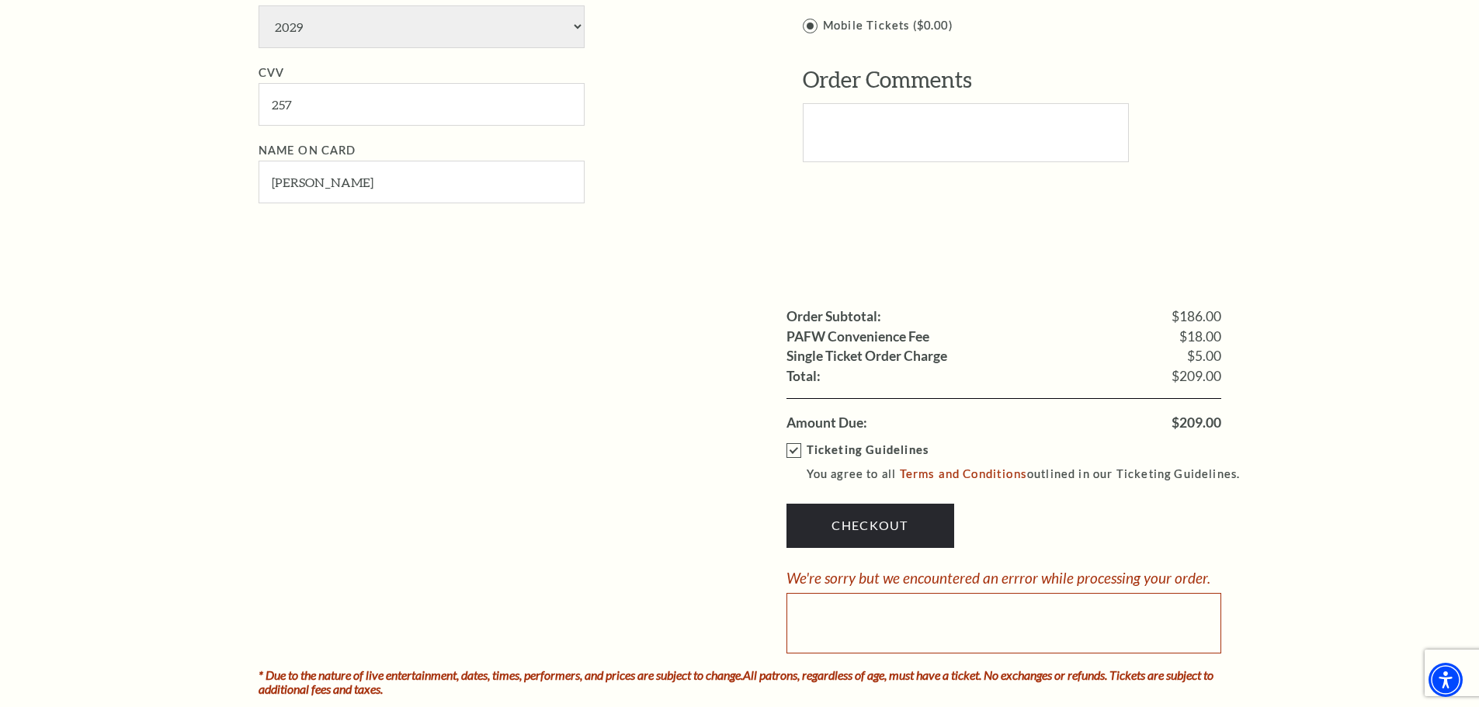
click at [793, 454] on label "Ticketing Guidelines You agree to all Terms and Conditions outlined in our Tick…" at bounding box center [1020, 462] width 468 height 43
click at [0, 0] on input "Ticketing Guidelines You agree to all Terms and Conditions outlined in our Tick…" at bounding box center [0, 0] width 0 height 0
click at [795, 456] on label "Ticketing Guidelines You agree to all Terms and Conditions outlined in our Tick…" at bounding box center [1020, 462] width 468 height 43
click at [0, 0] on input "Ticketing Guidelines You agree to all Terms and Conditions outlined in our Tick…" at bounding box center [0, 0] width 0 height 0
click at [869, 528] on link "Checkout" at bounding box center [870, 525] width 168 height 43
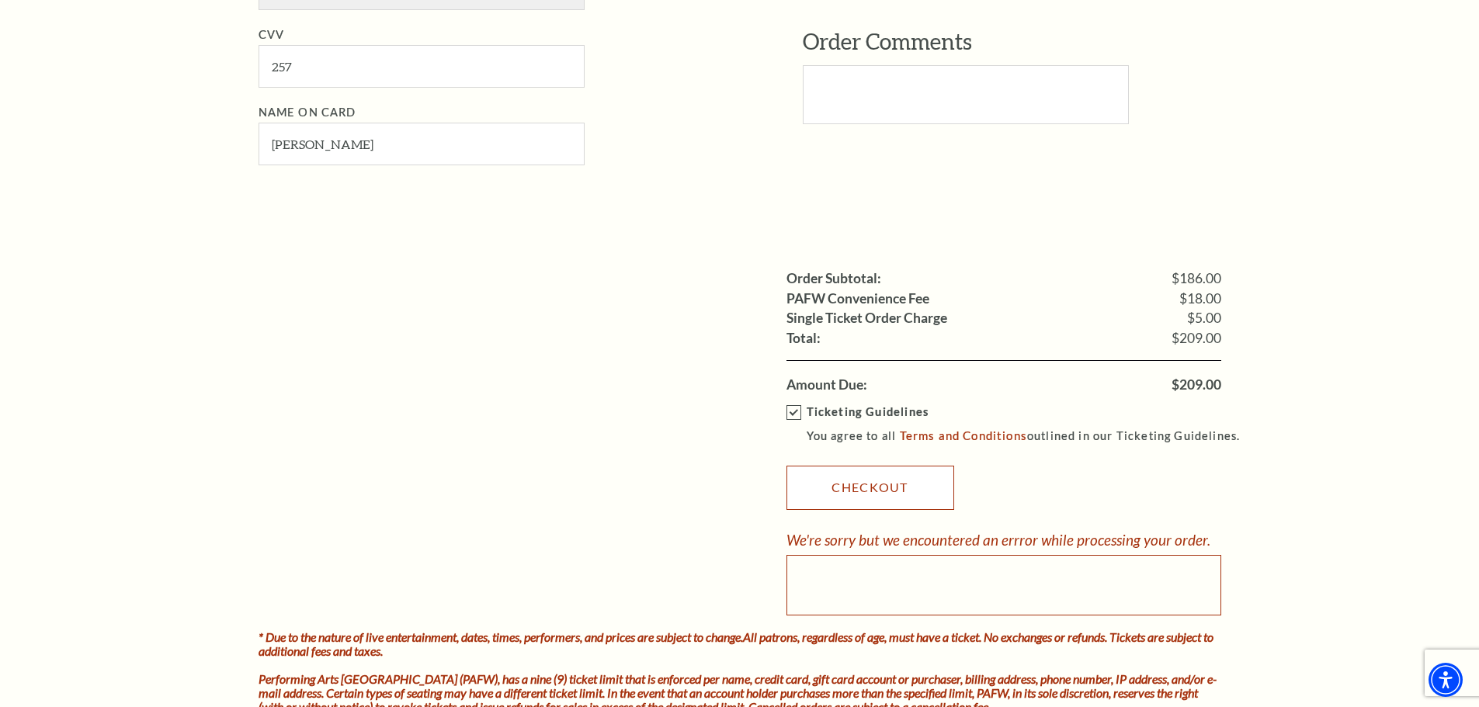
scroll to position [1475, 0]
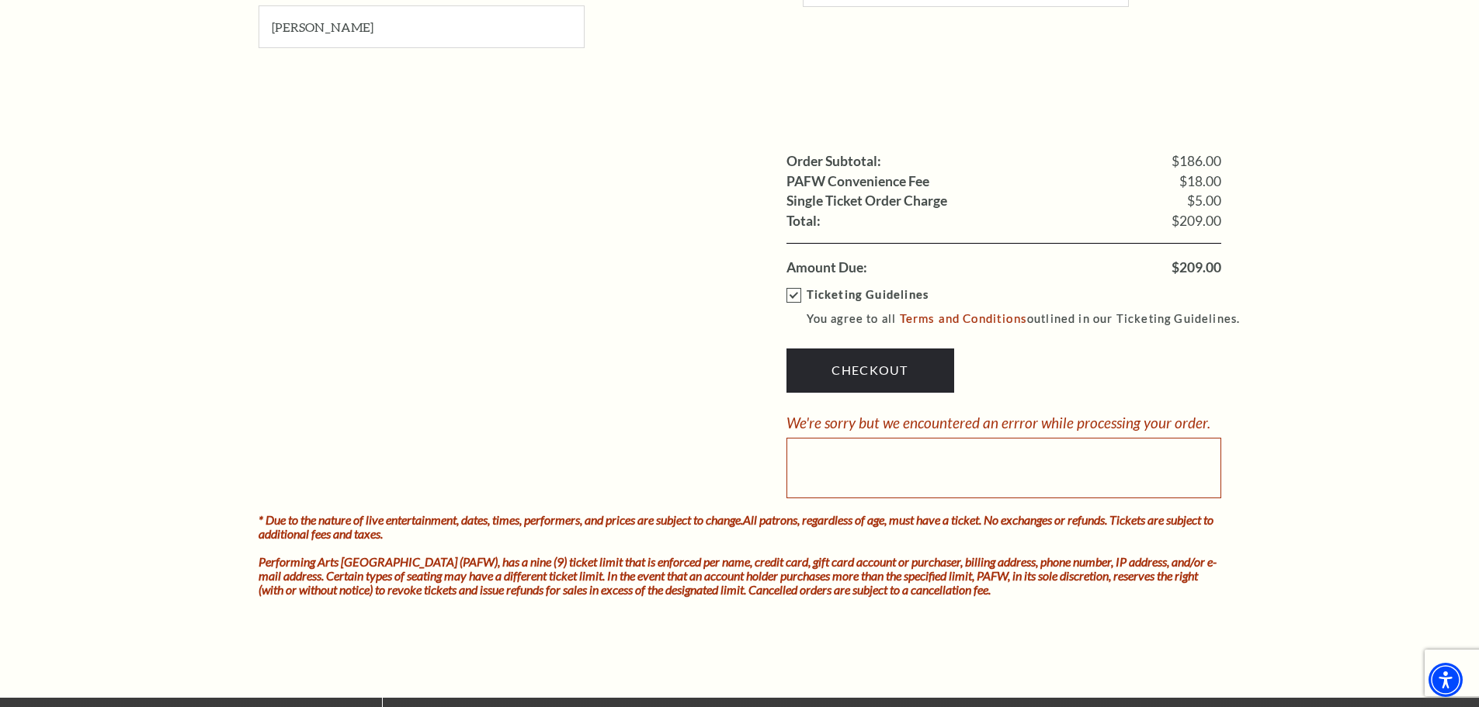
click at [852, 460] on div at bounding box center [1003, 468] width 435 height 61
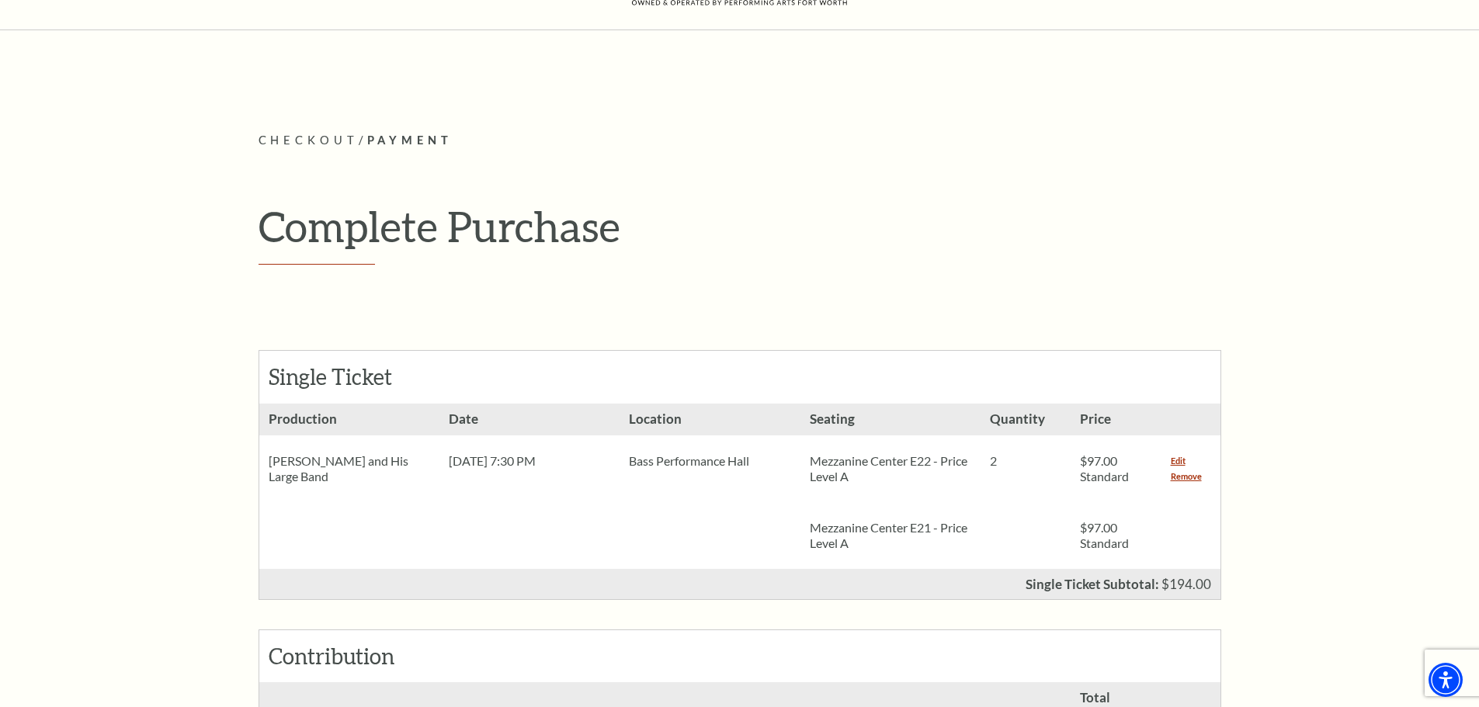
scroll to position [0, 0]
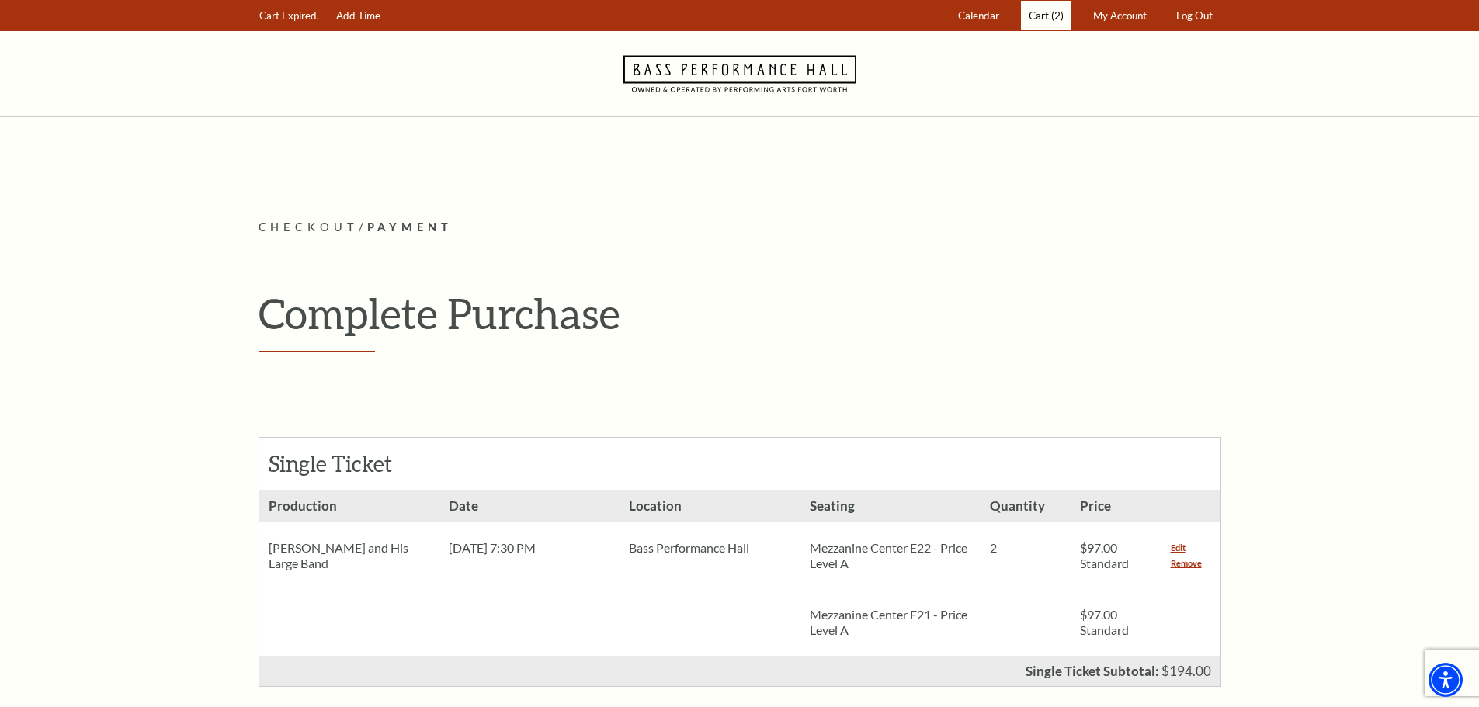
click at [1043, 23] on link "Cart (2)" at bounding box center [1046, 16] width 50 height 30
click at [286, 16] on span "Cart Expired." at bounding box center [289, 15] width 60 height 12
click at [357, 19] on link "Add Time" at bounding box center [357, 16] width 59 height 30
click at [357, 20] on link "Add Time" at bounding box center [357, 16] width 59 height 30
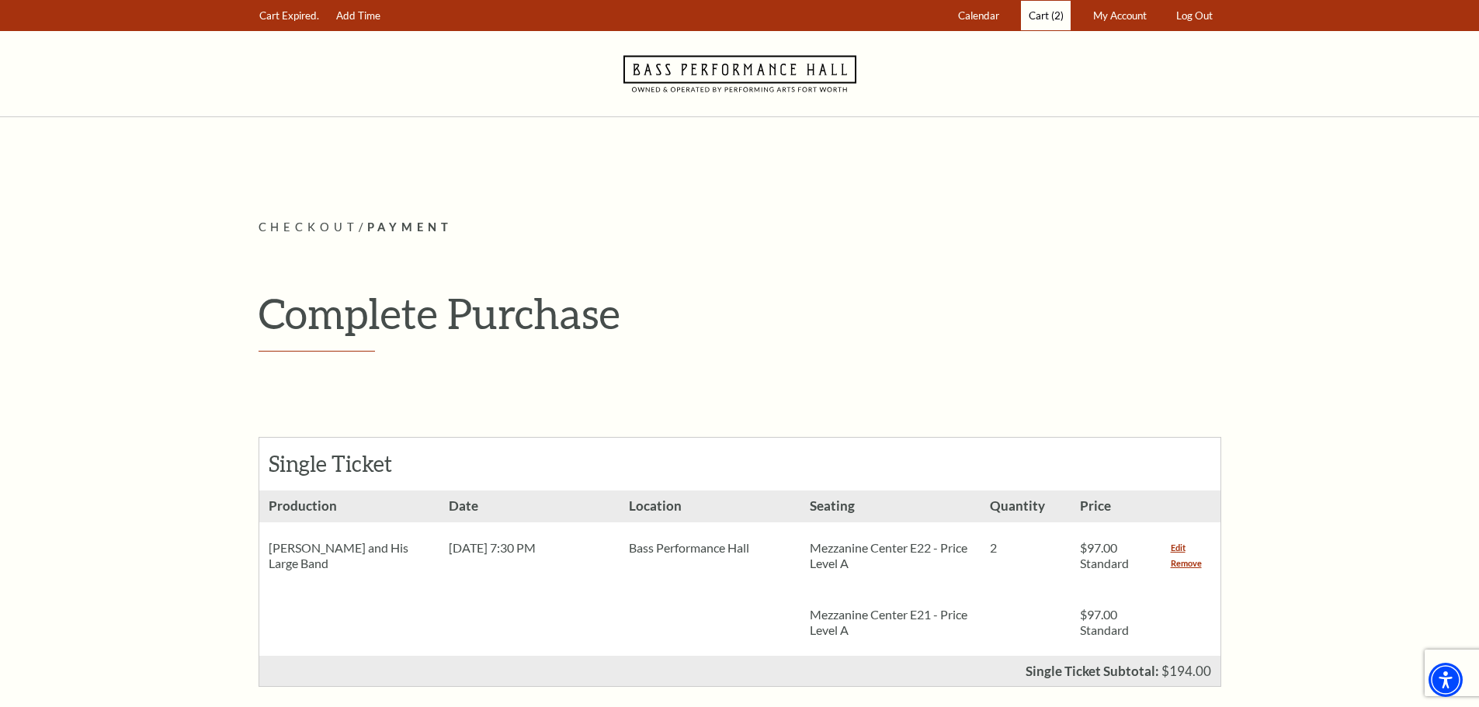
click at [1038, 13] on span "Cart" at bounding box center [1039, 15] width 20 height 12
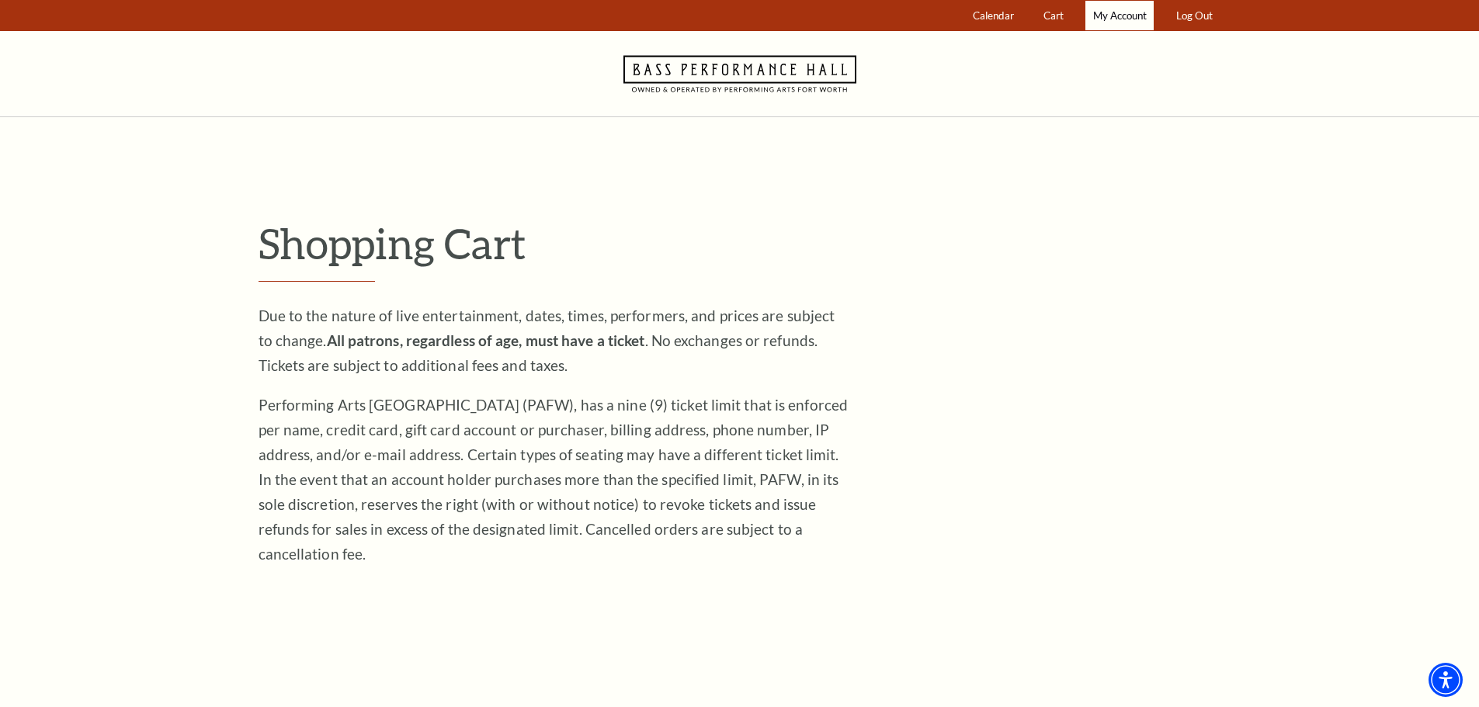
click at [1118, 16] on span "My Account" at bounding box center [1120, 15] width 54 height 12
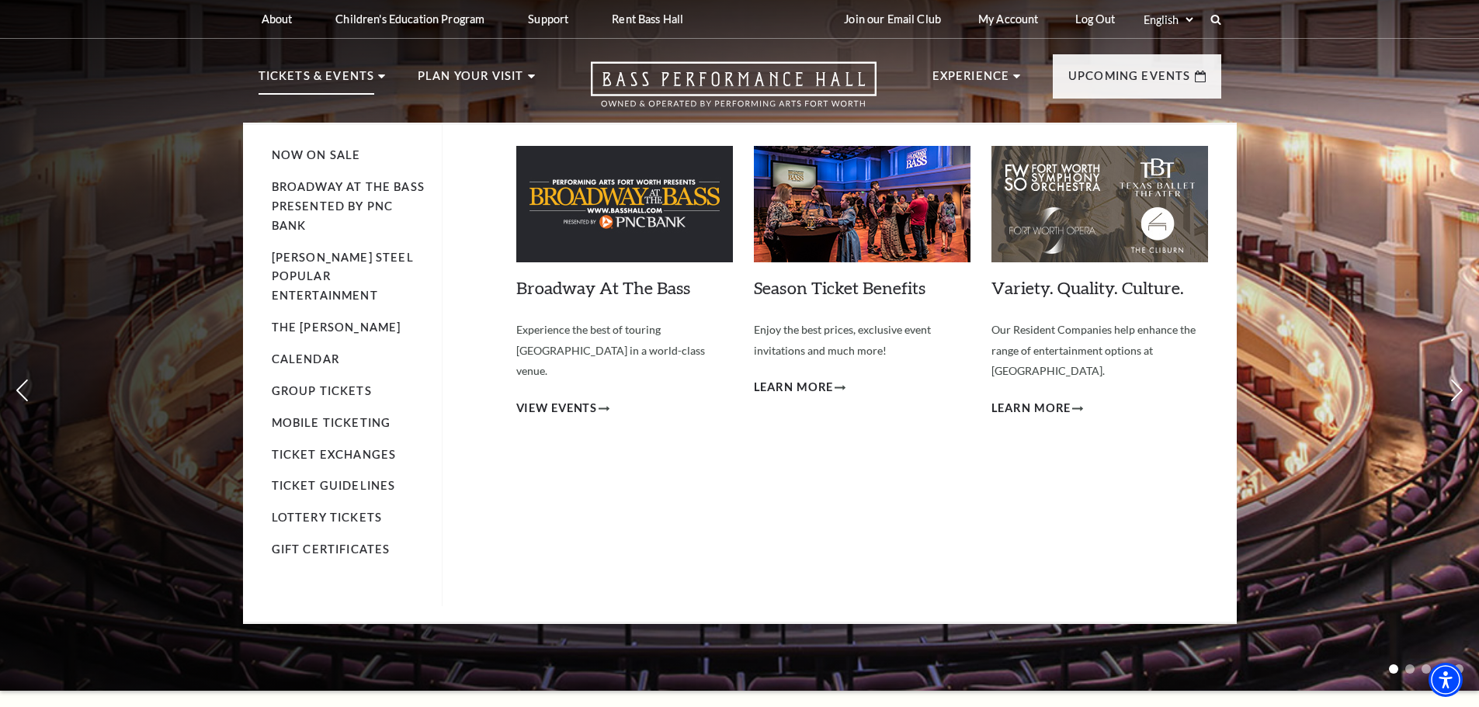
click at [341, 78] on p "Tickets & Events" at bounding box center [316, 81] width 116 height 28
click at [324, 149] on link "Now On Sale" at bounding box center [316, 154] width 89 height 13
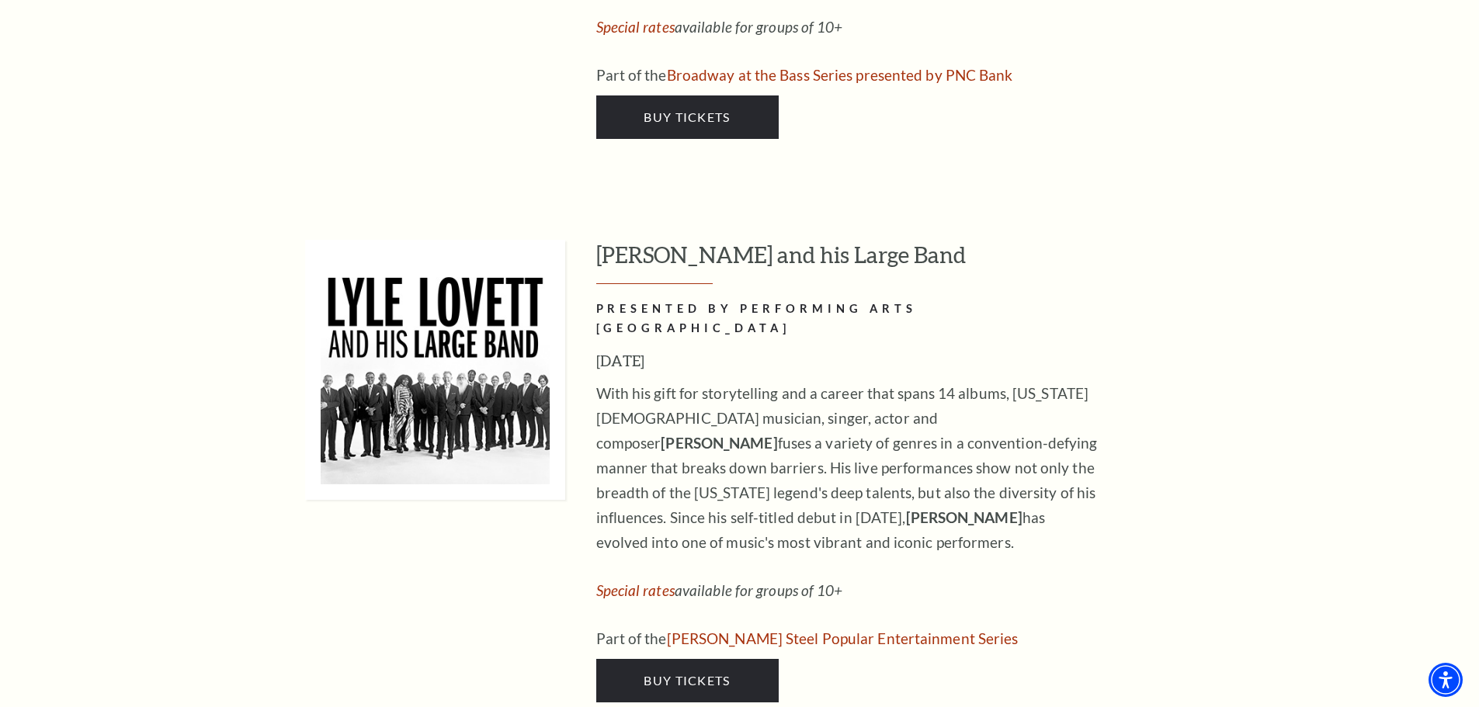
scroll to position [2174, 0]
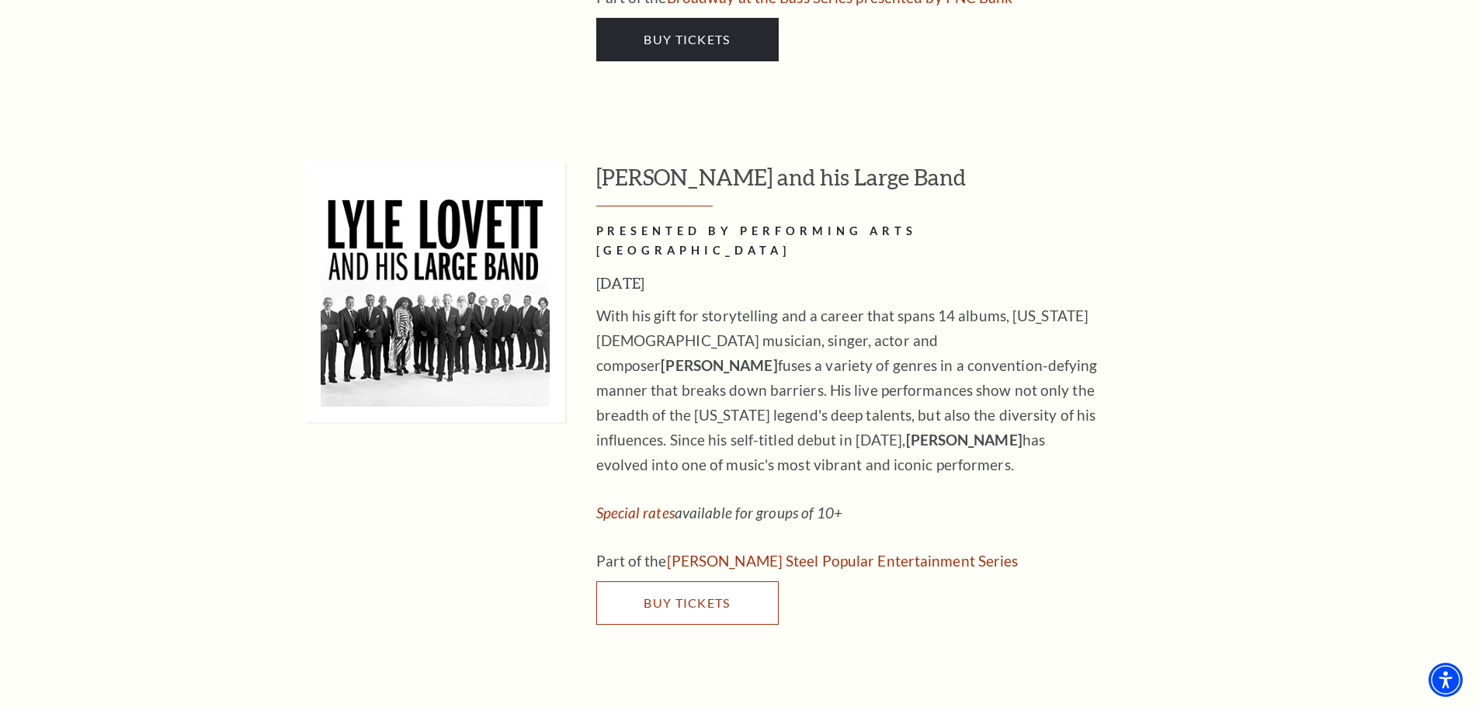
click at [661, 581] on link "Buy Tickets" at bounding box center [687, 602] width 182 height 43
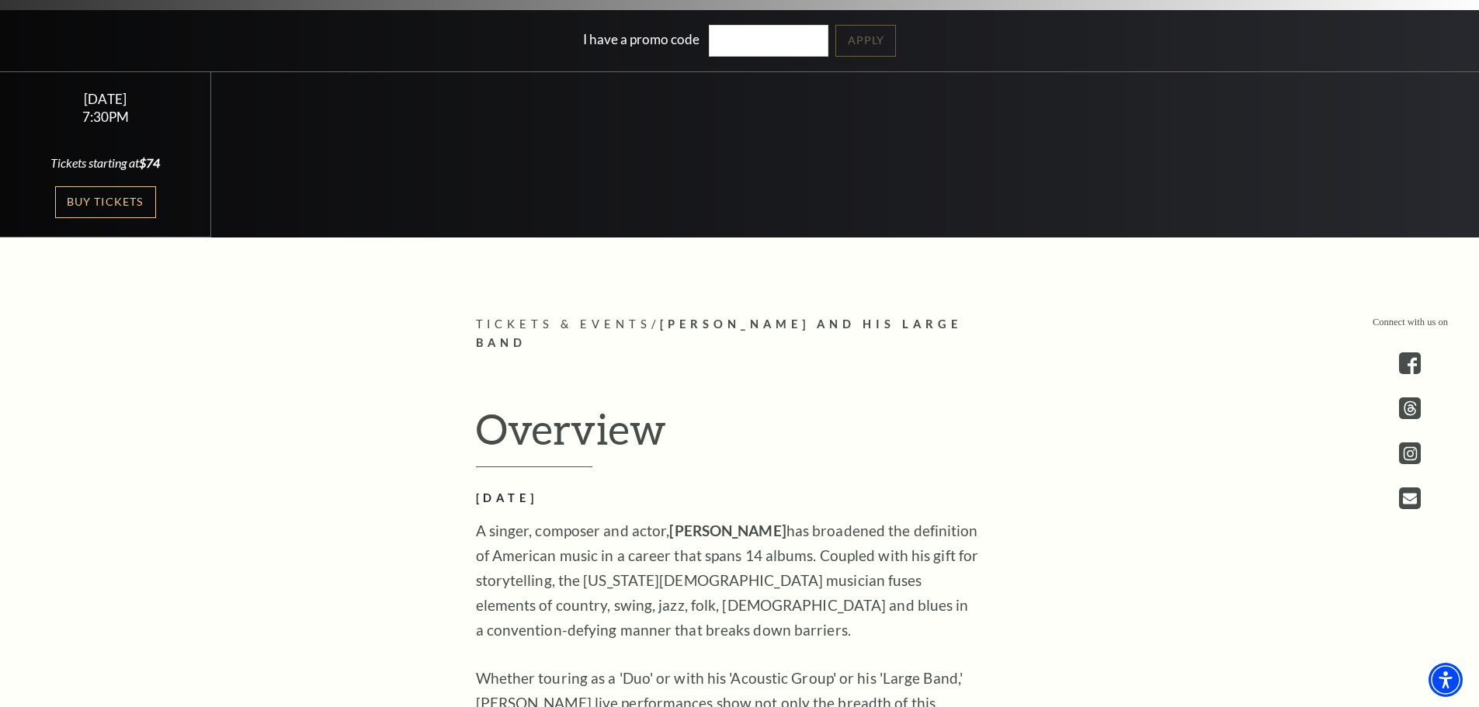
scroll to position [543, 0]
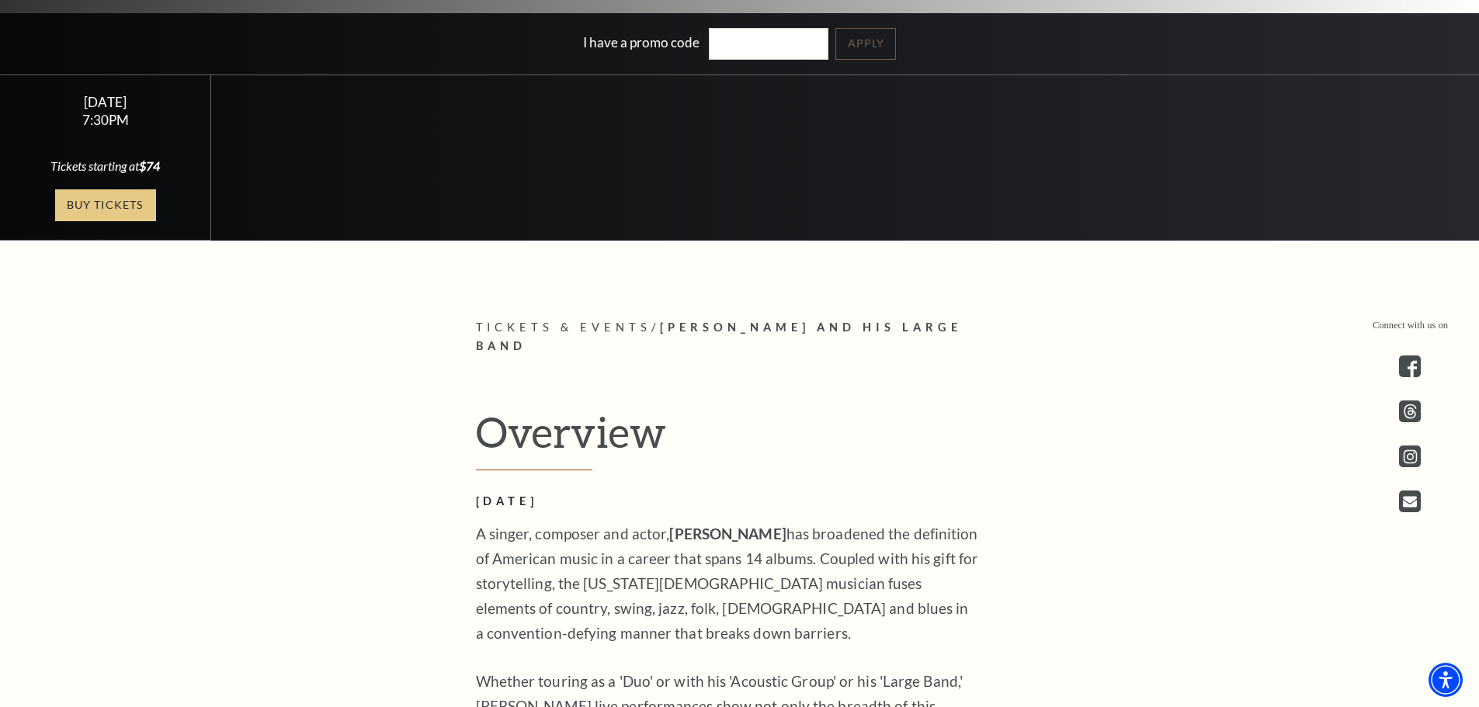
click at [116, 198] on link "Buy Tickets" at bounding box center [105, 205] width 101 height 32
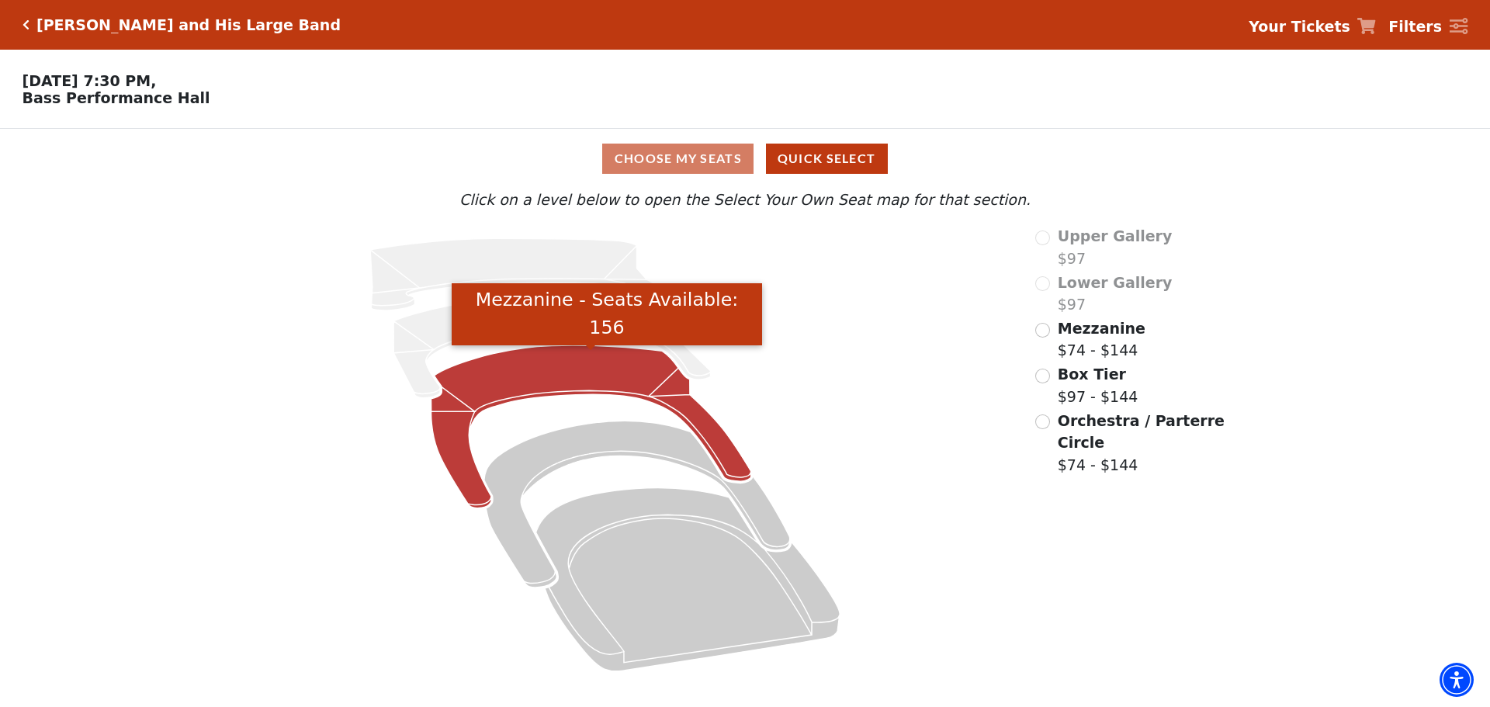
click at [557, 387] on icon "Mezzanine - Seats Available: 156" at bounding box center [592, 426] width 320 height 163
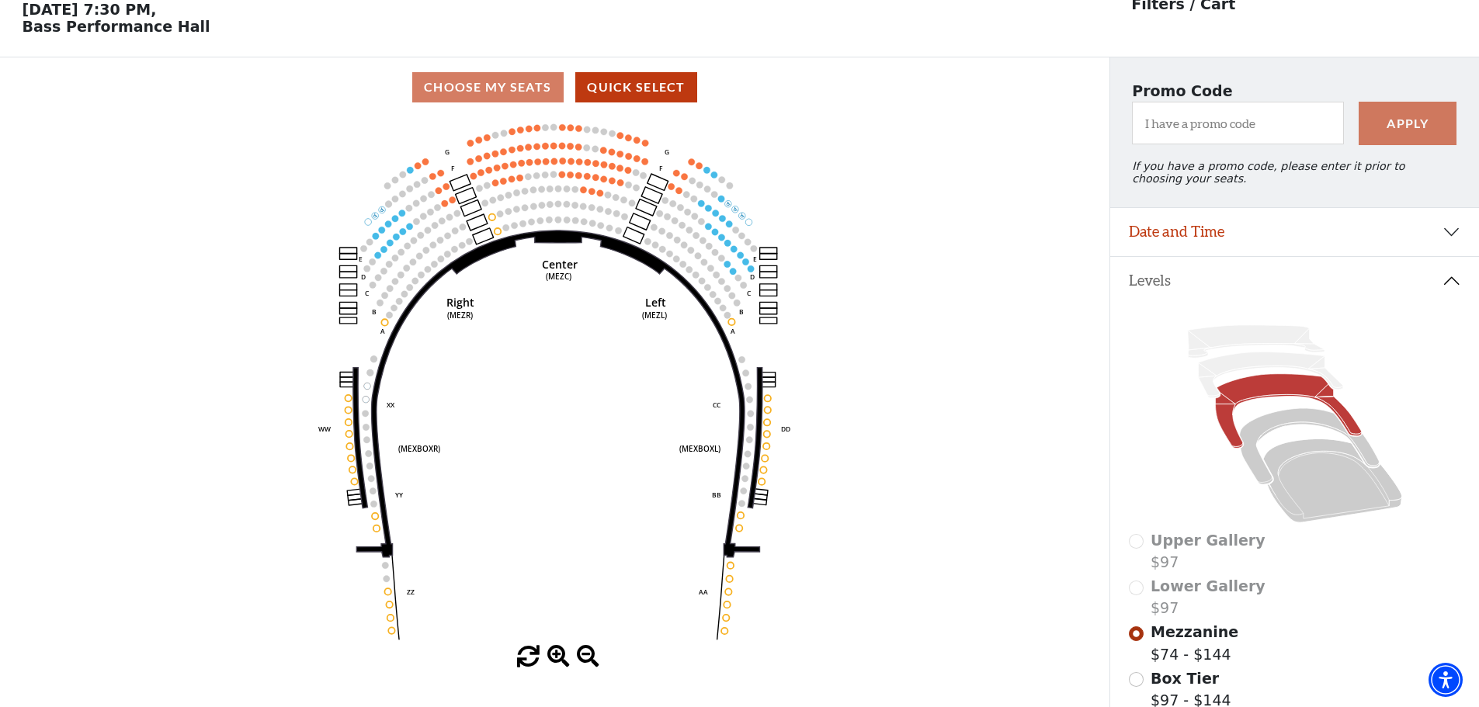
scroll to position [72, 0]
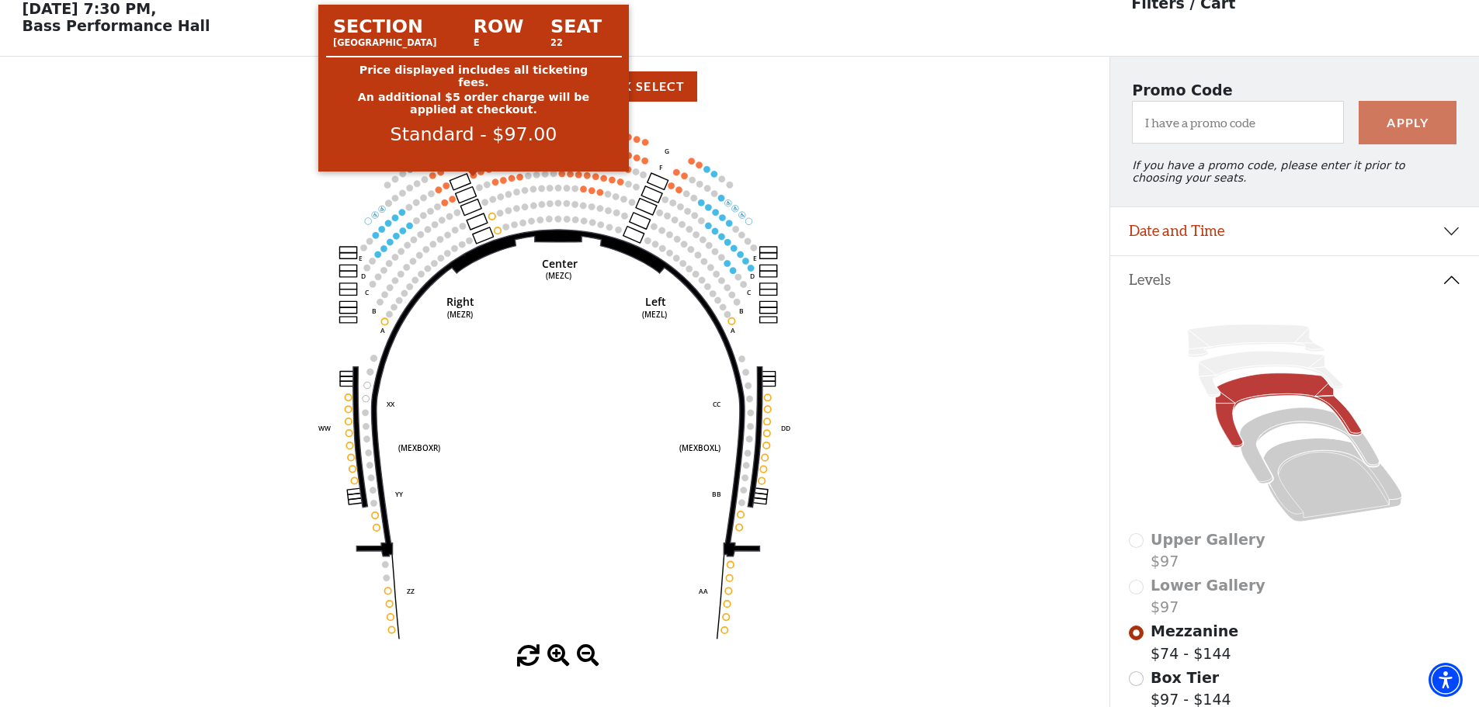
click at [474, 178] on circle at bounding box center [473, 175] width 6 height 6
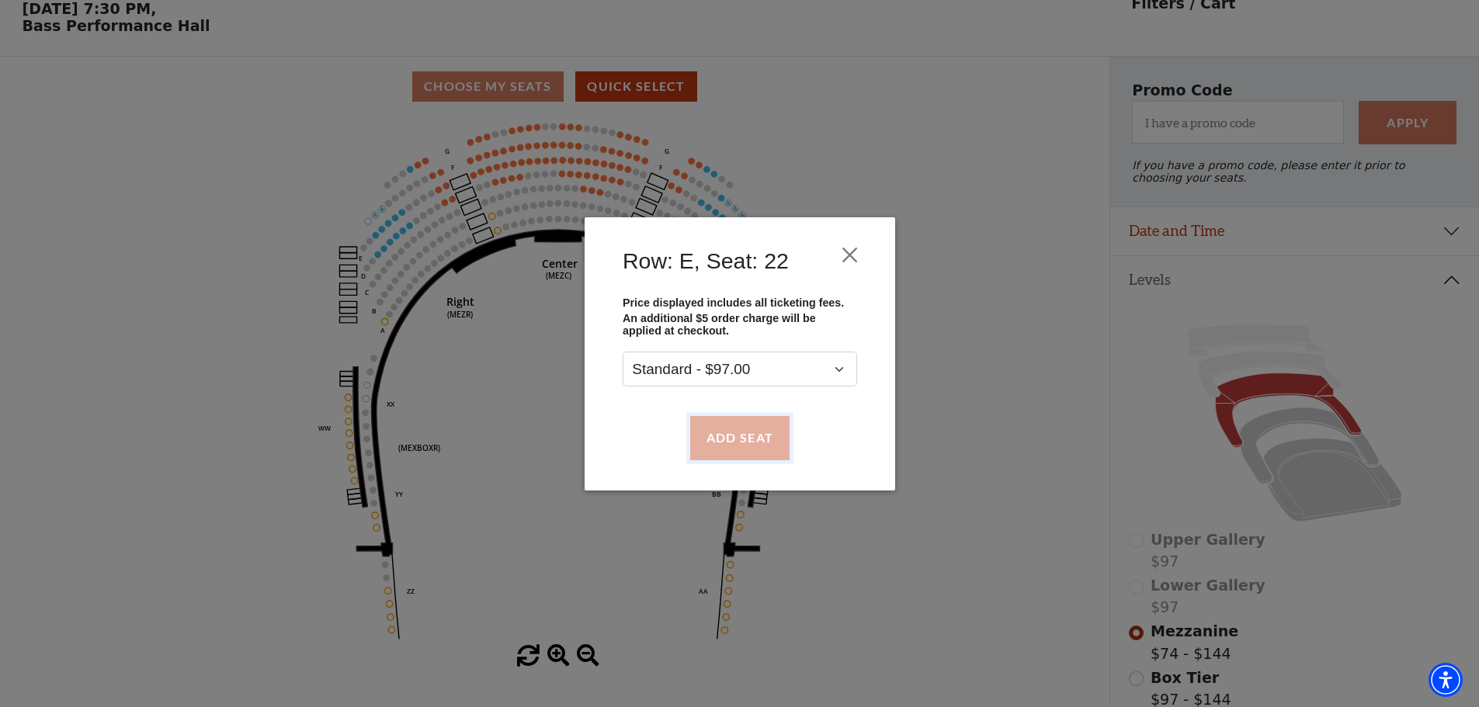
click at [723, 439] on button "Add Seat" at bounding box center [738, 437] width 99 height 43
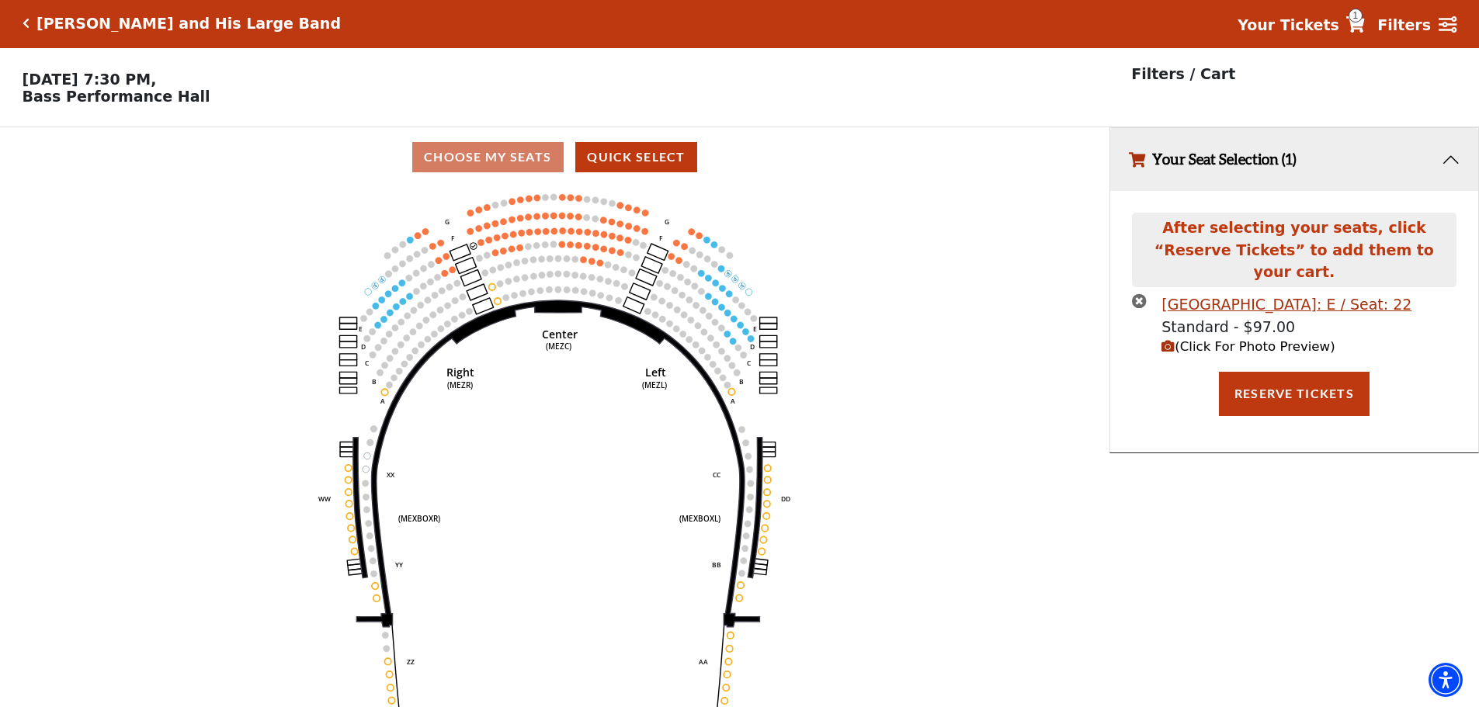
scroll to position [0, 0]
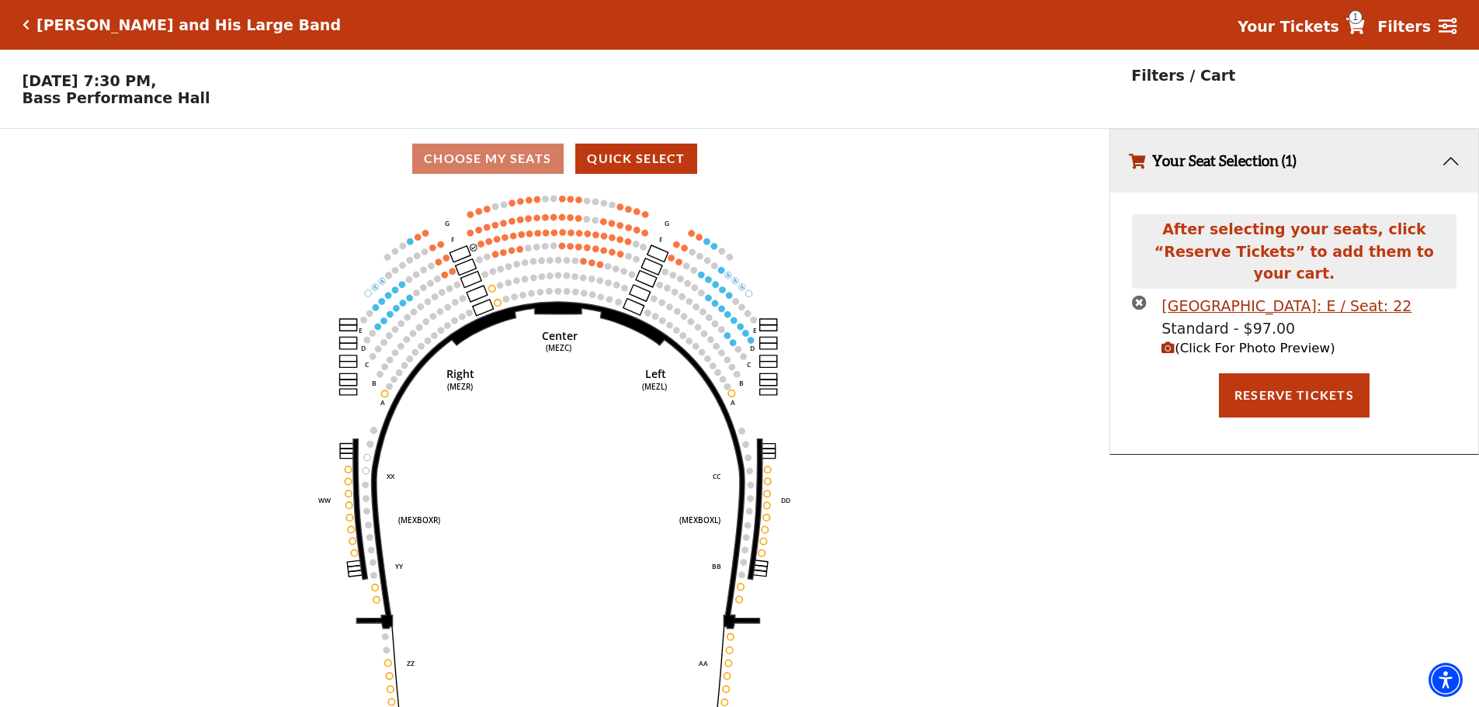
click at [481, 247] on circle at bounding box center [481, 244] width 6 height 6
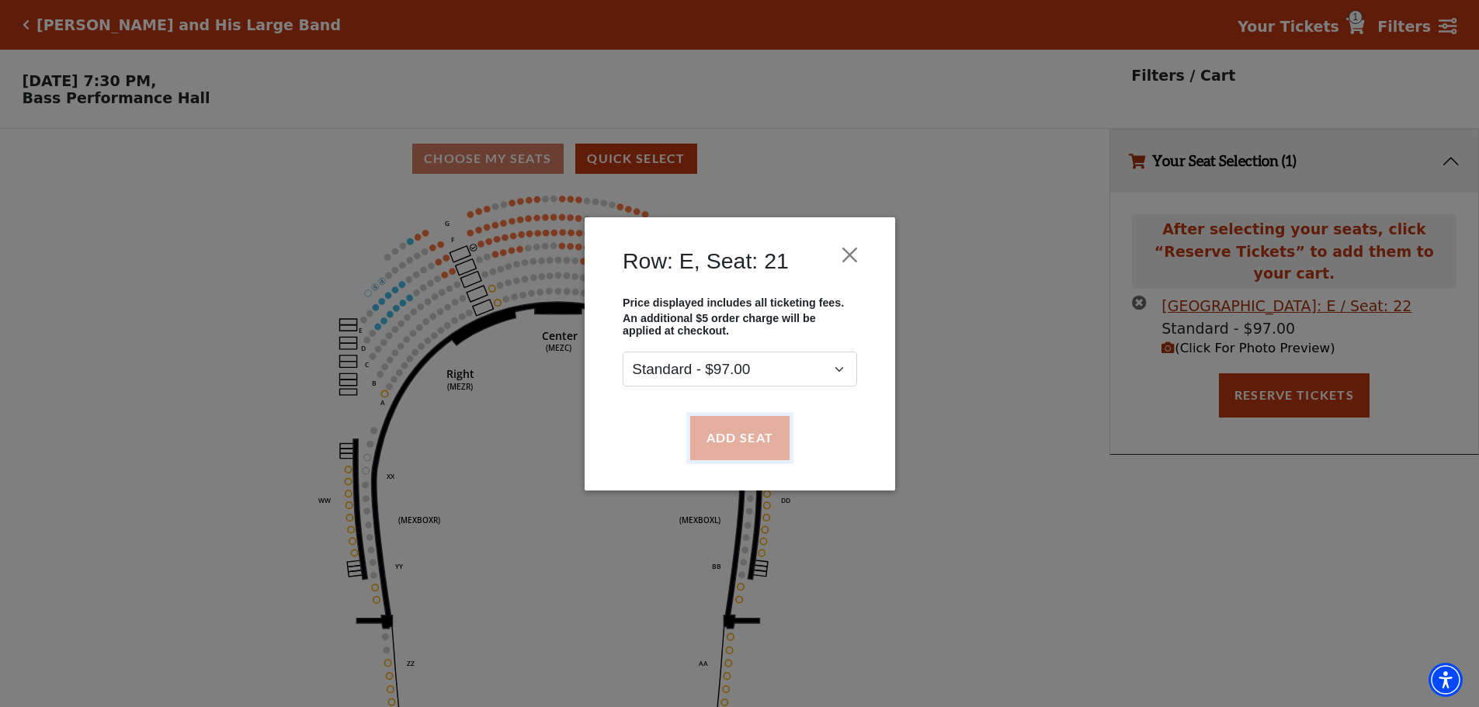
click at [725, 435] on button "Add Seat" at bounding box center [738, 437] width 99 height 43
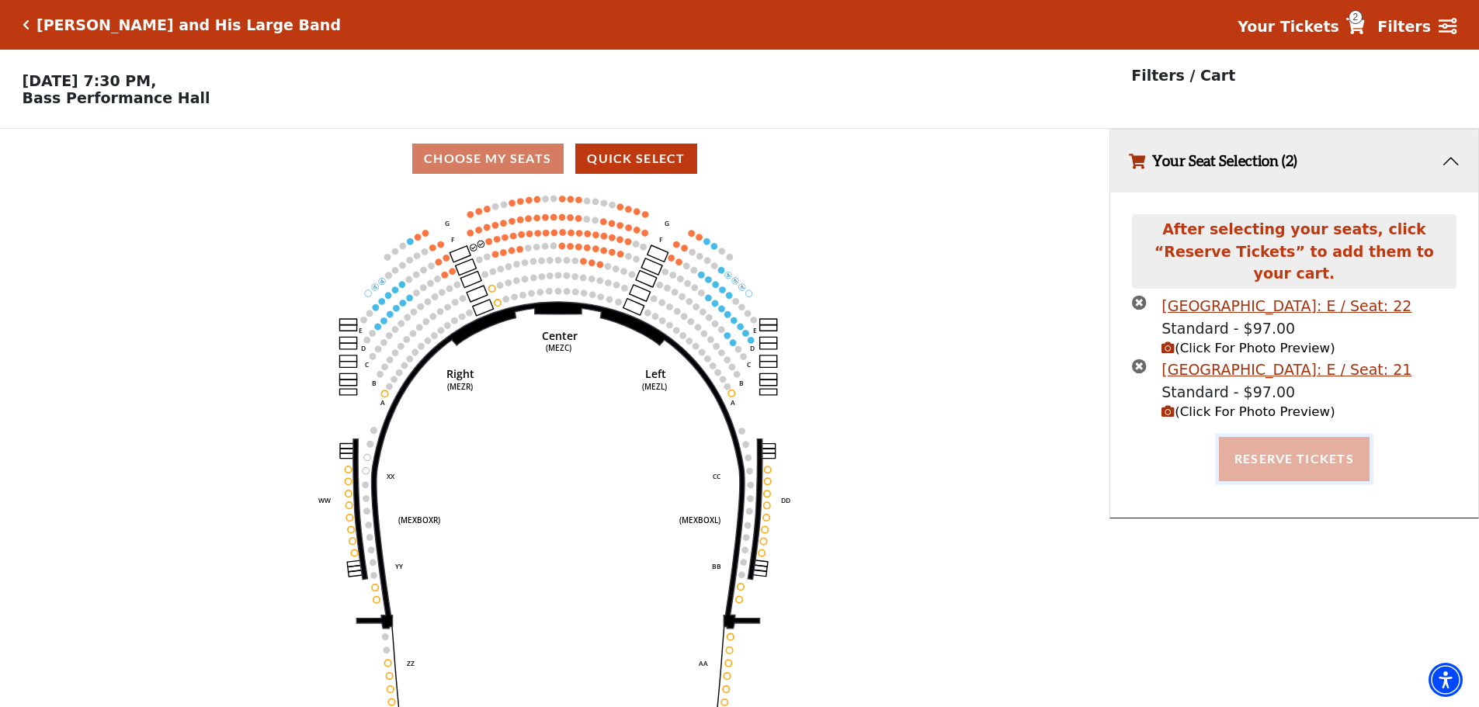
click at [1257, 453] on button "Reserve Tickets" at bounding box center [1294, 458] width 151 height 43
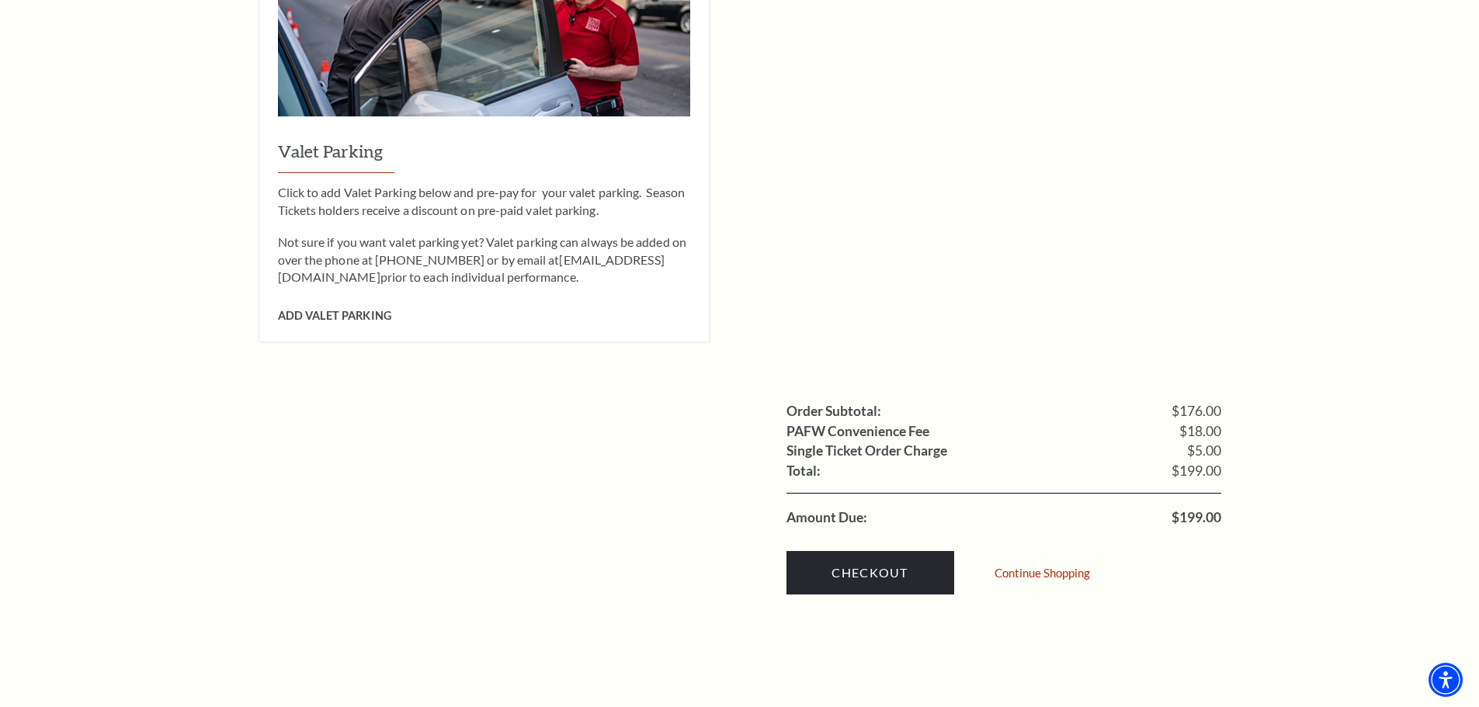
scroll to position [1242, 0]
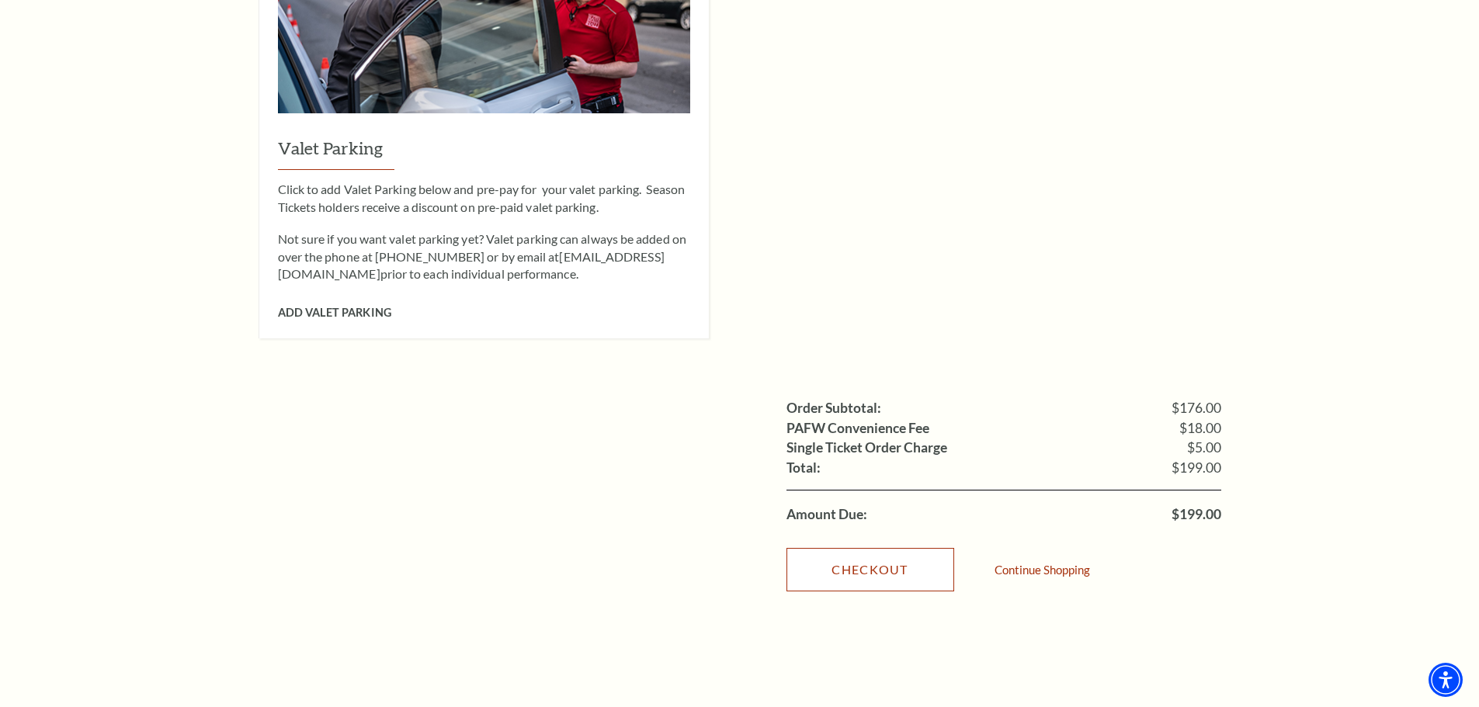
click at [873, 548] on link "Checkout" at bounding box center [870, 569] width 168 height 43
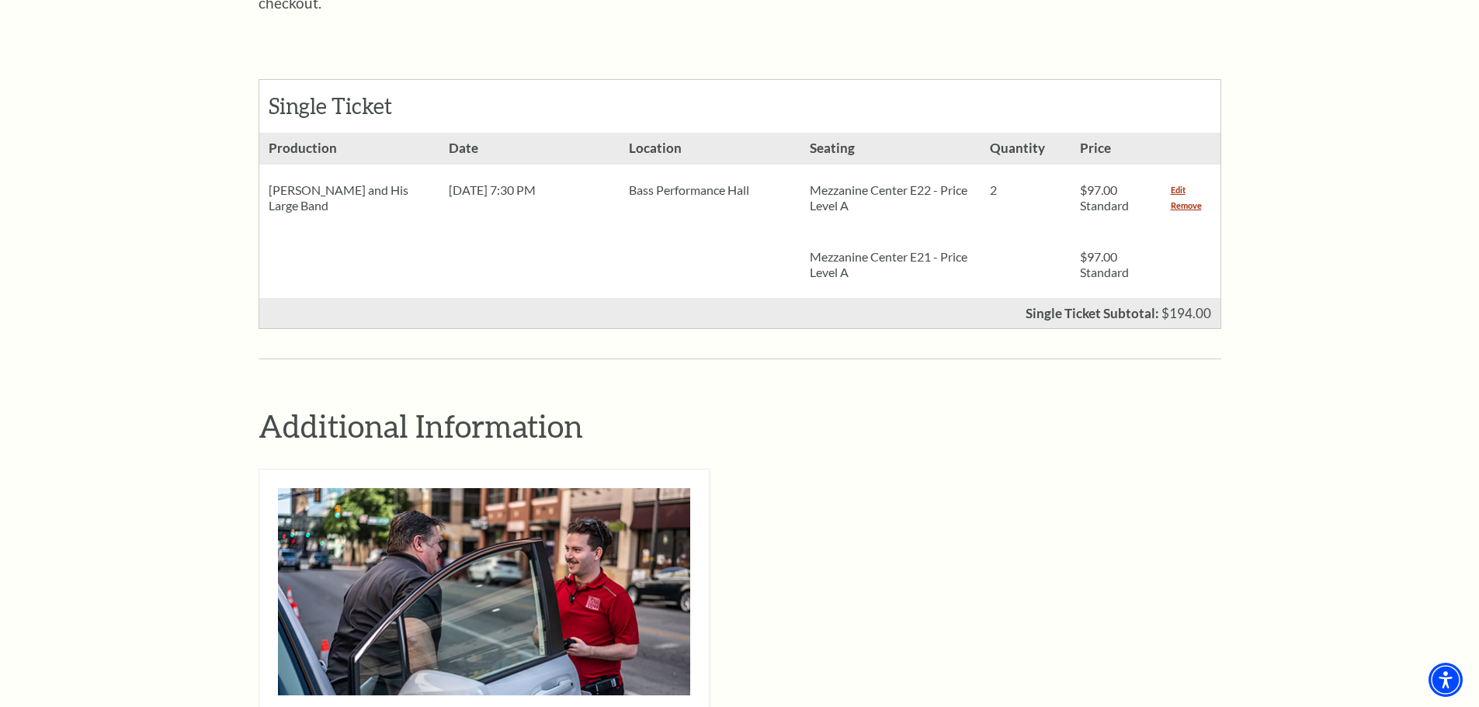
scroll to position [699, 0]
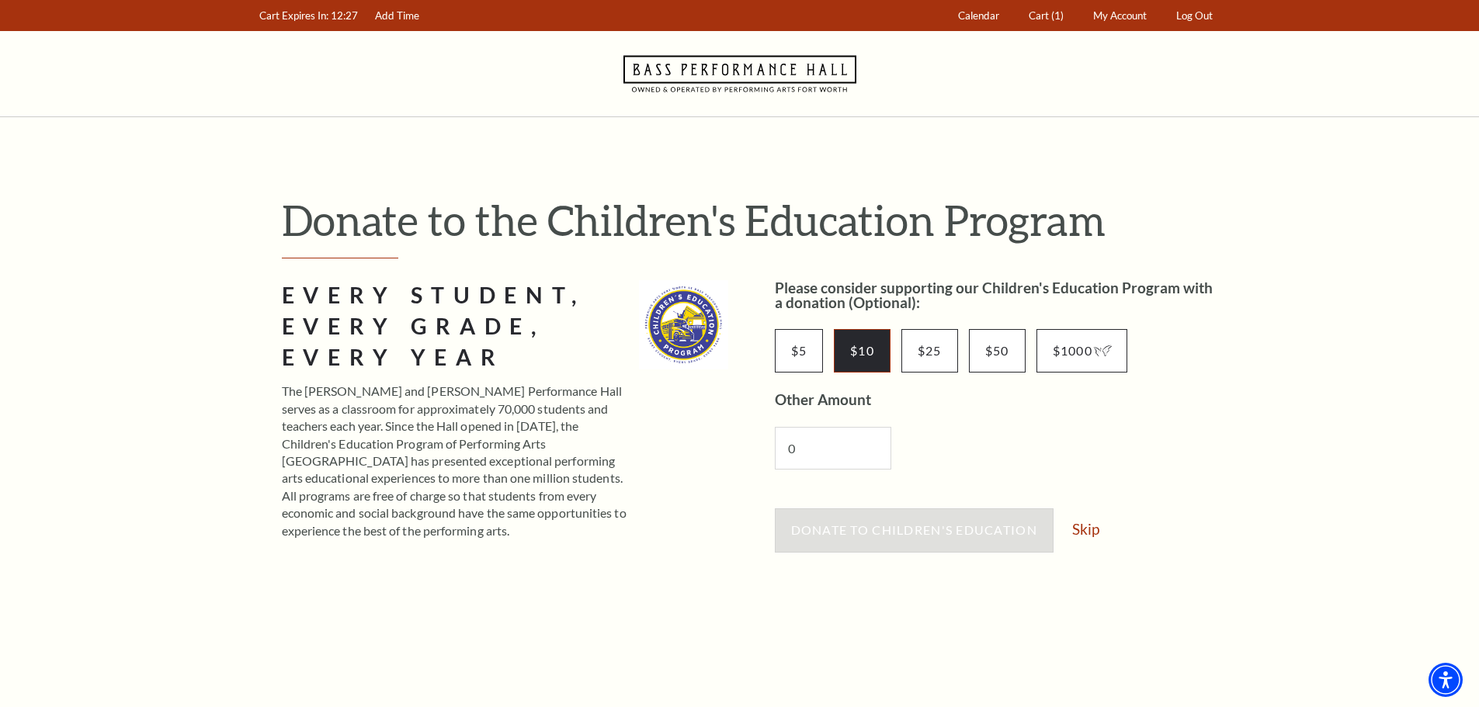
click at [859, 354] on input "$10" at bounding box center [862, 350] width 57 height 43
click at [860, 522] on button "Donate to Children's Education" at bounding box center [914, 529] width 279 height 43
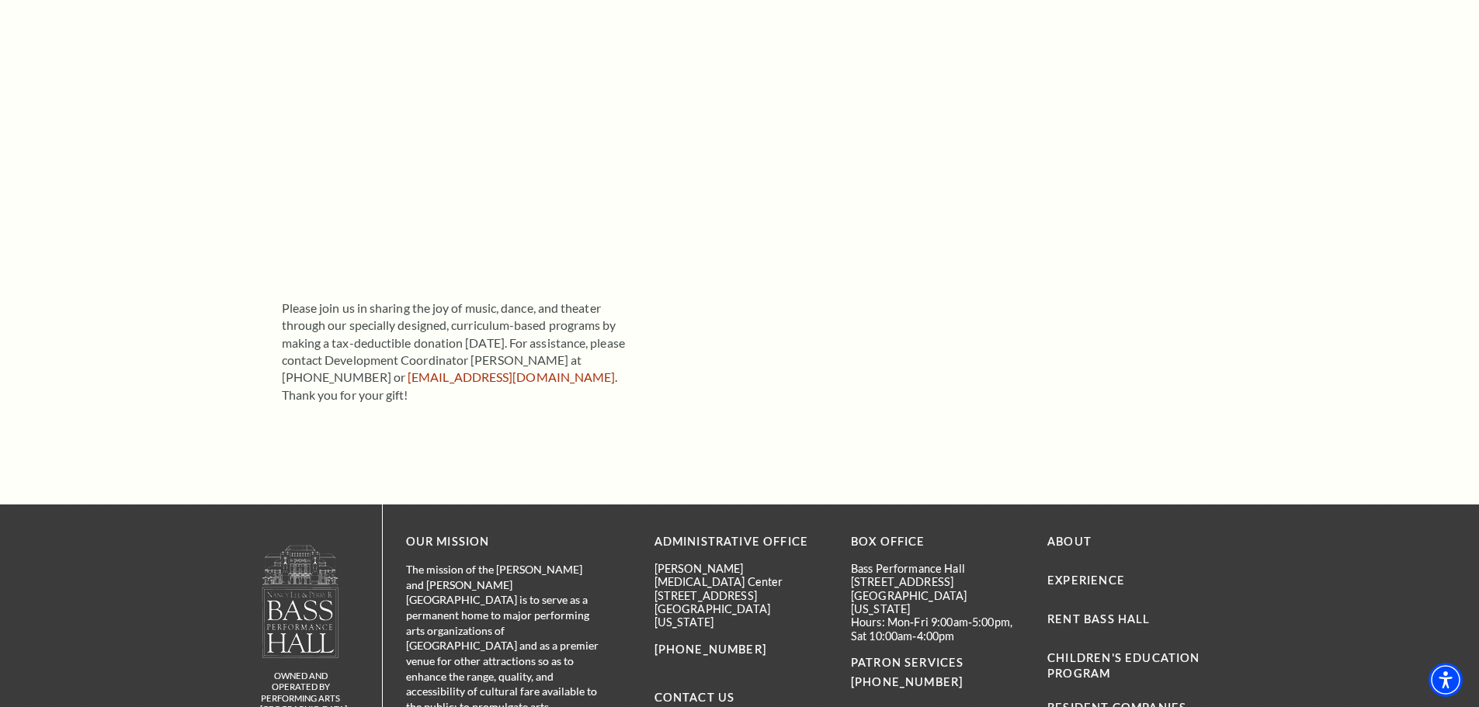
scroll to position [616, 0]
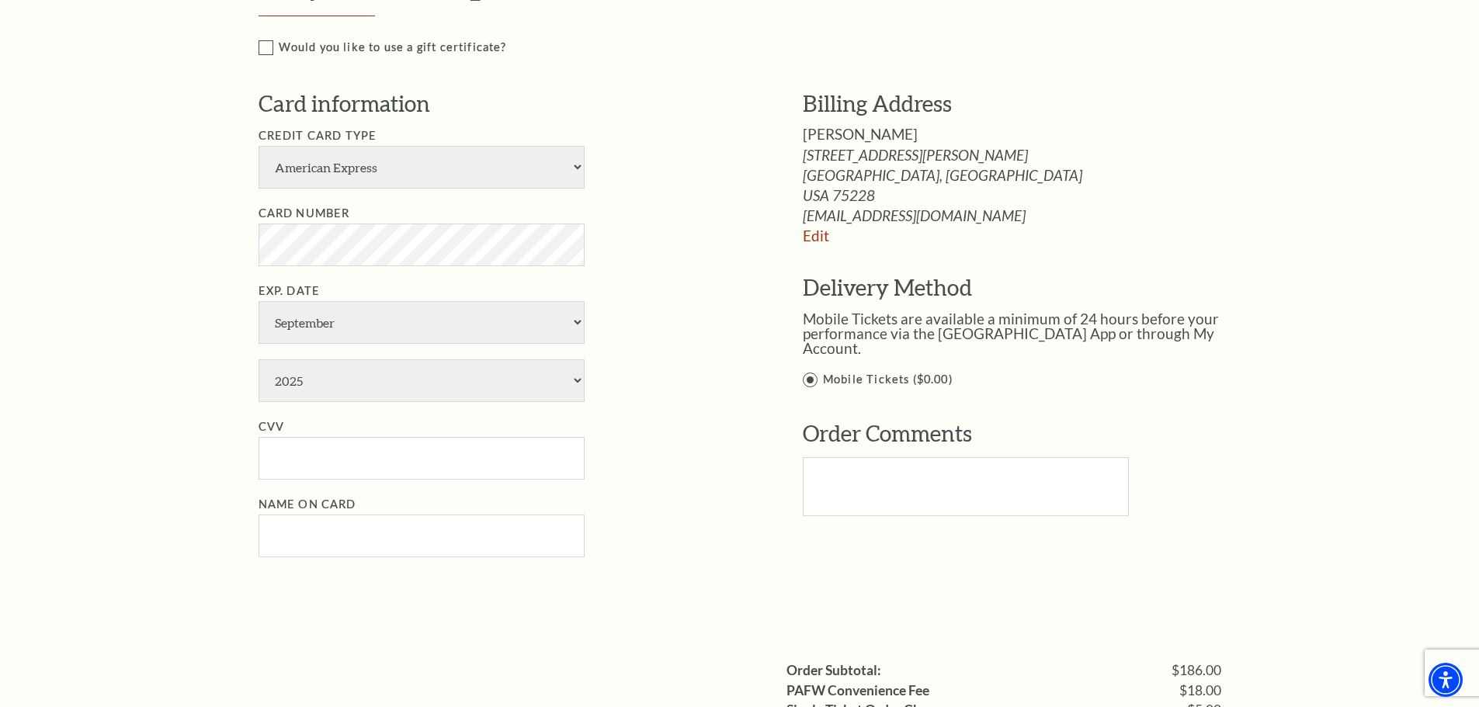
scroll to position [1009, 0]
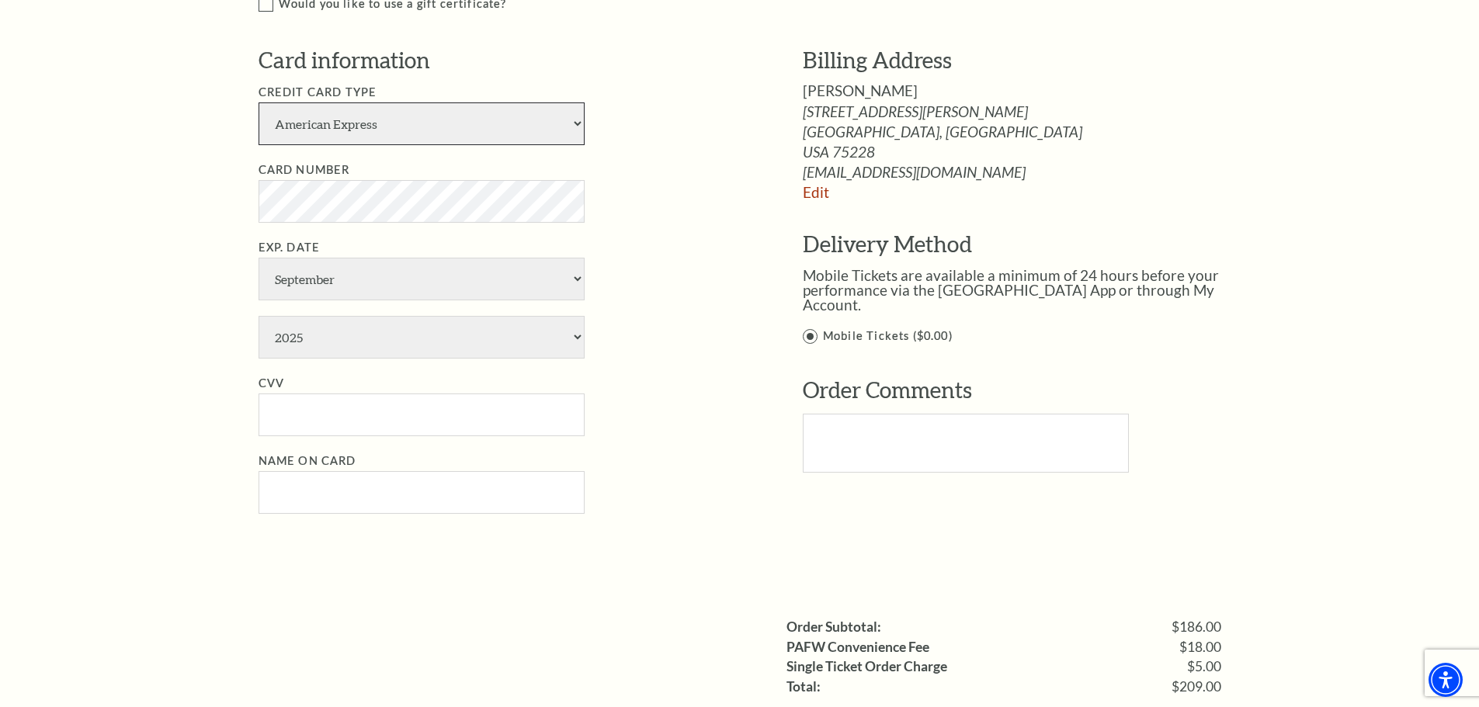
select select "25"
select select "5"
select select "2029"
type input "257"
type input "Michael Collins"
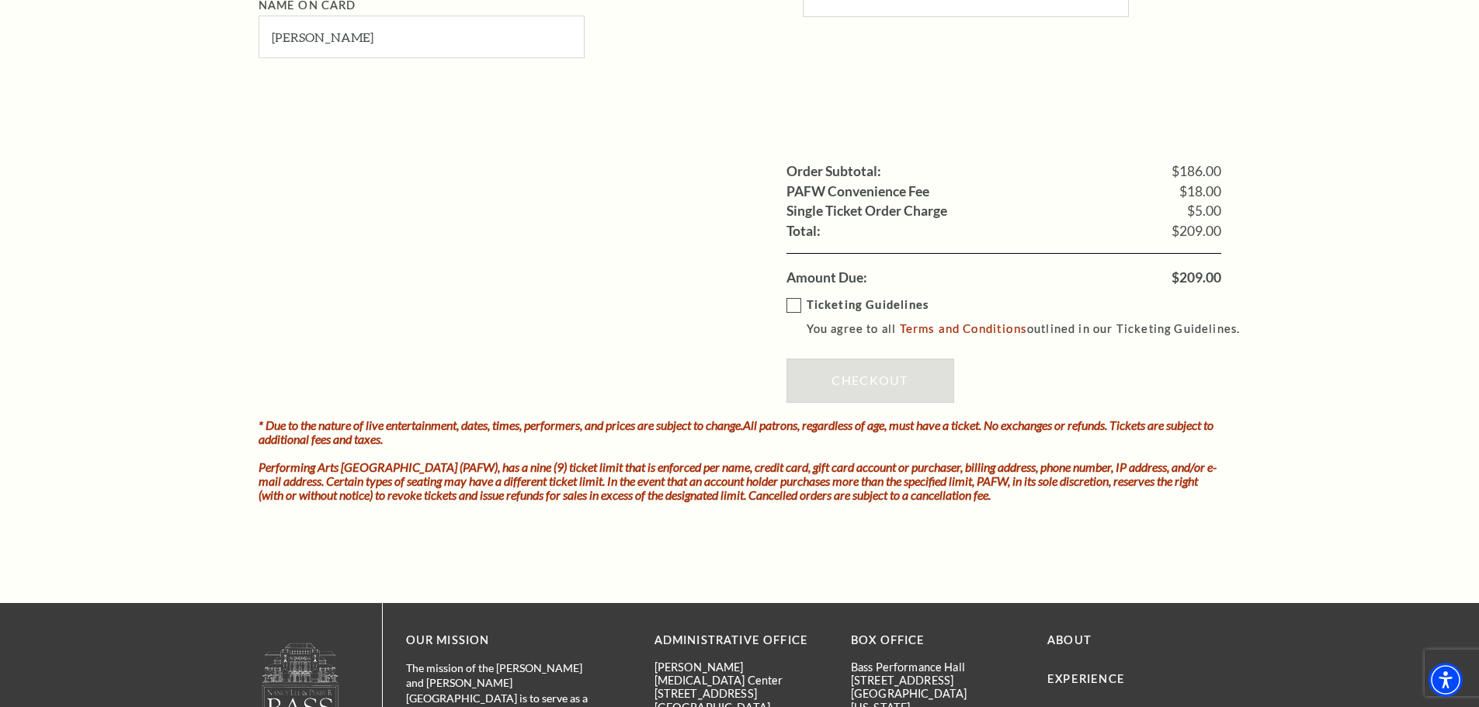
scroll to position [1475, 0]
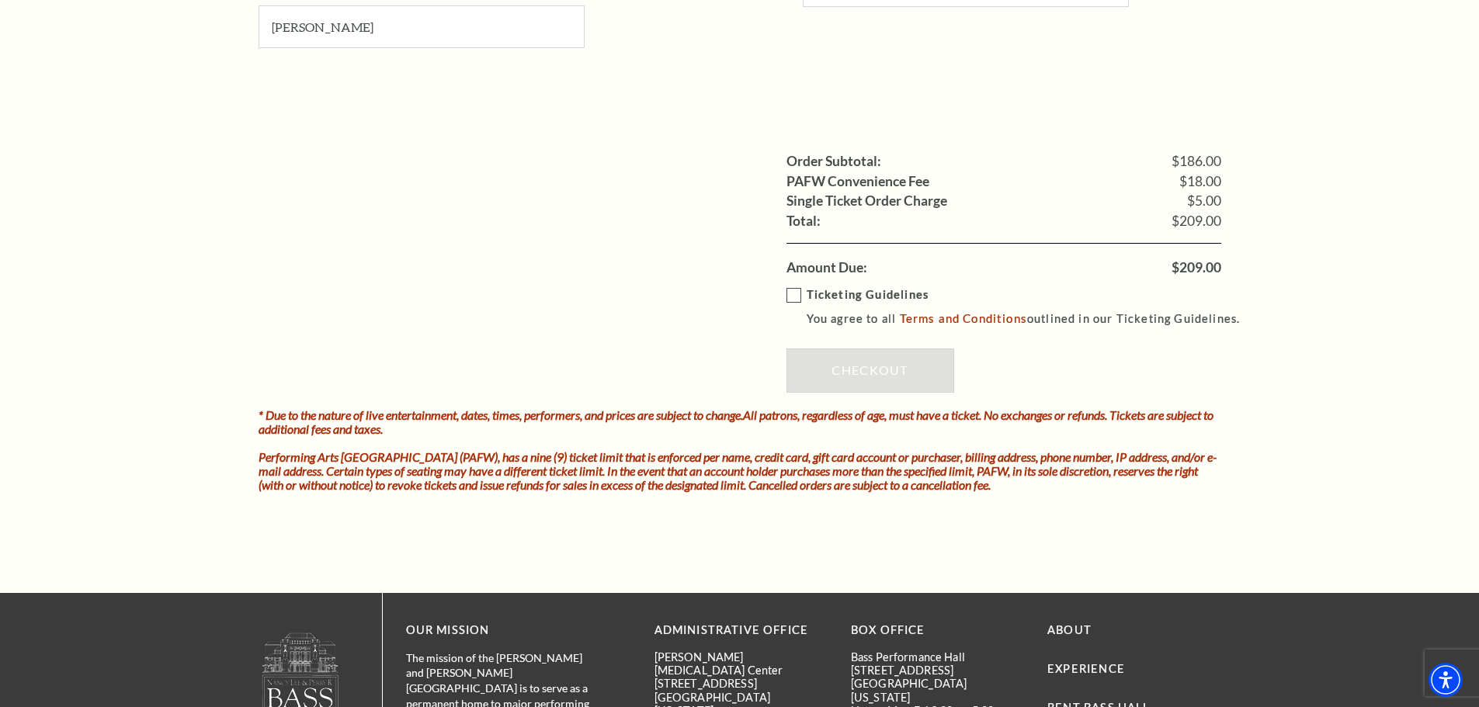
click at [800, 295] on label "Ticketing Guidelines You agree to all Terms and Conditions outlined in our Tick…" at bounding box center [1020, 307] width 468 height 43
click at [0, 0] on input "Ticketing Guidelines You agree to all Terms and Conditions outlined in our Tick…" at bounding box center [0, 0] width 0 height 0
click at [857, 370] on link "Checkout" at bounding box center [870, 370] width 168 height 43
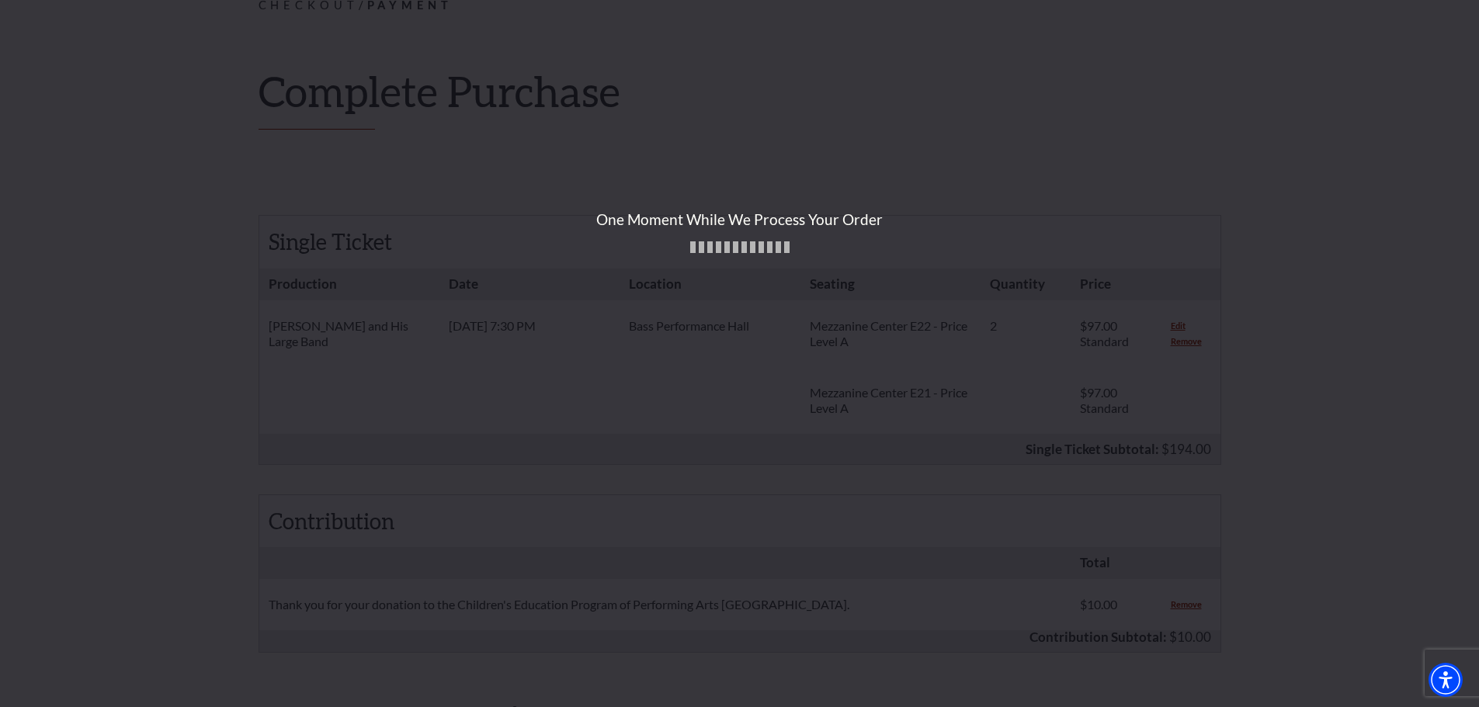
scroll to position [233, 0]
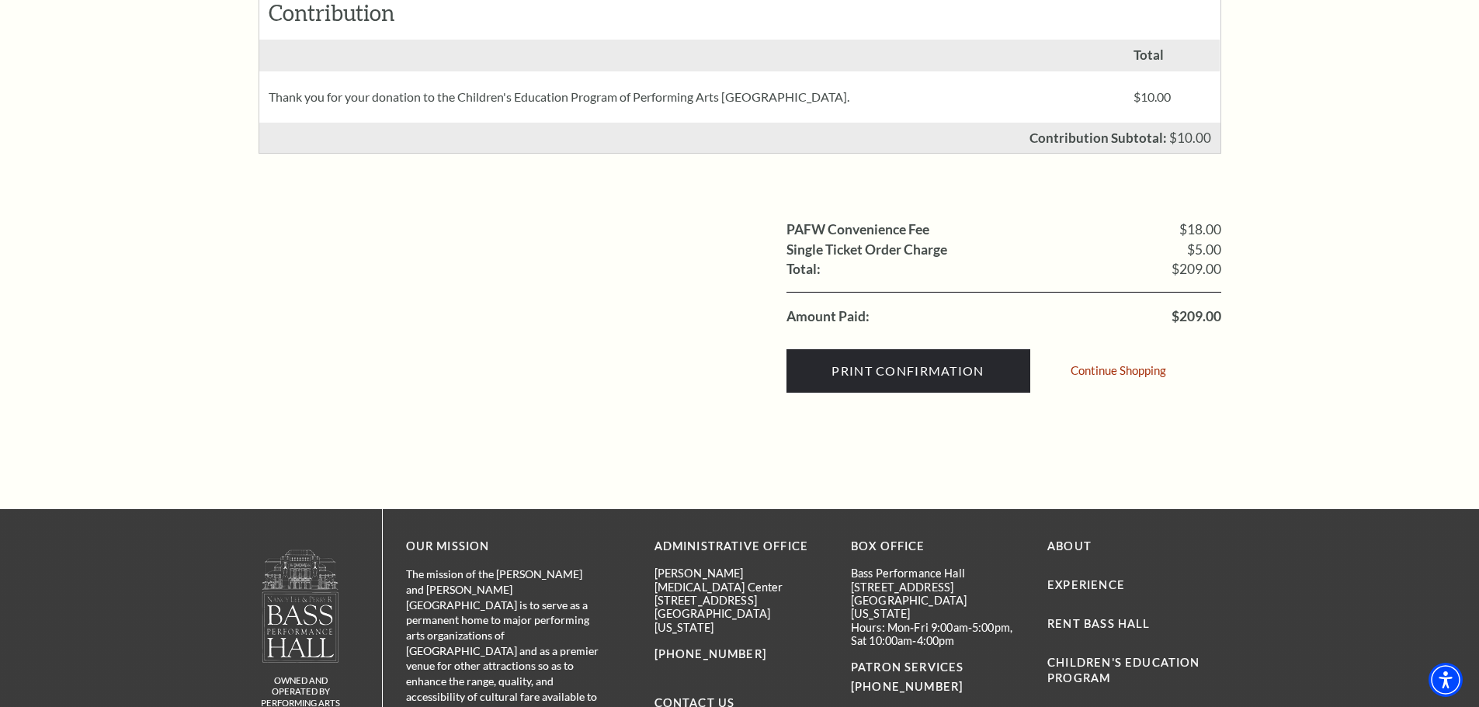
scroll to position [621, 0]
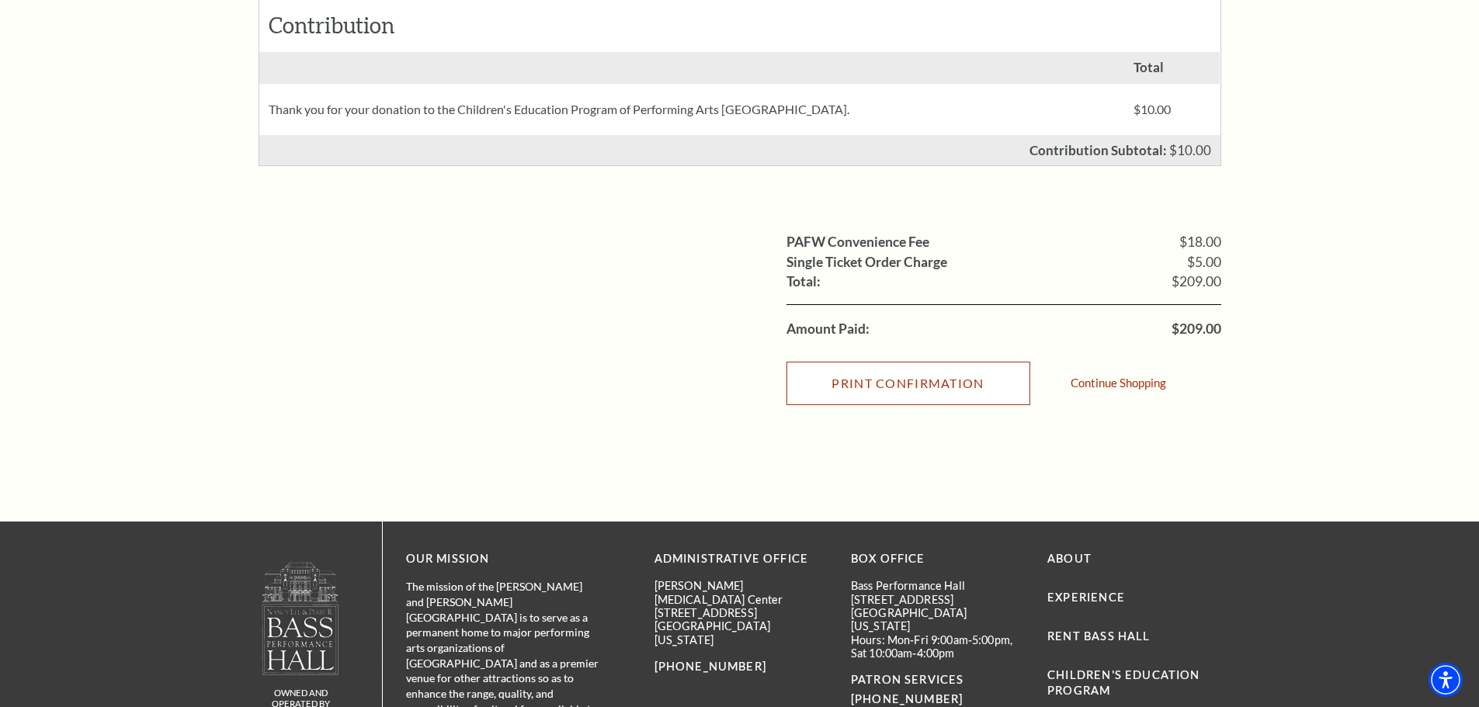
click at [881, 384] on input "Print Confirmation" at bounding box center [908, 383] width 244 height 43
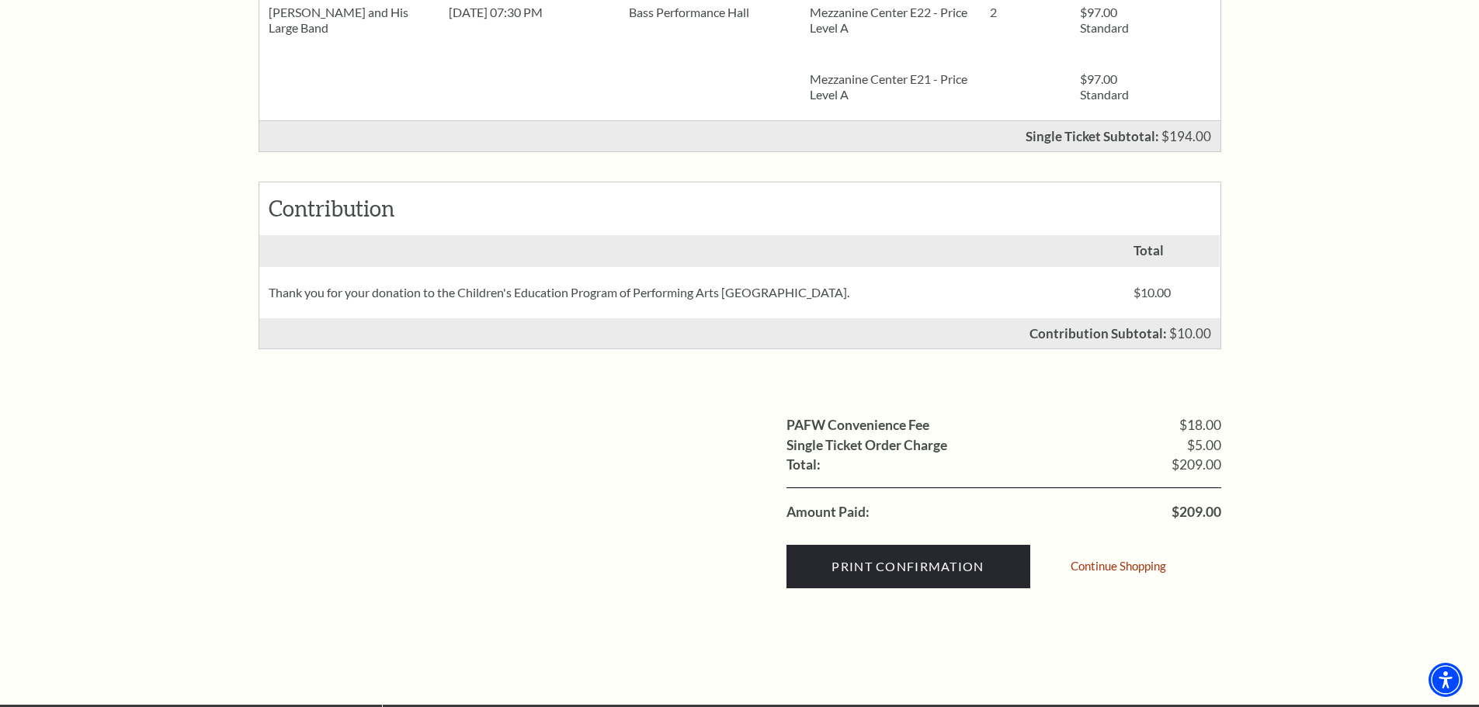
scroll to position [466, 0]
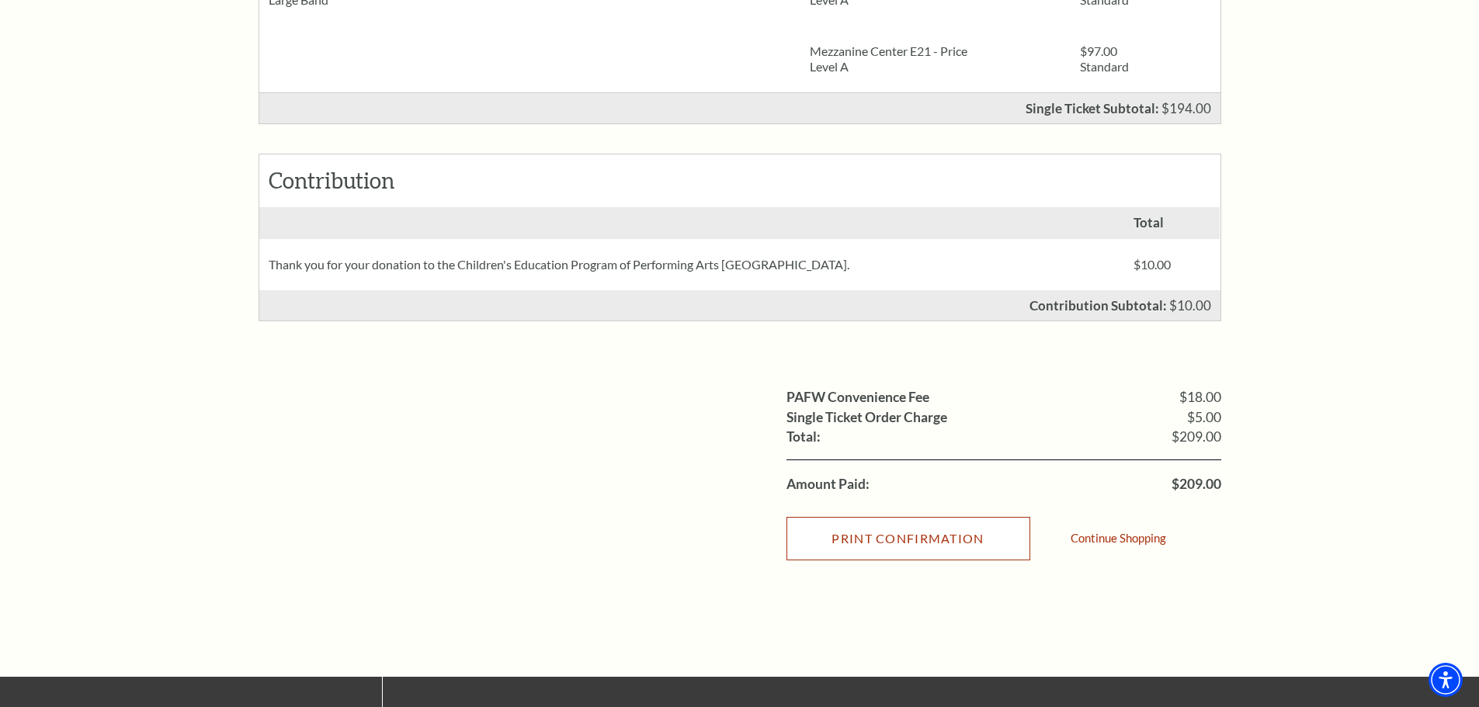
drag, startPoint x: 880, startPoint y: 543, endPoint x: 1220, endPoint y: 604, distance: 344.7
click at [880, 543] on input "Print Confirmation" at bounding box center [908, 538] width 244 height 43
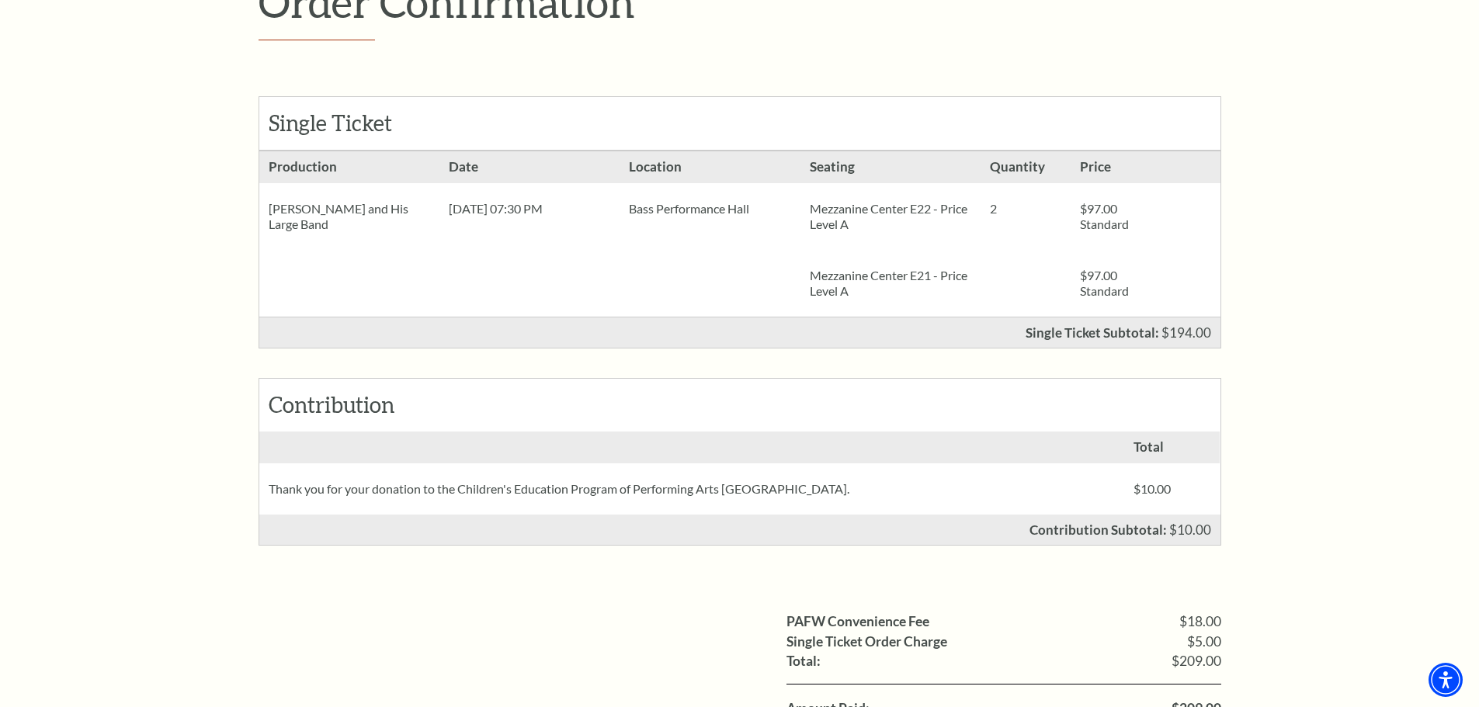
scroll to position [0, 0]
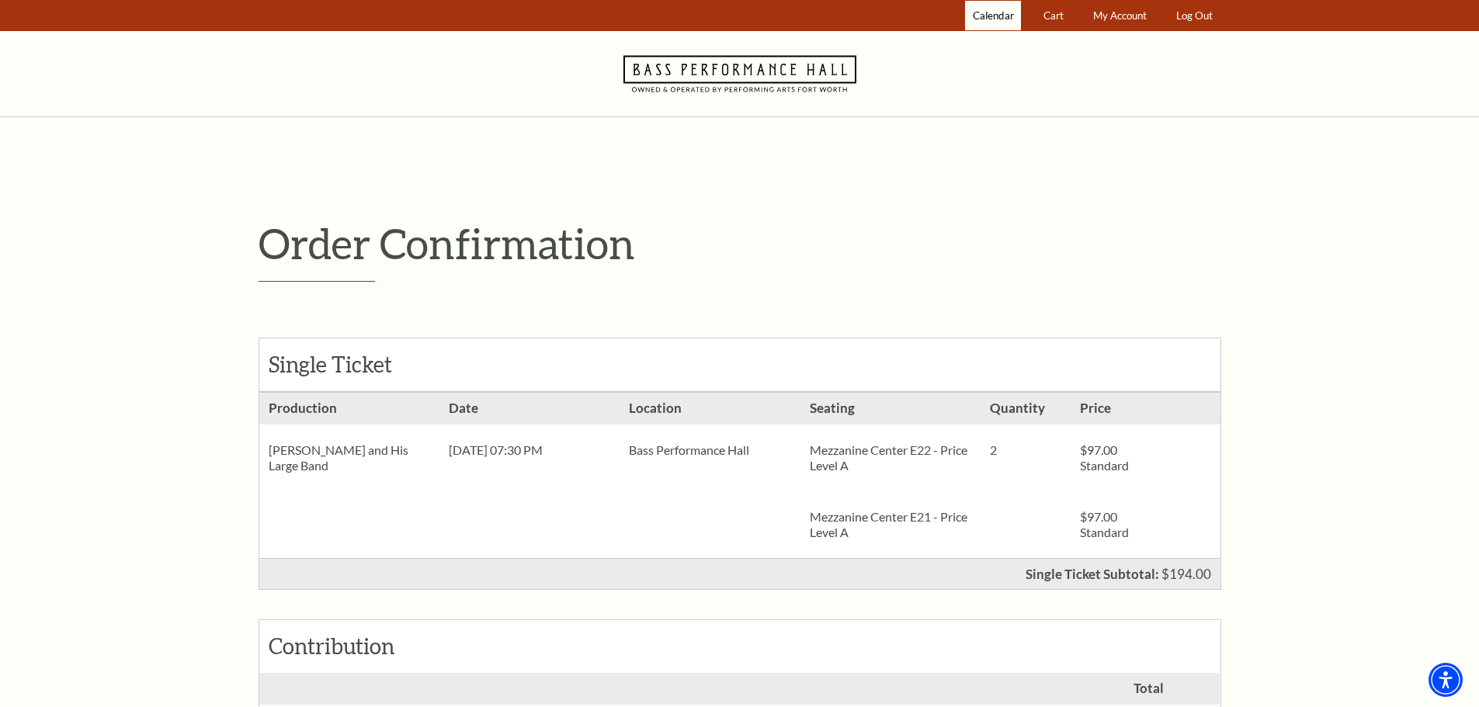
click at [996, 17] on span "Calendar" at bounding box center [993, 15] width 41 height 12
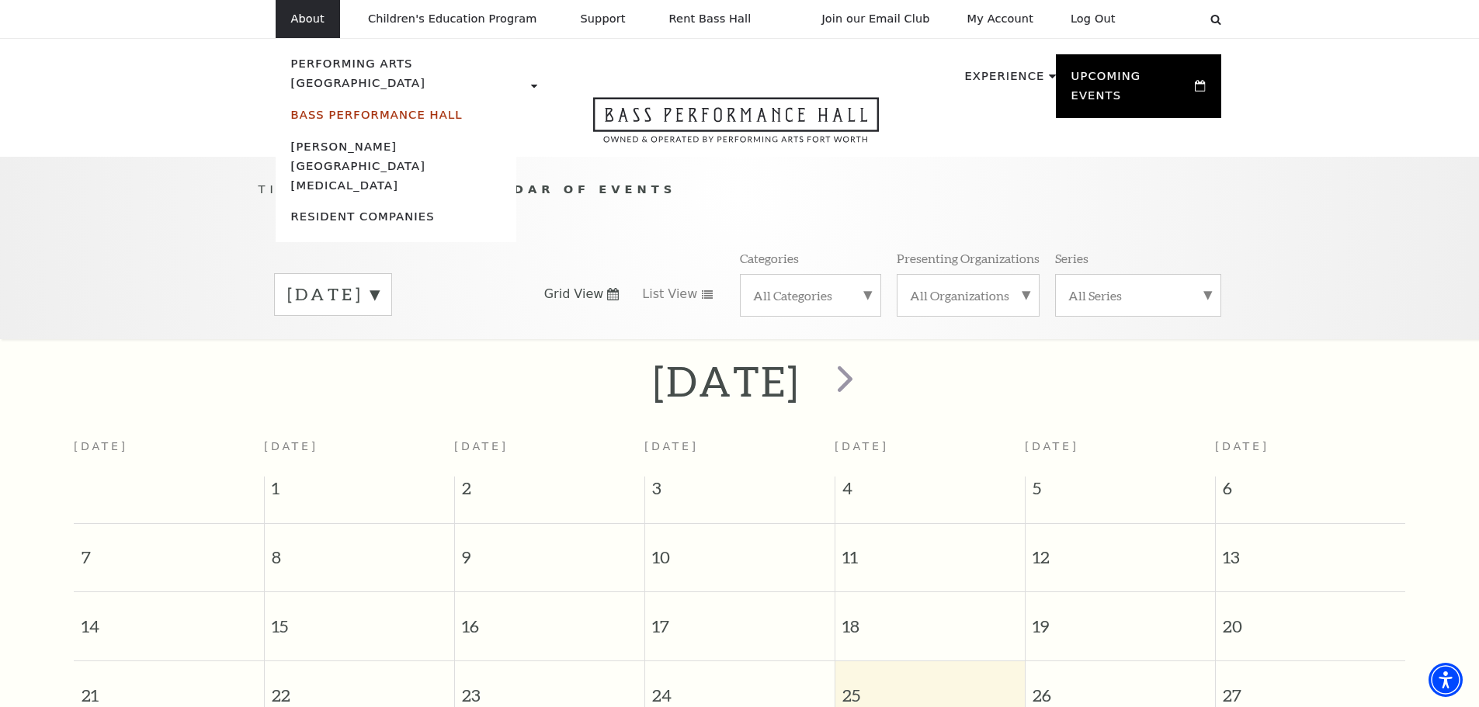
click at [328, 108] on link "Bass Performance Hall" at bounding box center [377, 114] width 172 height 13
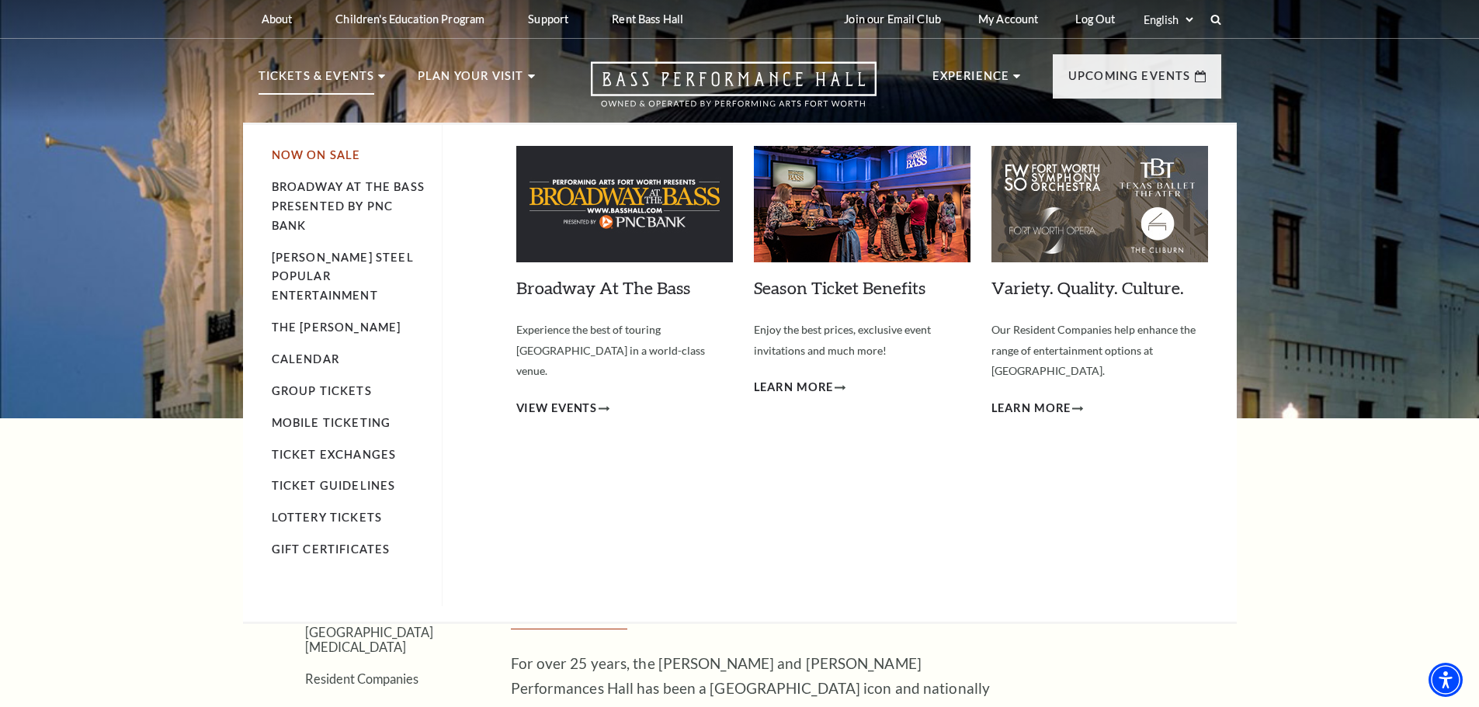
click at [321, 153] on link "Now On Sale" at bounding box center [316, 154] width 89 height 13
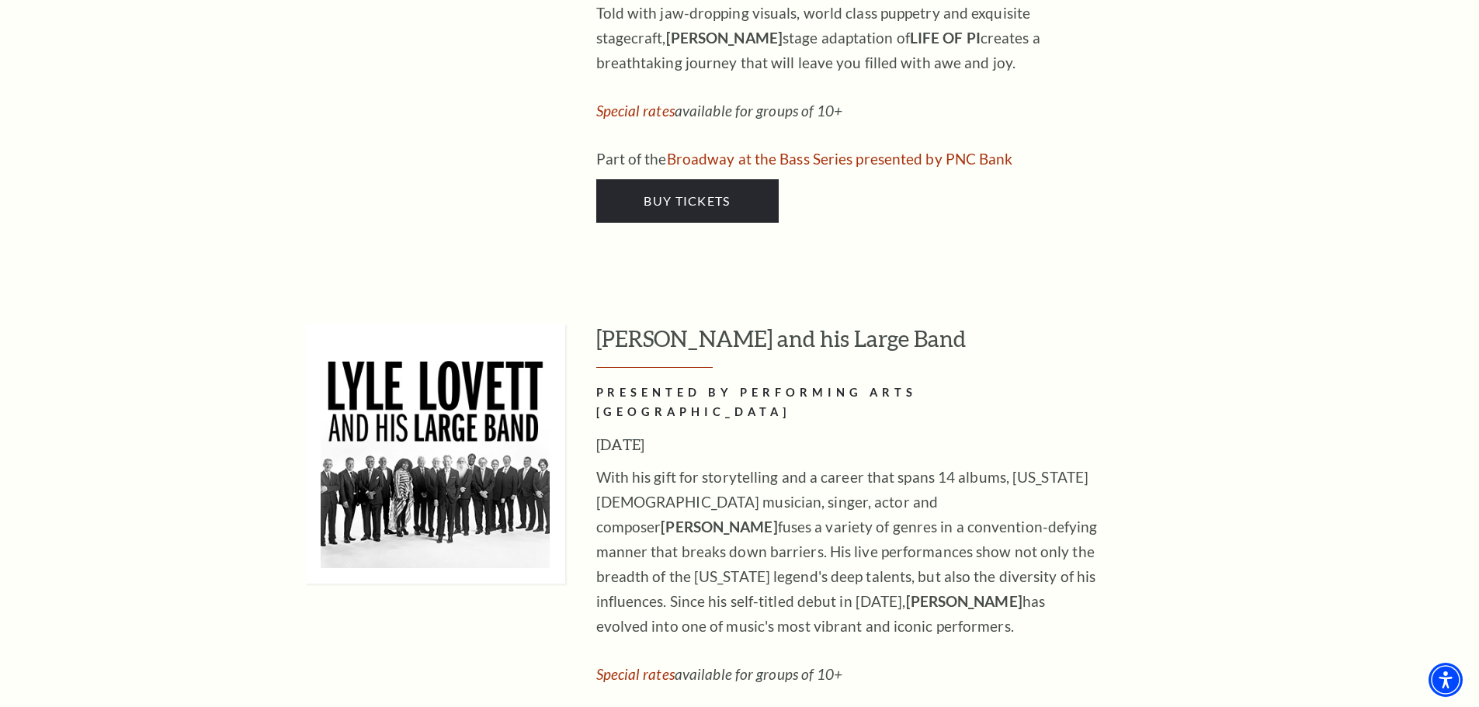
scroll to position [2018, 0]
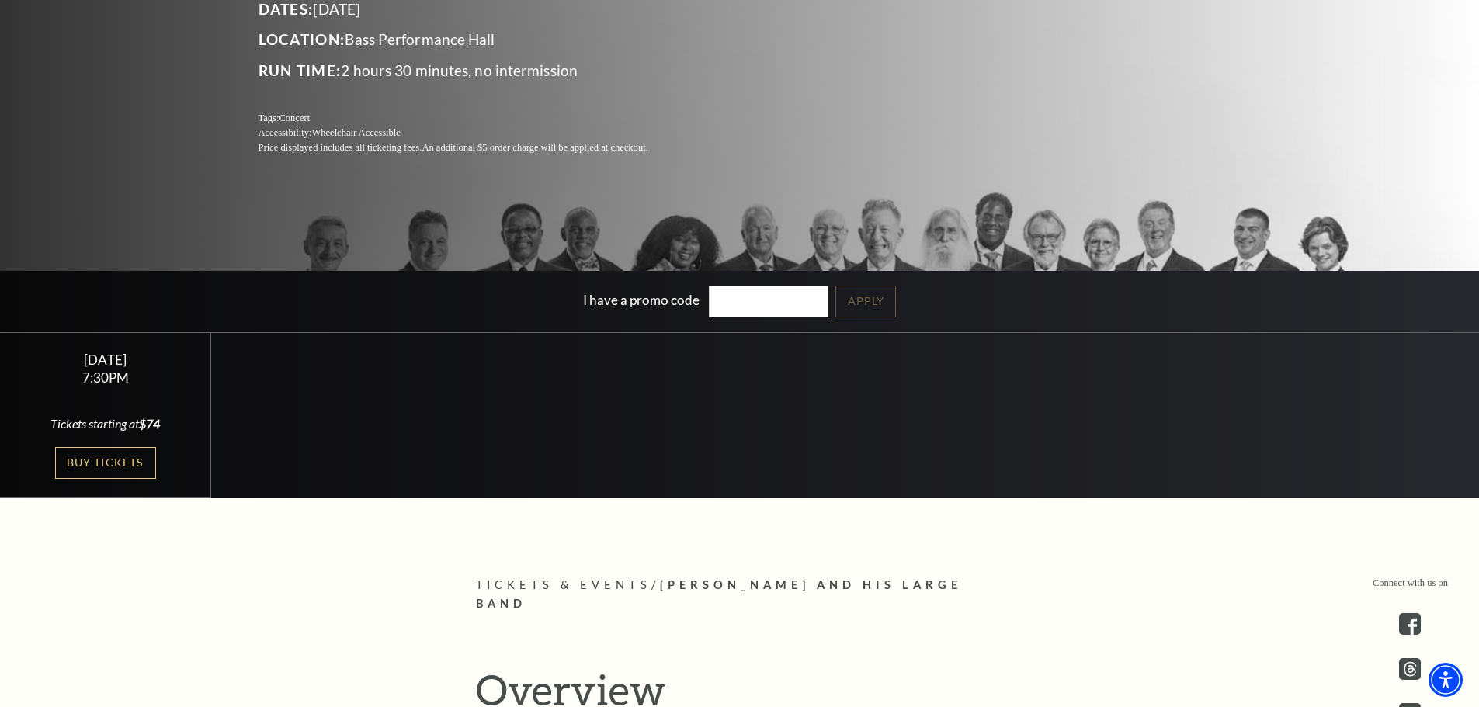
scroll to position [388, 0]
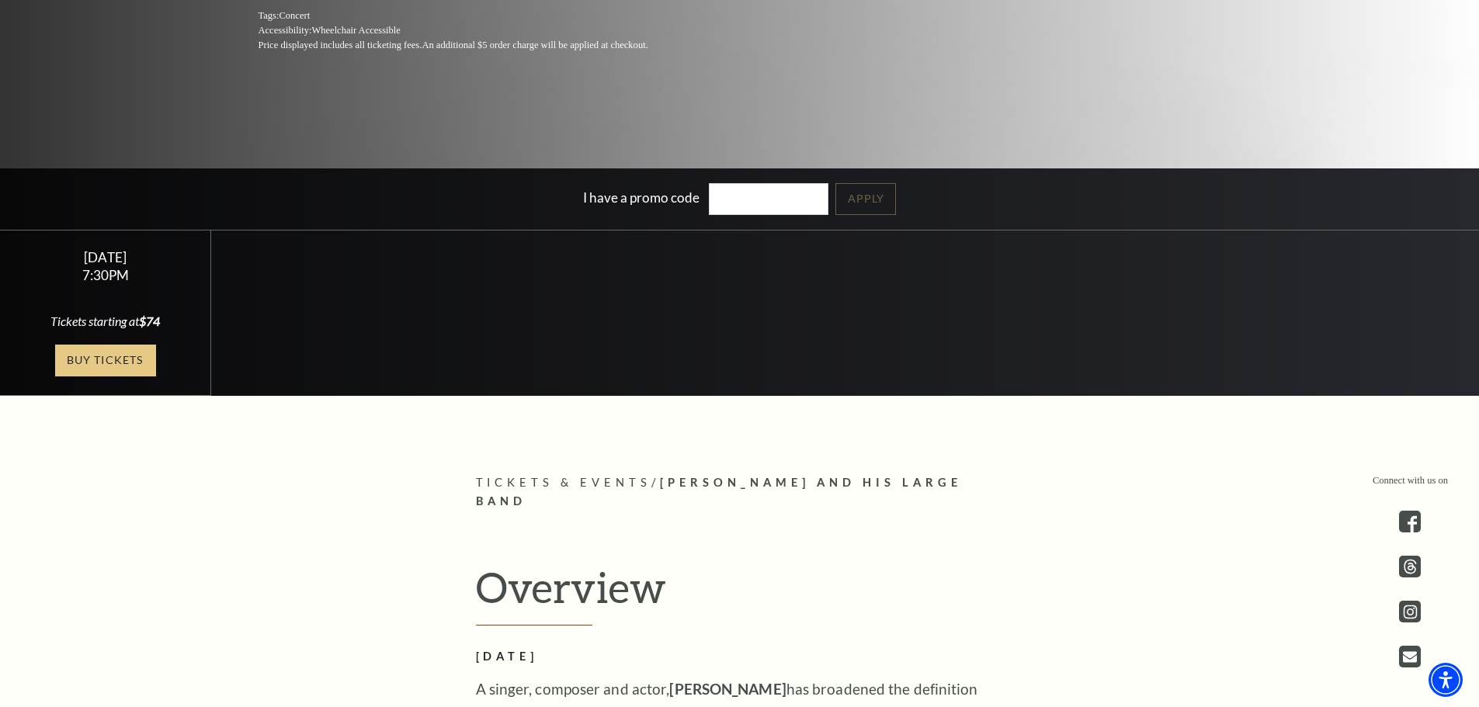
click at [113, 370] on link "Buy Tickets" at bounding box center [105, 361] width 101 height 32
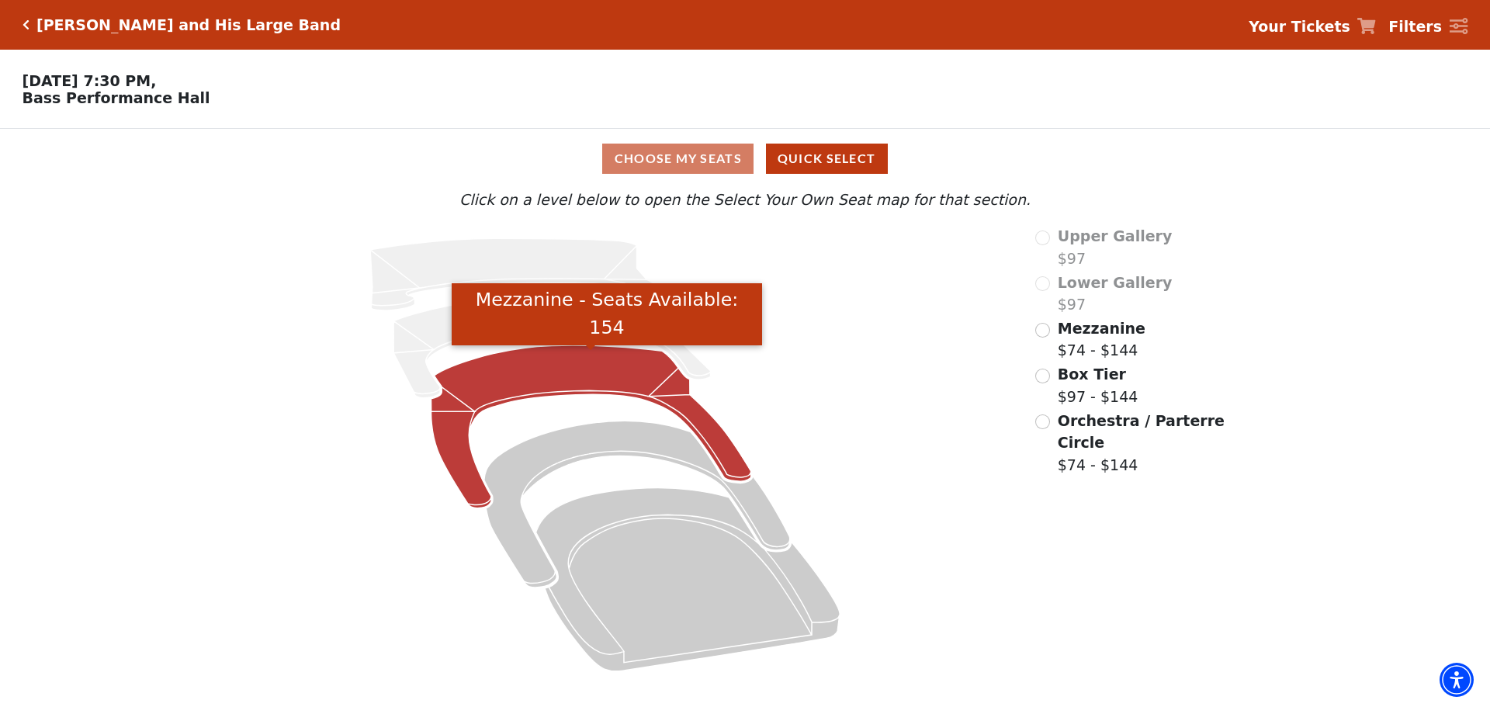
click at [528, 380] on icon "Mezzanine - Seats Available: 154" at bounding box center [592, 426] width 320 height 163
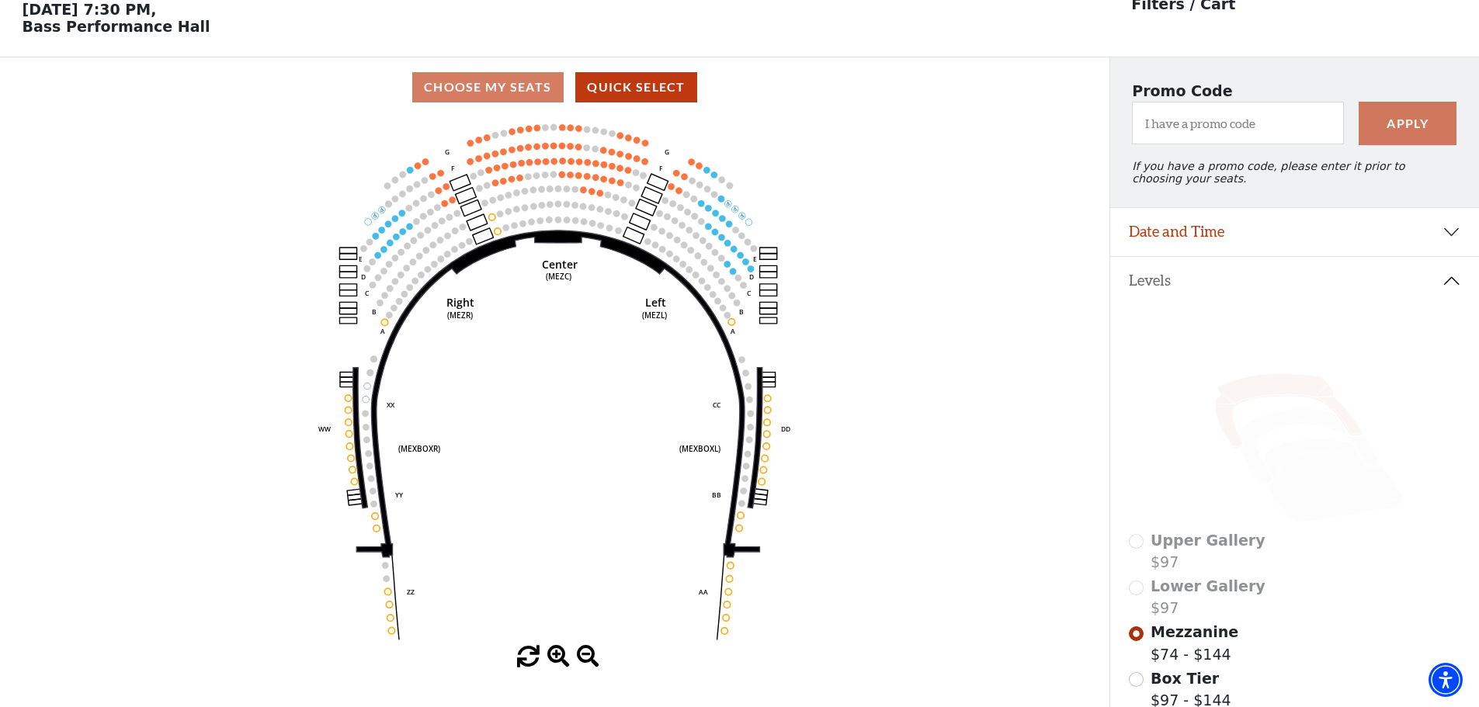
scroll to position [72, 0]
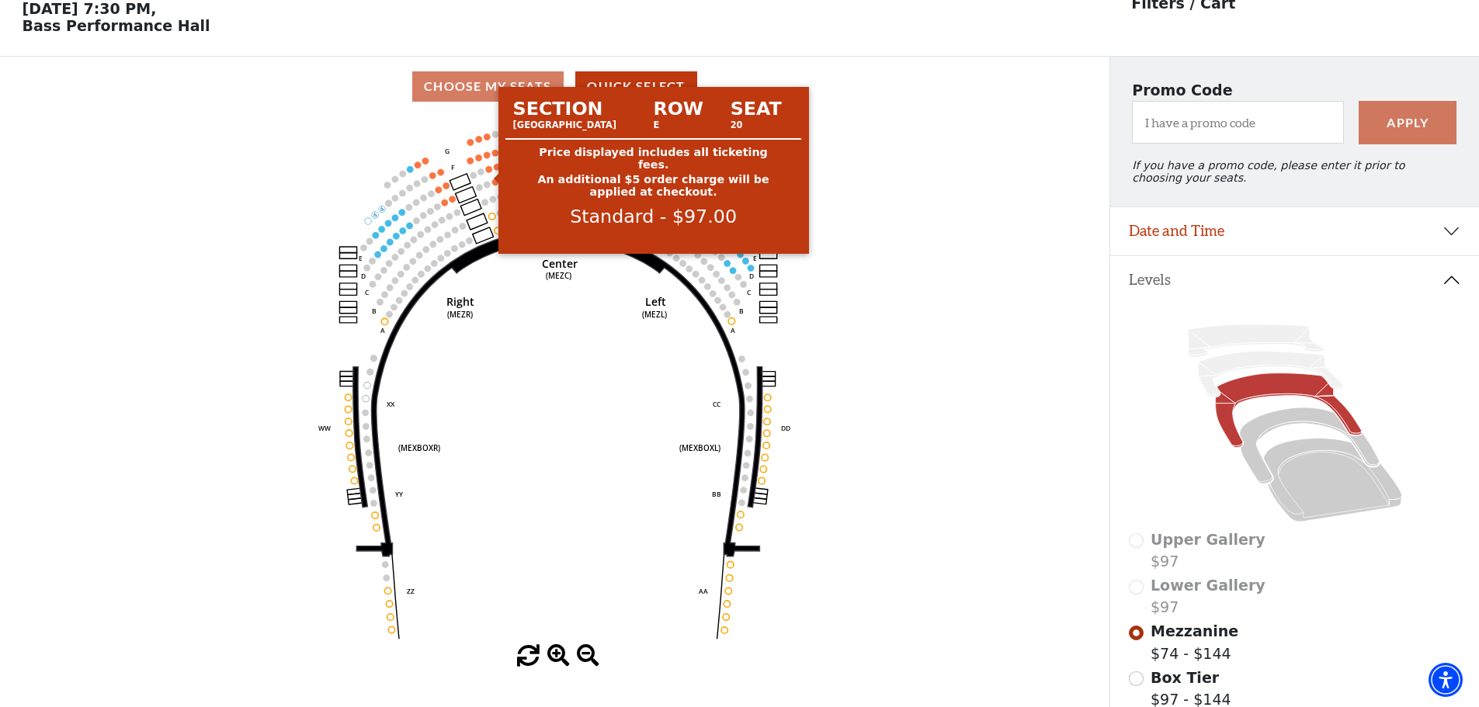
click at [487, 172] on circle at bounding box center [489, 169] width 6 height 6
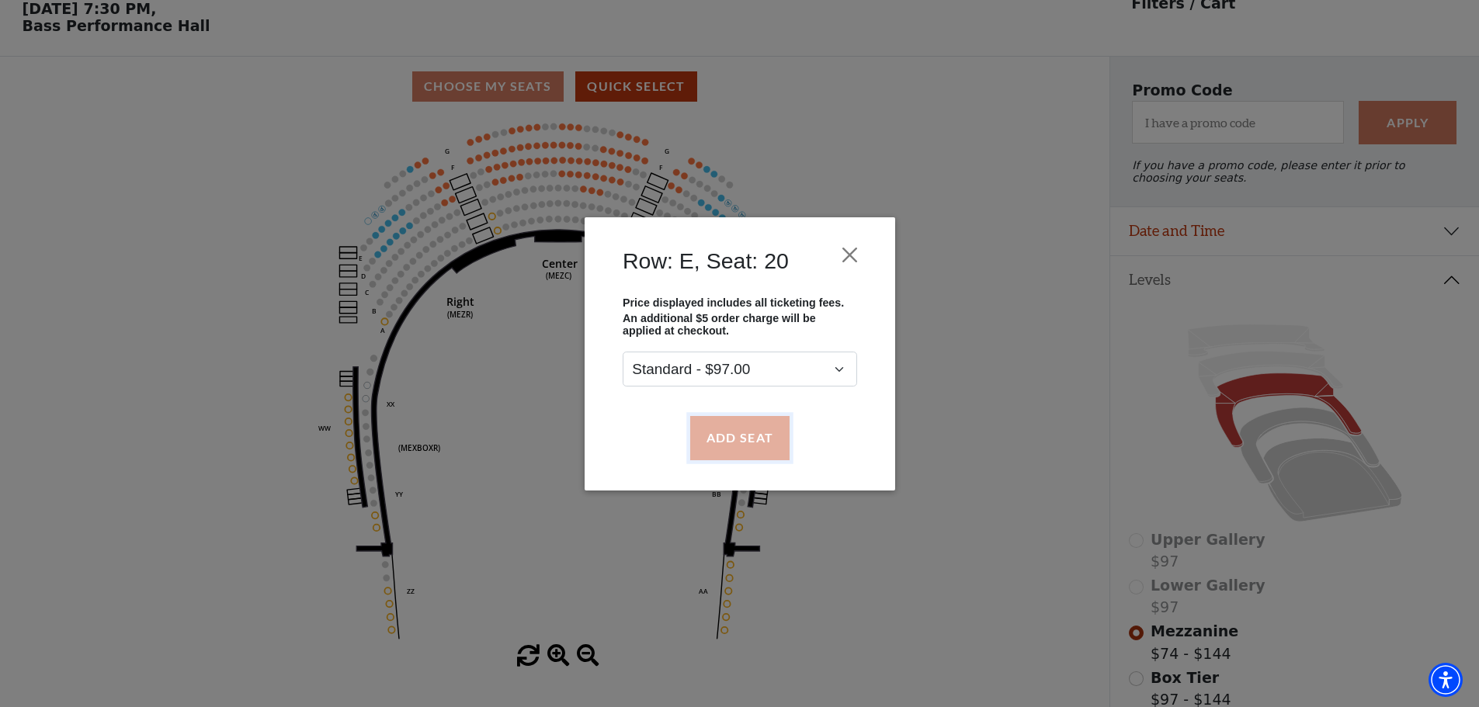
click at [748, 439] on button "Add Seat" at bounding box center [738, 437] width 99 height 43
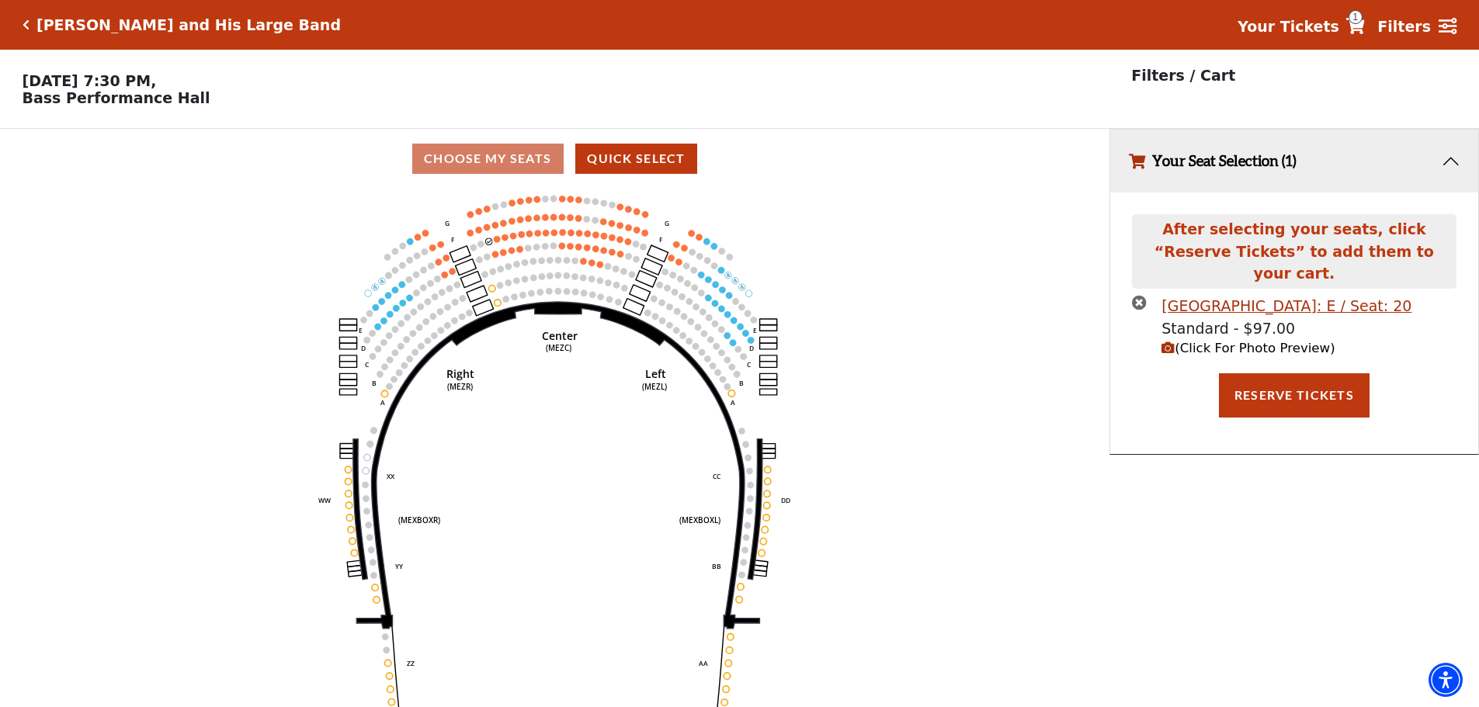
click at [1223, 341] on span "(Click For Photo Preview)" at bounding box center [1247, 348] width 173 height 15
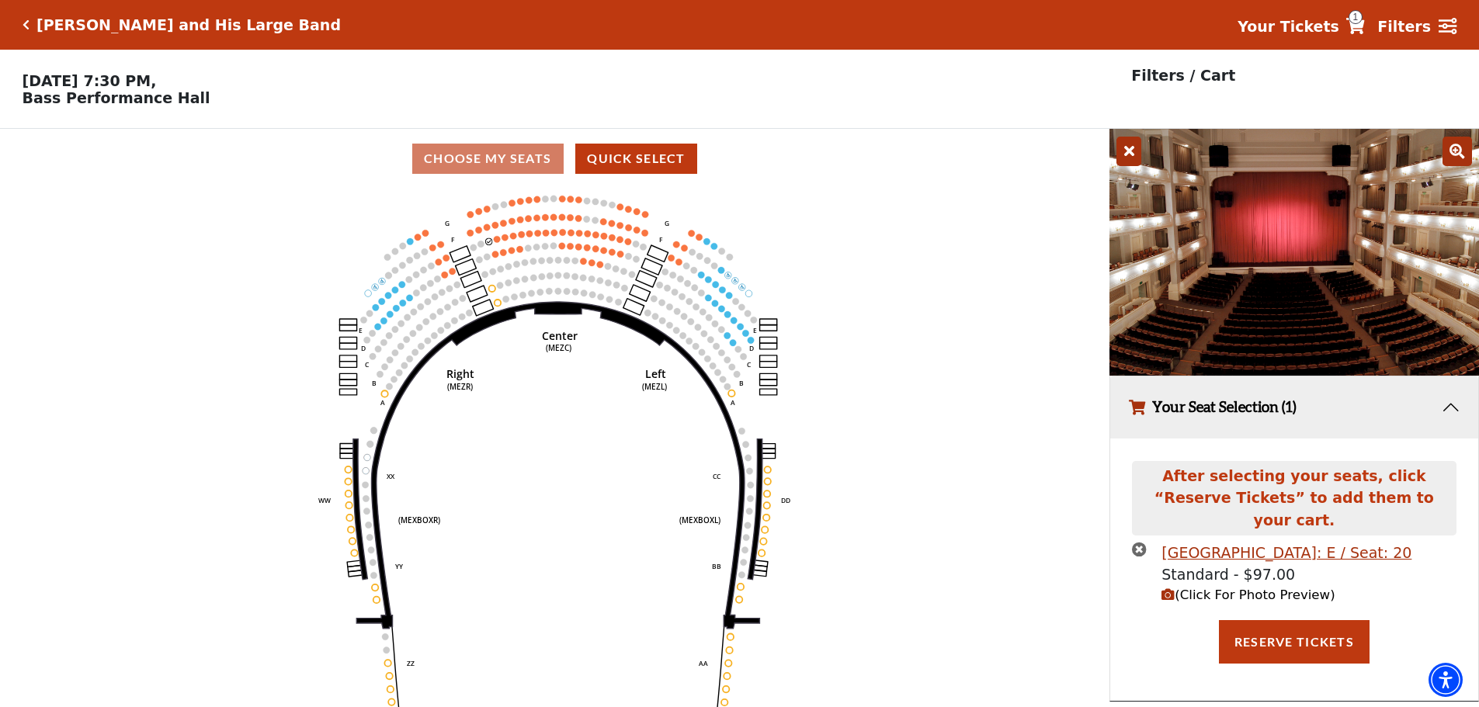
click at [1142, 542] on icon "times-circle" at bounding box center [1139, 549] width 15 height 15
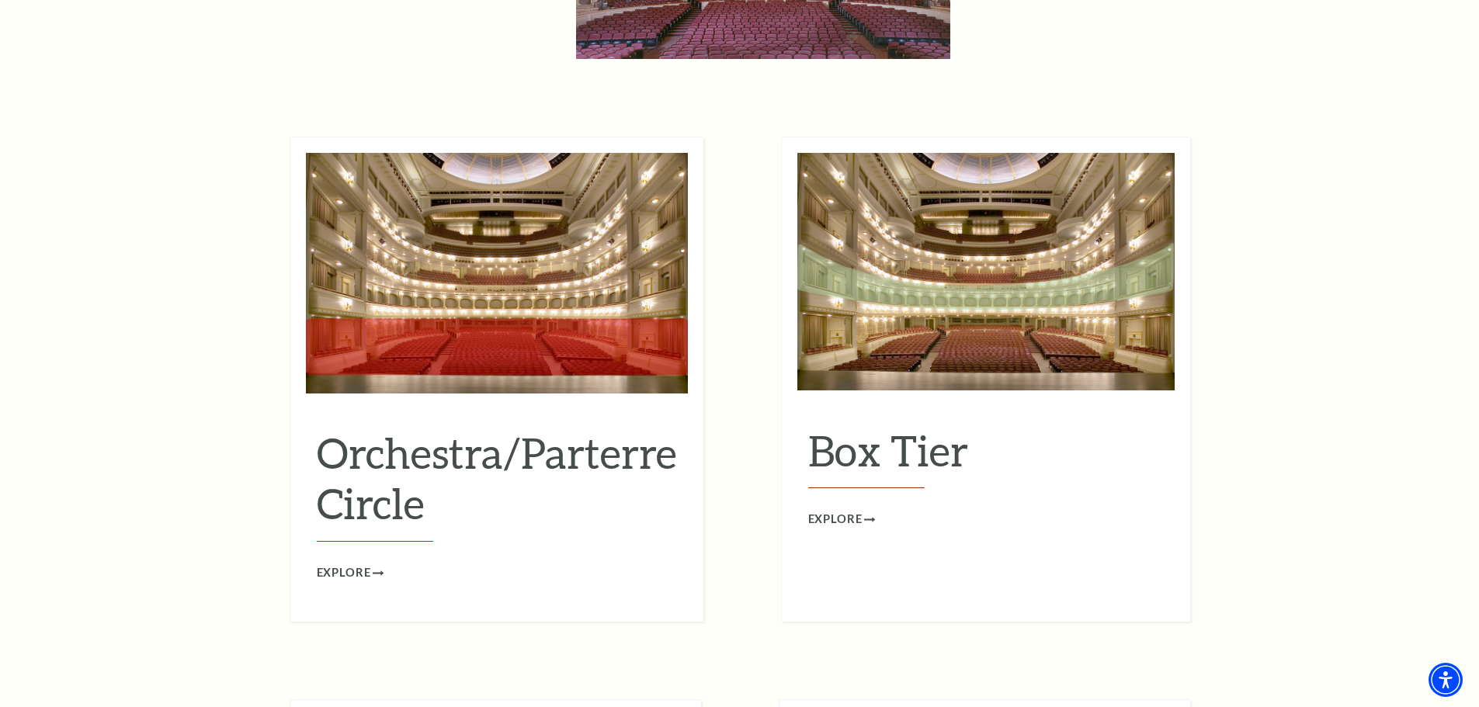
scroll to position [1395, 0]
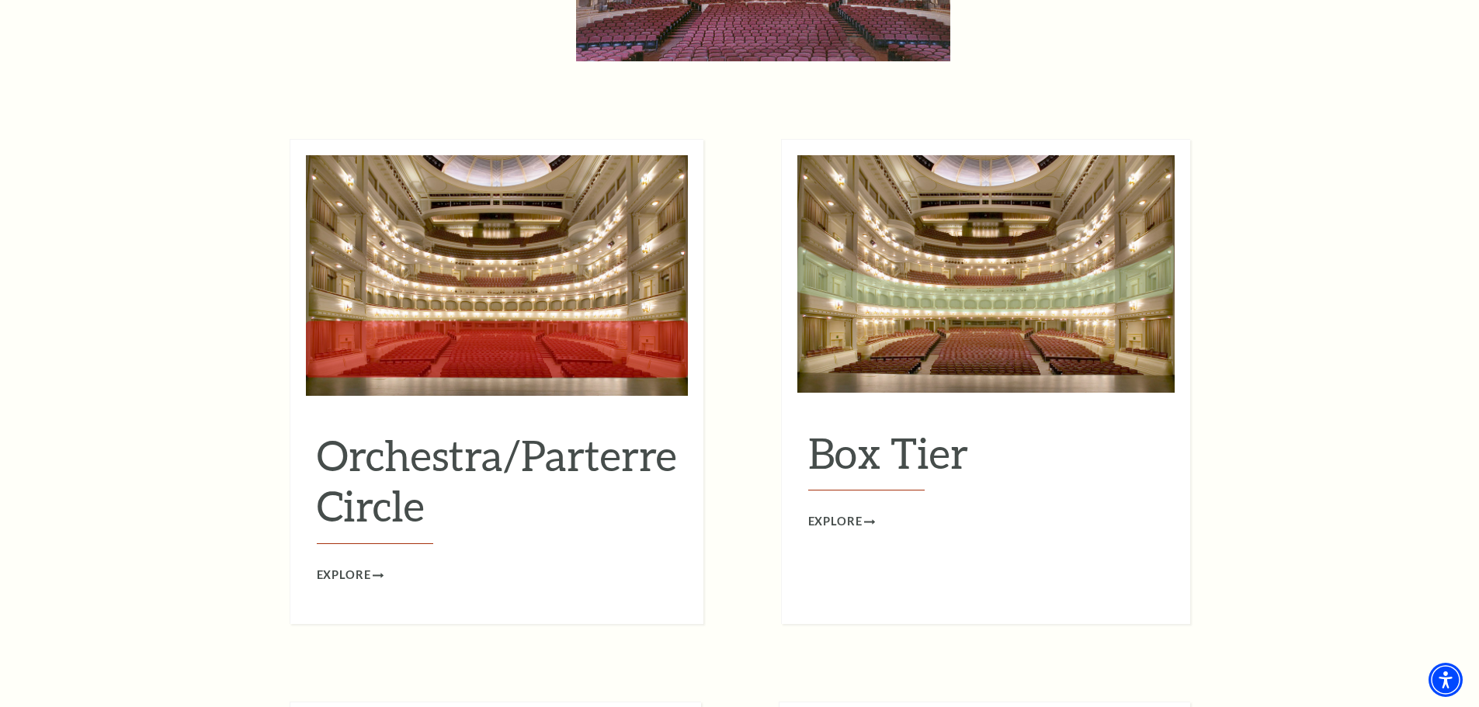
click at [994, 293] on img at bounding box center [985, 274] width 377 height 238
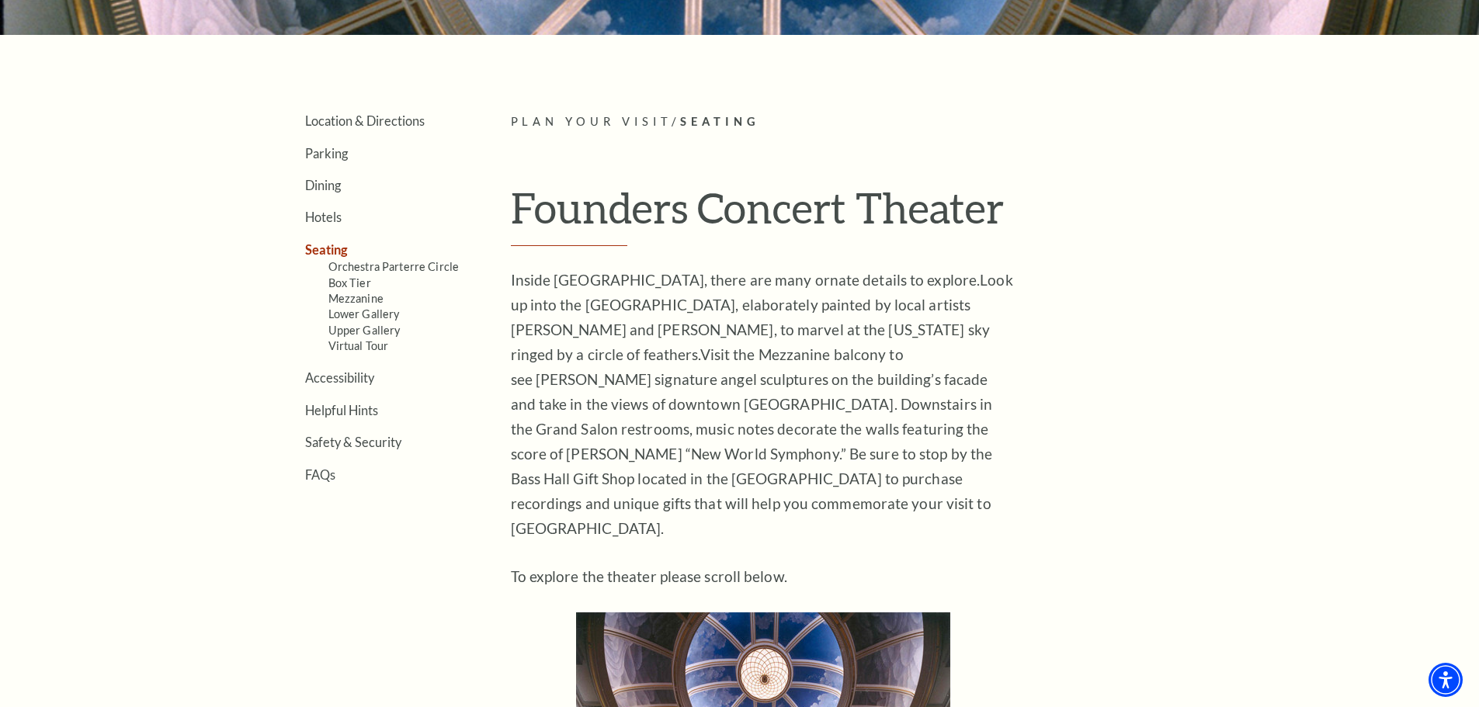
scroll to position [388, 0]
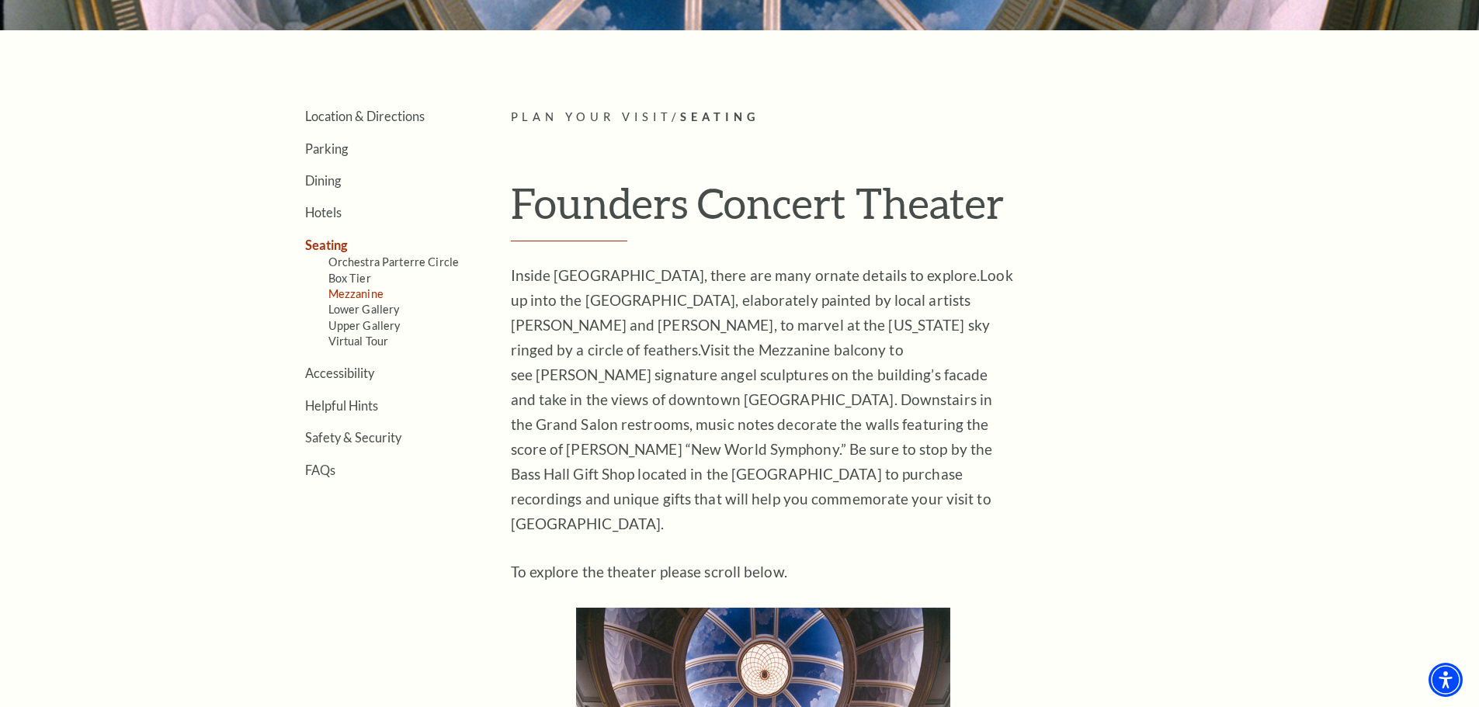
click at [364, 295] on link "Mezzanine" at bounding box center [355, 293] width 55 height 13
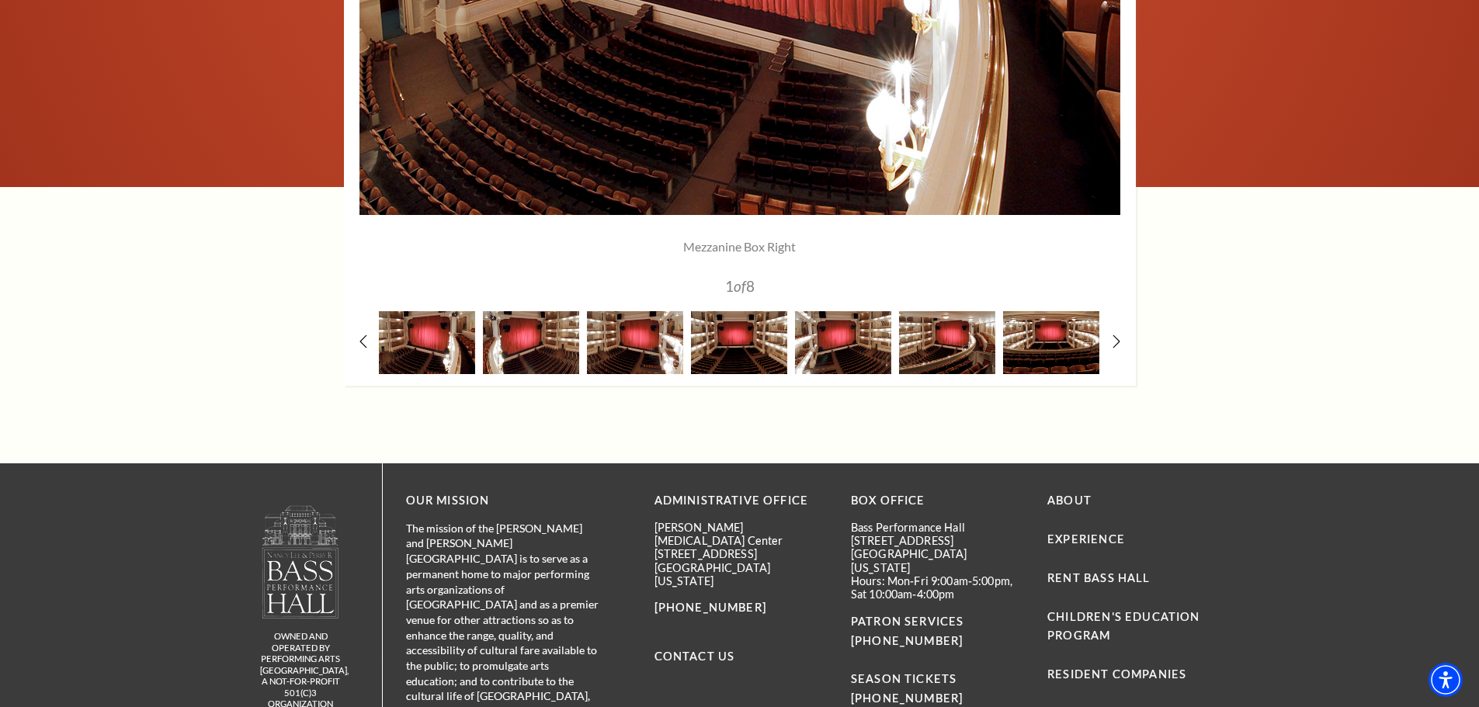
scroll to position [1554, 0]
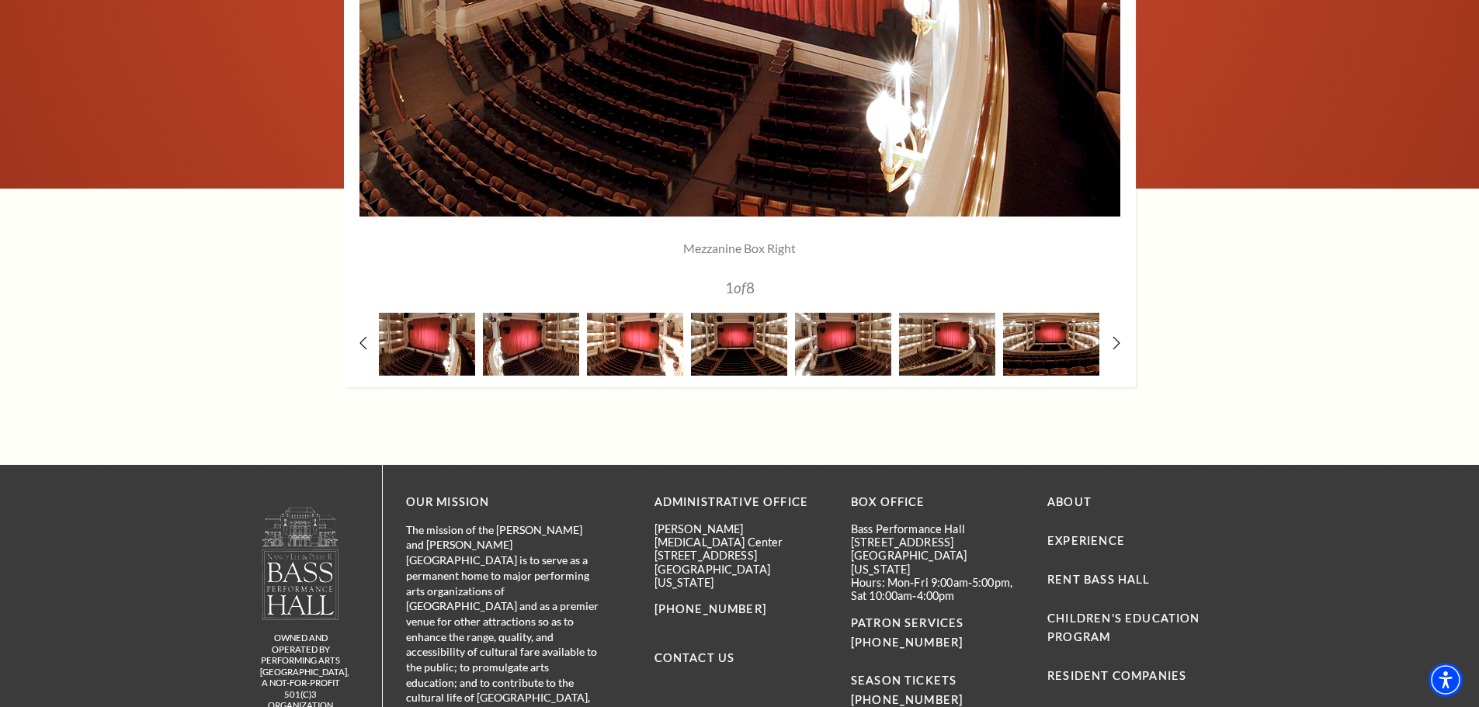
click at [631, 349] on img at bounding box center [635, 344] width 96 height 63
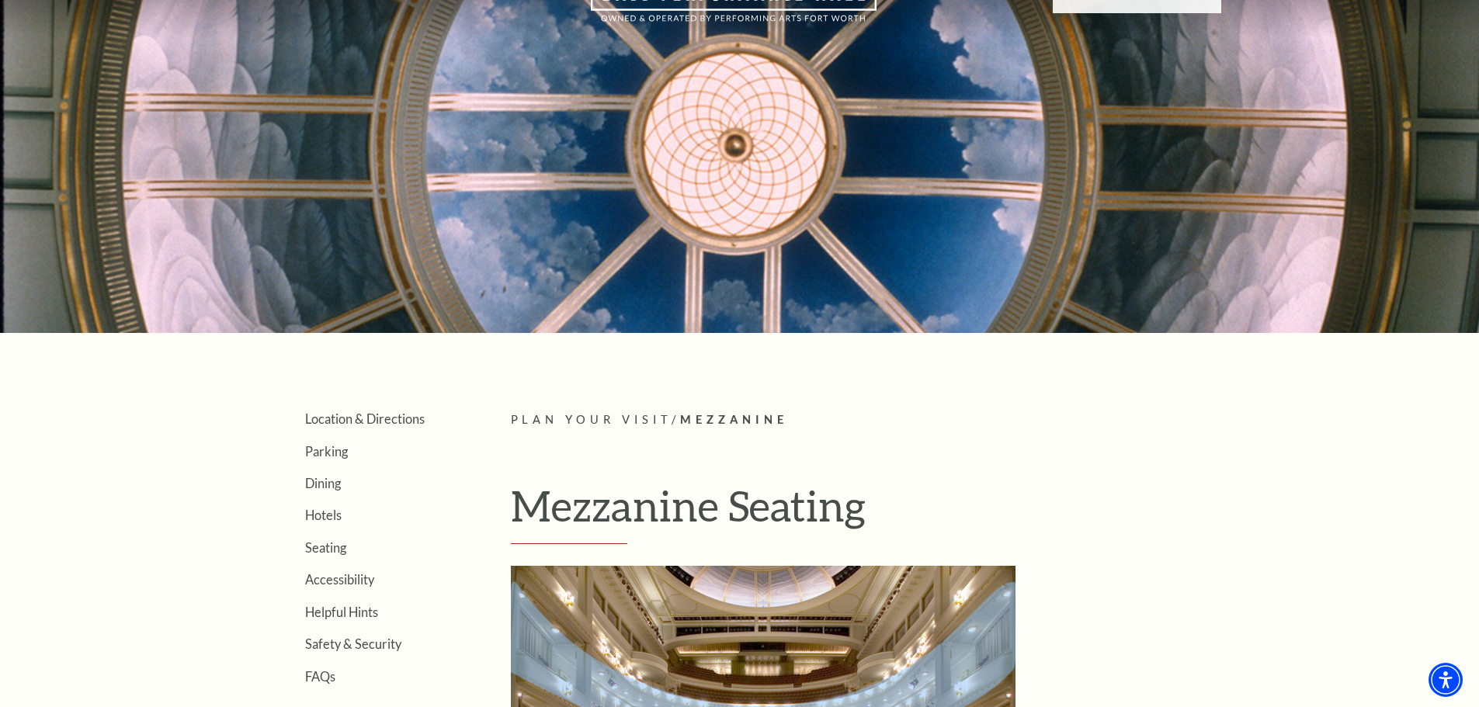
scroll to position [0, 0]
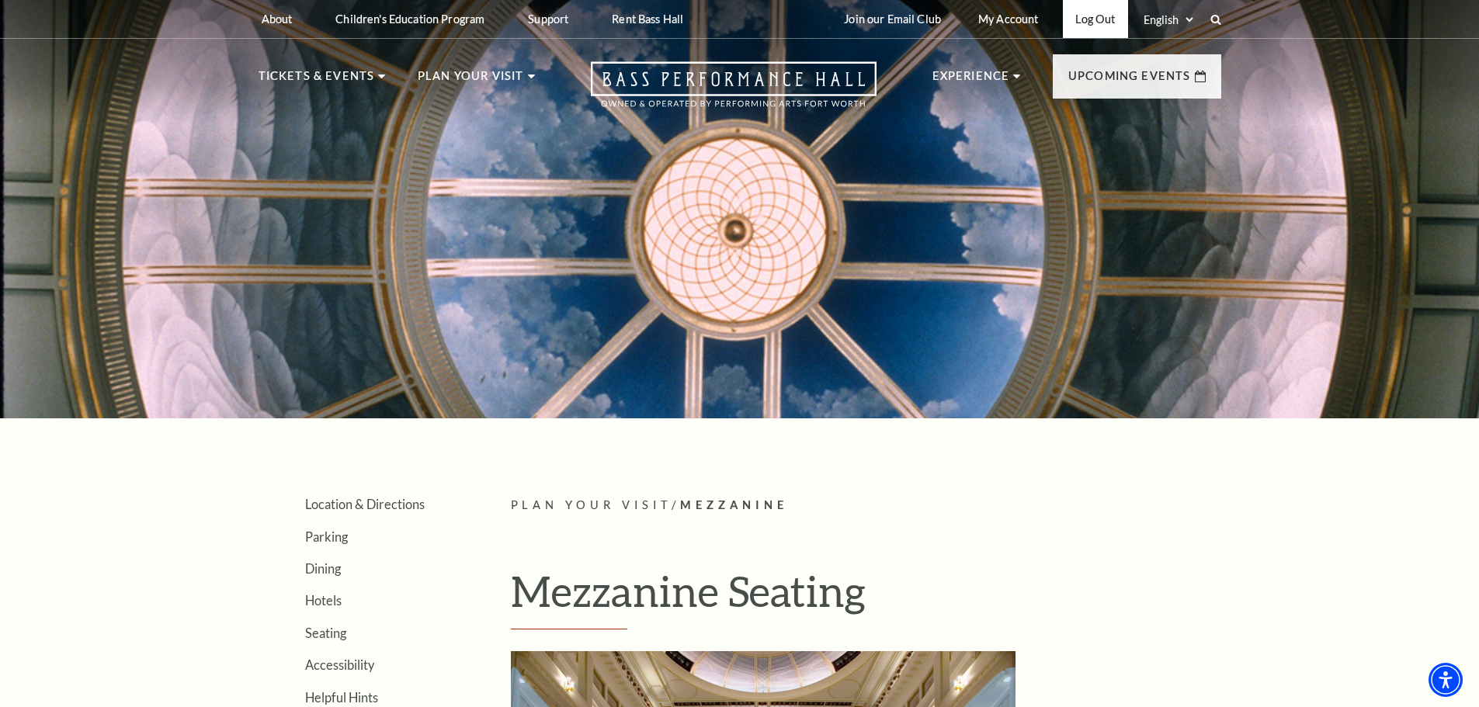
click at [1090, 19] on link "Log Out" at bounding box center [1095, 19] width 64 height 38
